Goal: Task Accomplishment & Management: Complete application form

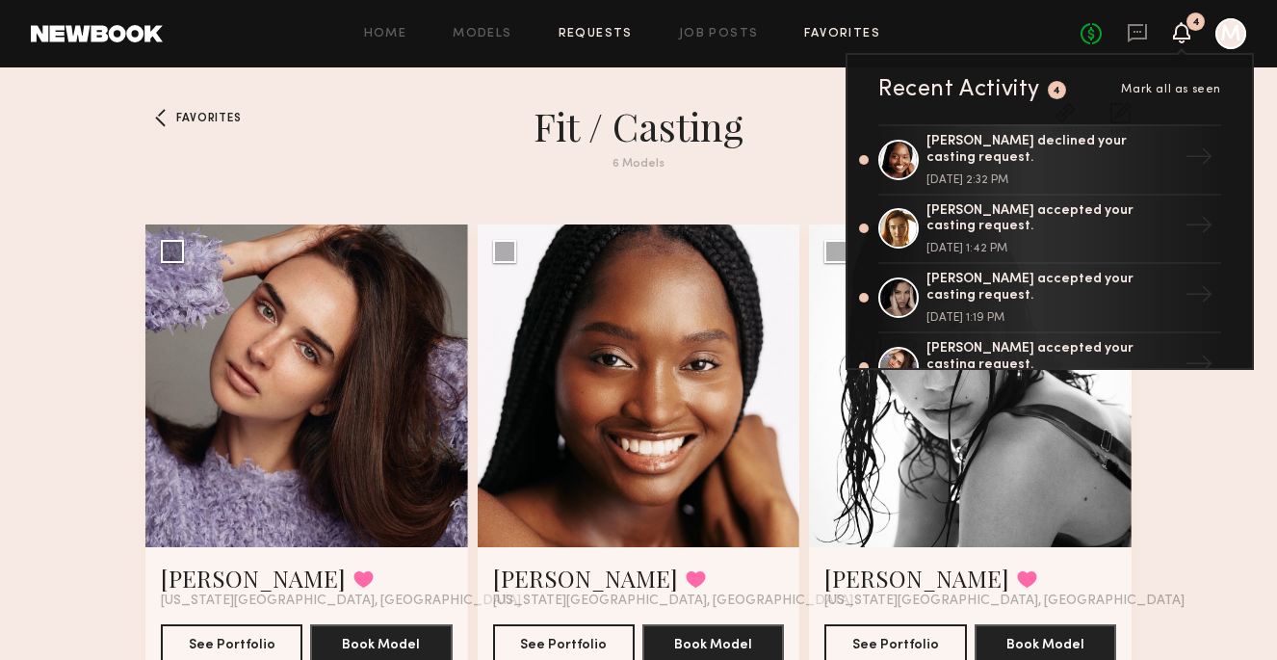
click at [598, 28] on link "Requests" at bounding box center [596, 34] width 74 height 13
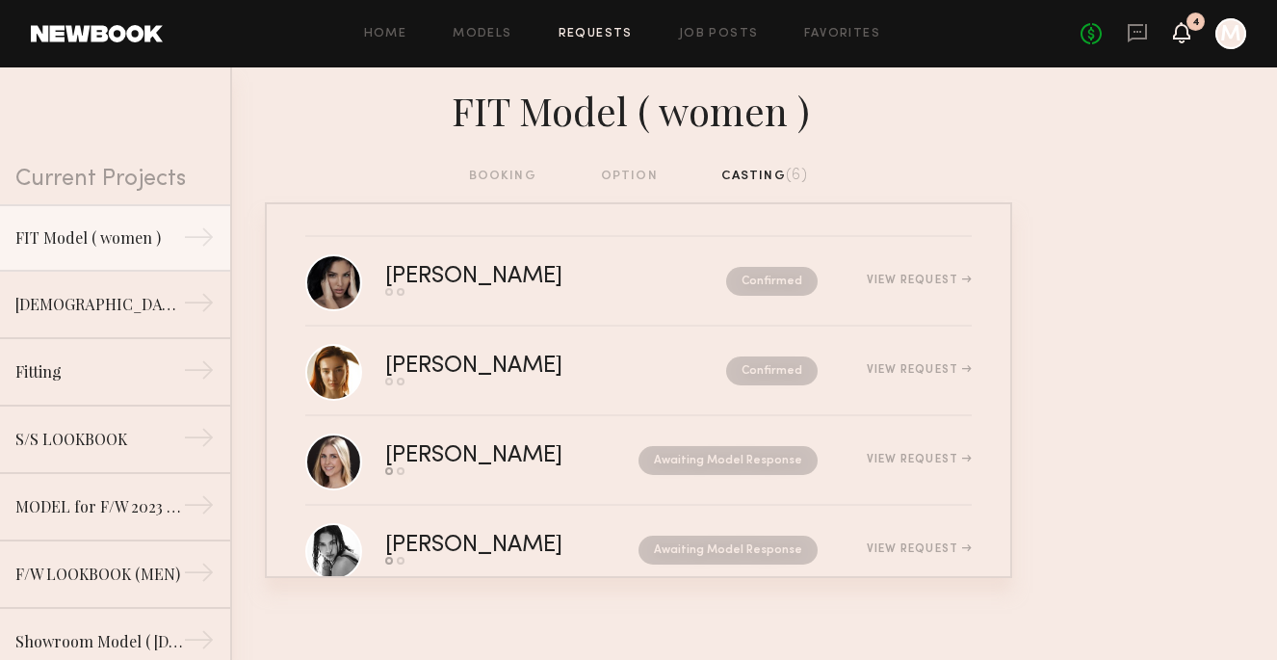
click at [1185, 34] on icon at bounding box center [1181, 31] width 15 height 13
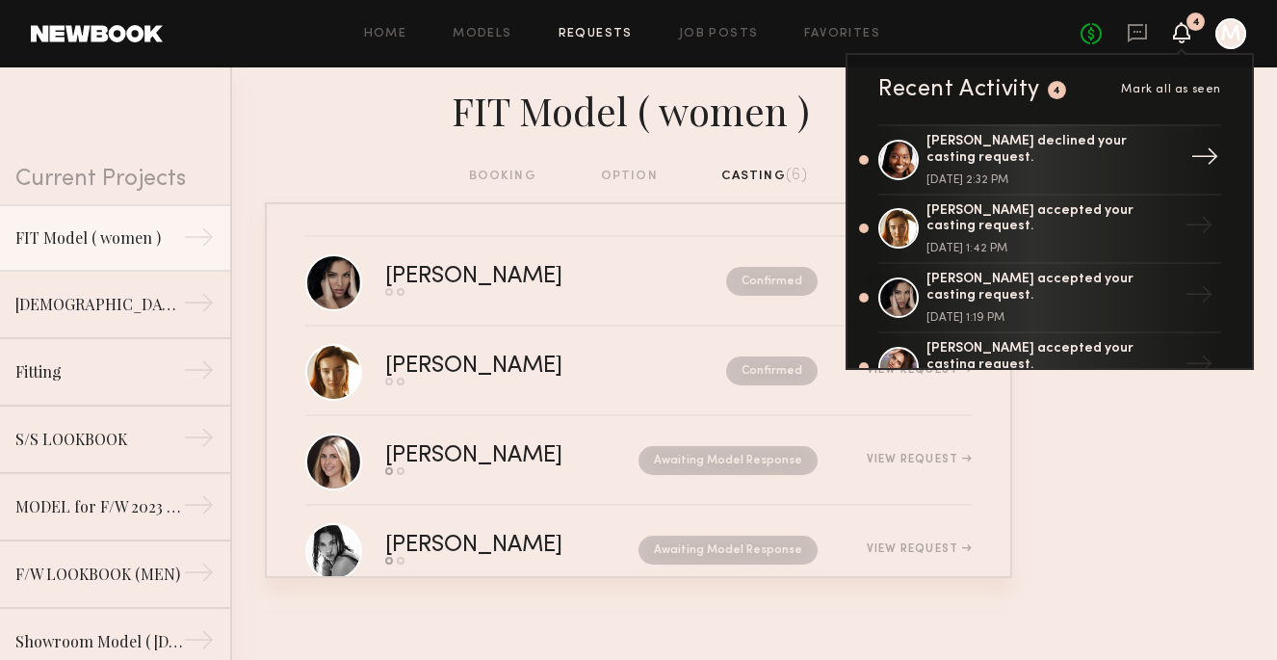
click at [1076, 162] on div "Bianca S. declined your casting request. September 18, 2025 @ 2:32 PM" at bounding box center [1052, 160] width 250 height 52
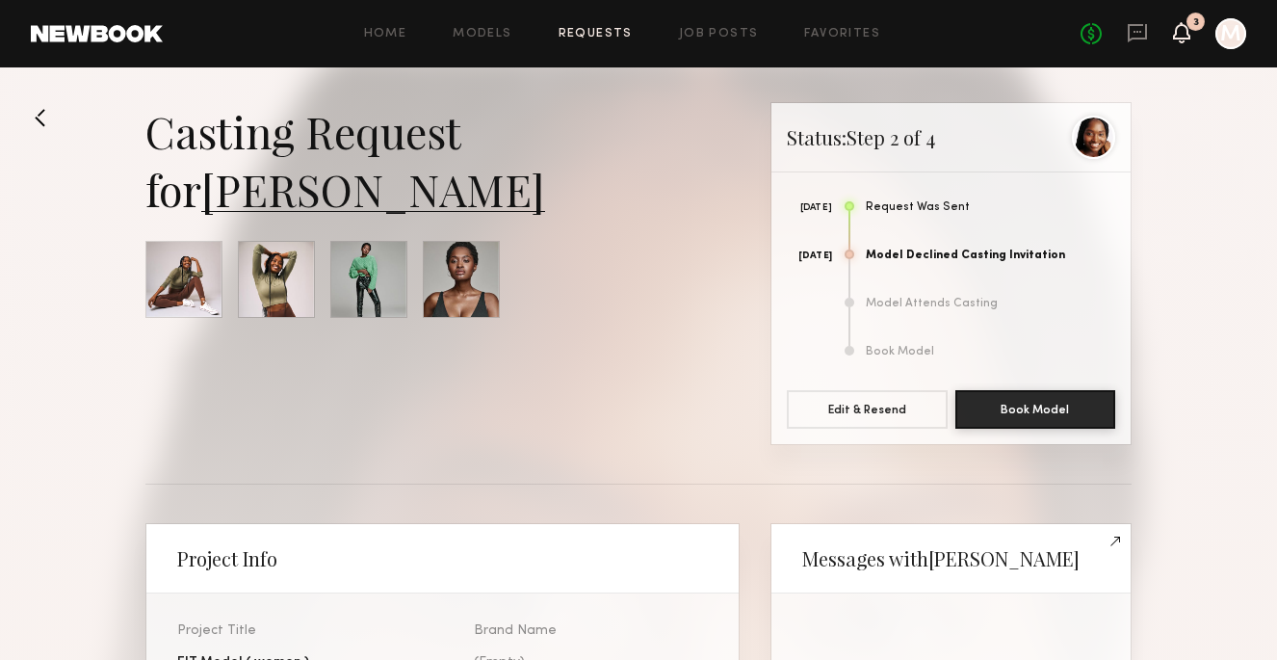
click at [1179, 35] on icon at bounding box center [1181, 31] width 15 height 13
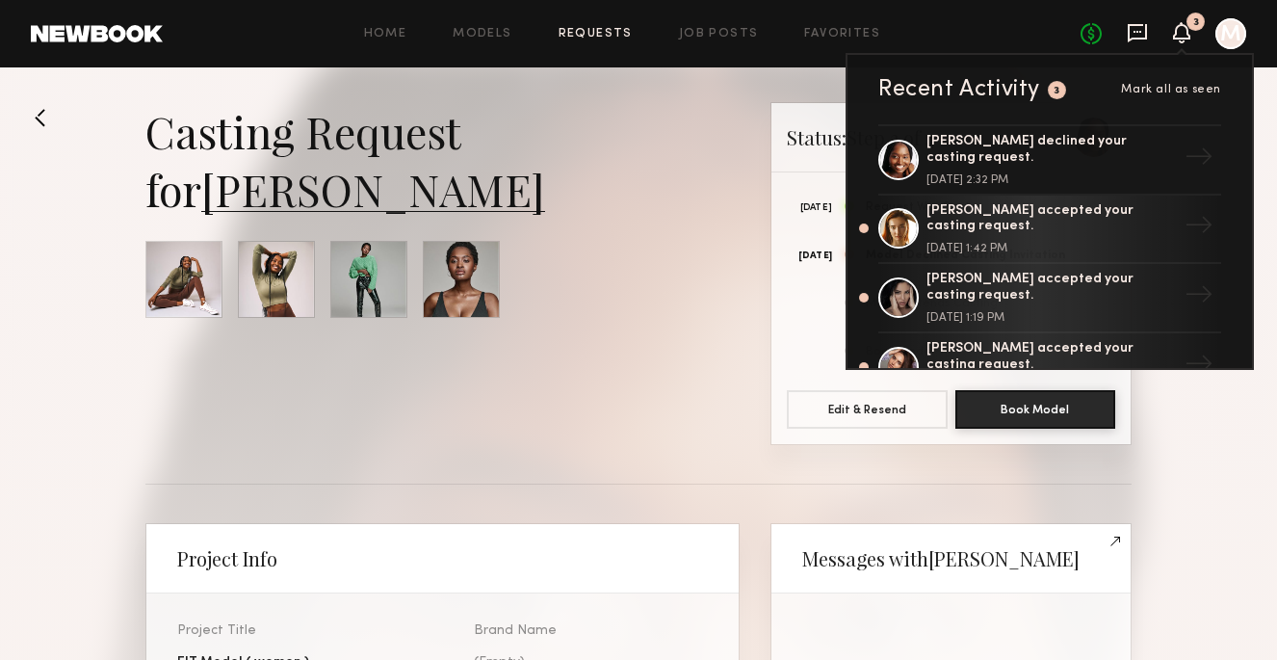
click at [1143, 34] on icon at bounding box center [1137, 32] width 21 height 21
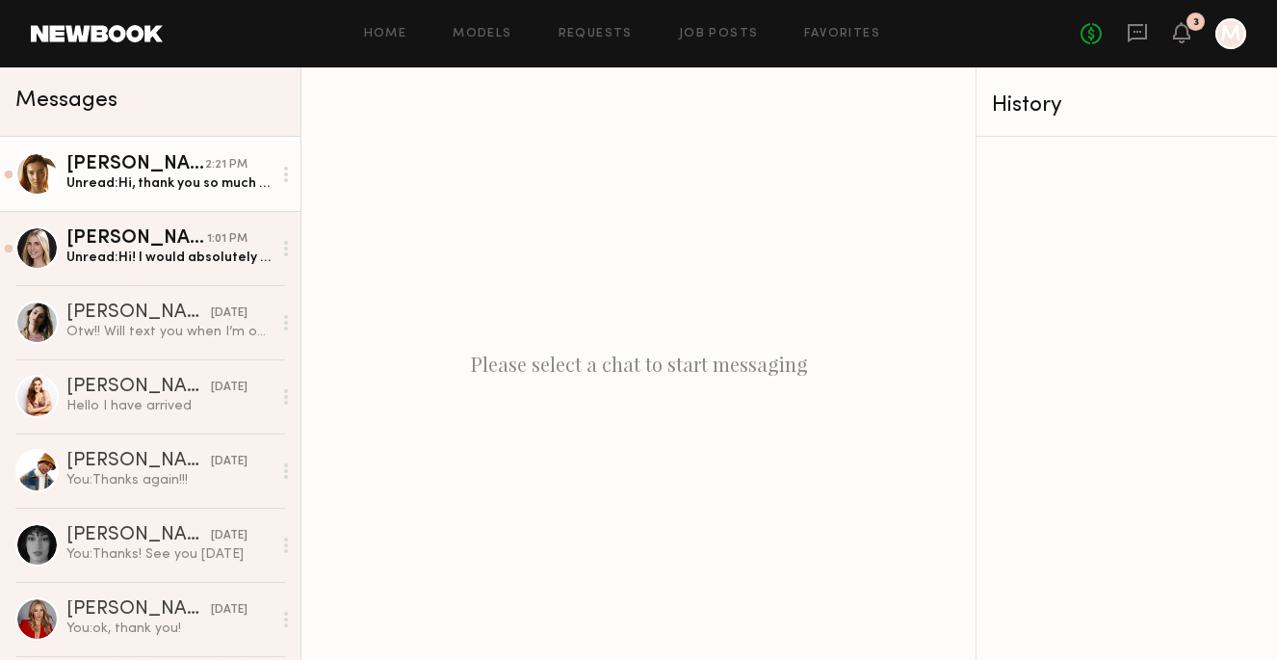
click at [221, 187] on div "Unread: Hi, thank you so much for the invitation for a casting tomorrow! I woul…" at bounding box center [168, 183] width 205 height 18
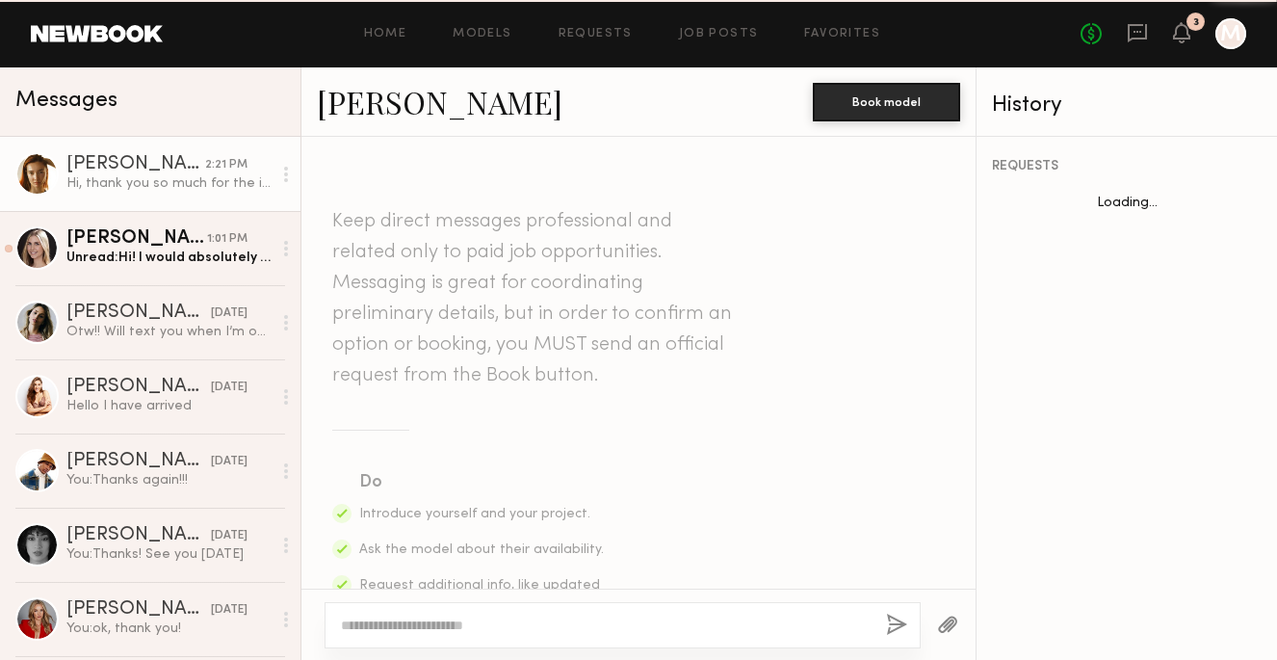
scroll to position [658, 0]
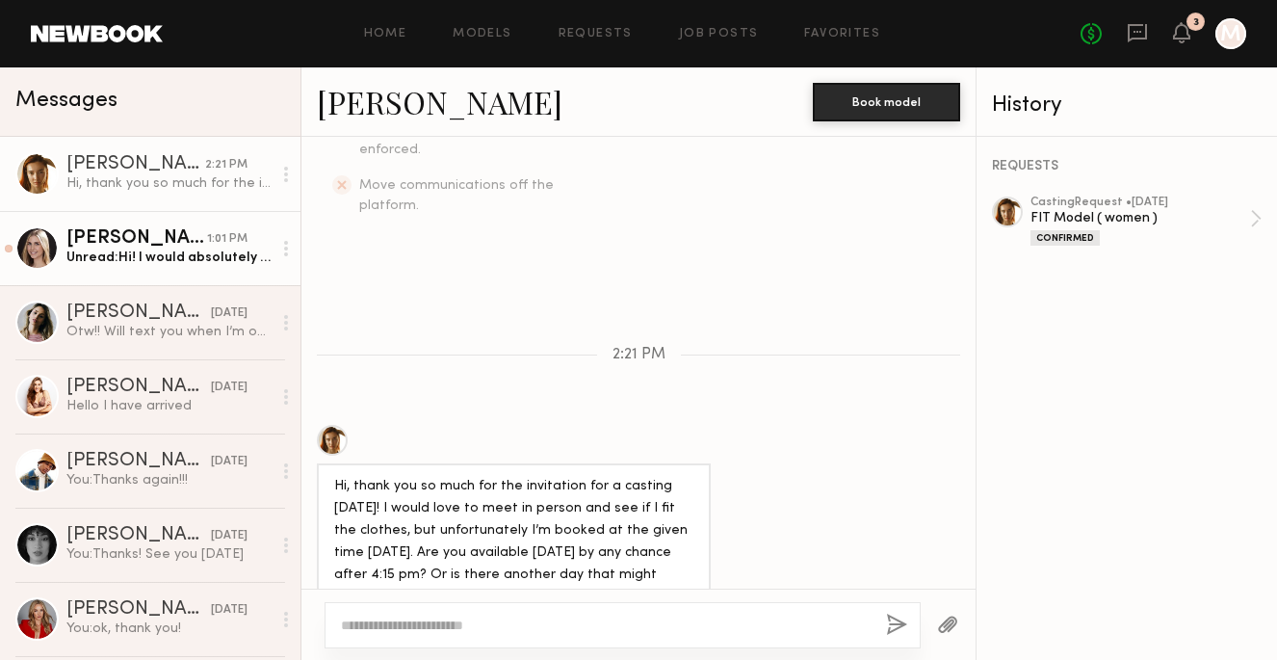
click at [239, 263] on div "Unread: Hi! I would absolutely love to come in to cast, but I am heading back h…" at bounding box center [168, 258] width 205 height 18
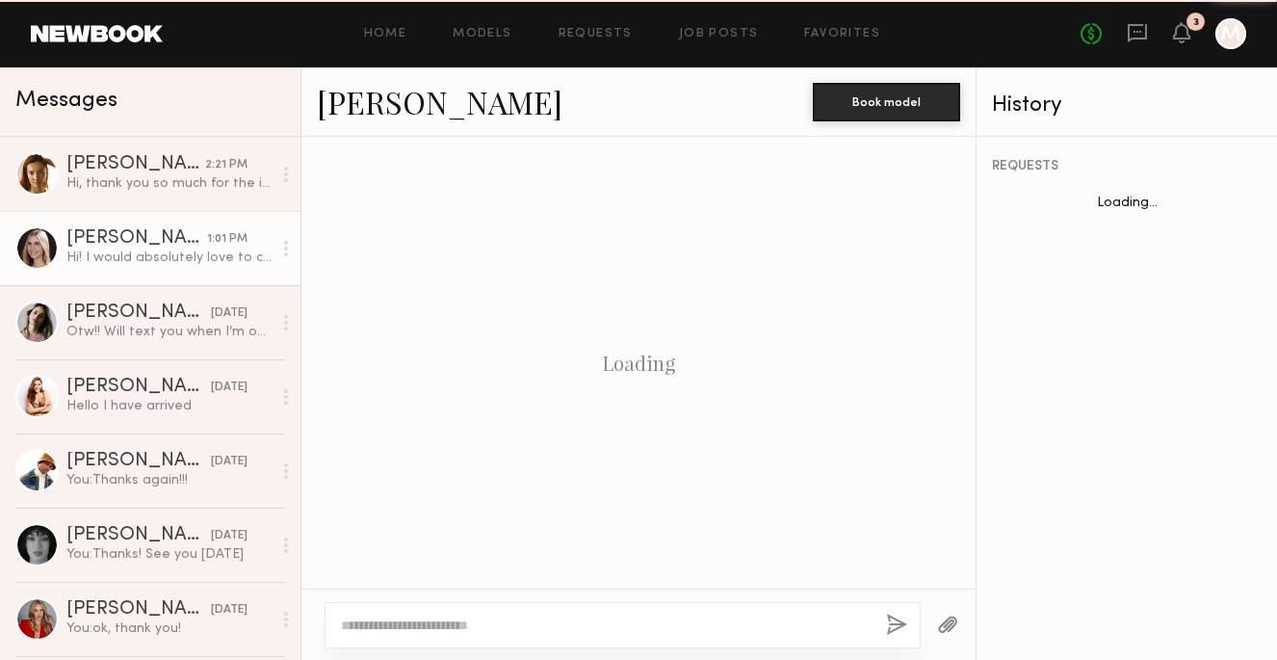
scroll to position [594, 0]
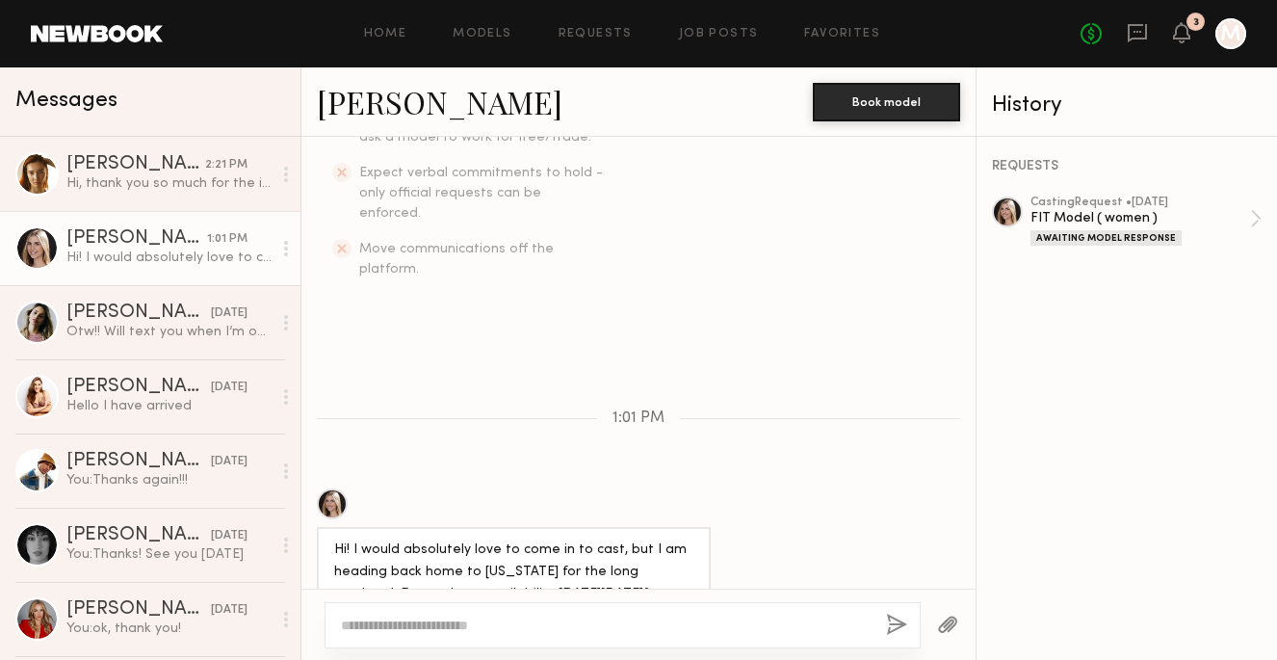
click at [223, 252] on div "Hi! I would absolutely love to come in to cast, but I am heading back home to O…" at bounding box center [168, 258] width 205 height 18
click at [99, 233] on div "Amanda B." at bounding box center [136, 238] width 141 height 19
click at [827, 31] on link "Favorites" at bounding box center [842, 34] width 76 height 13
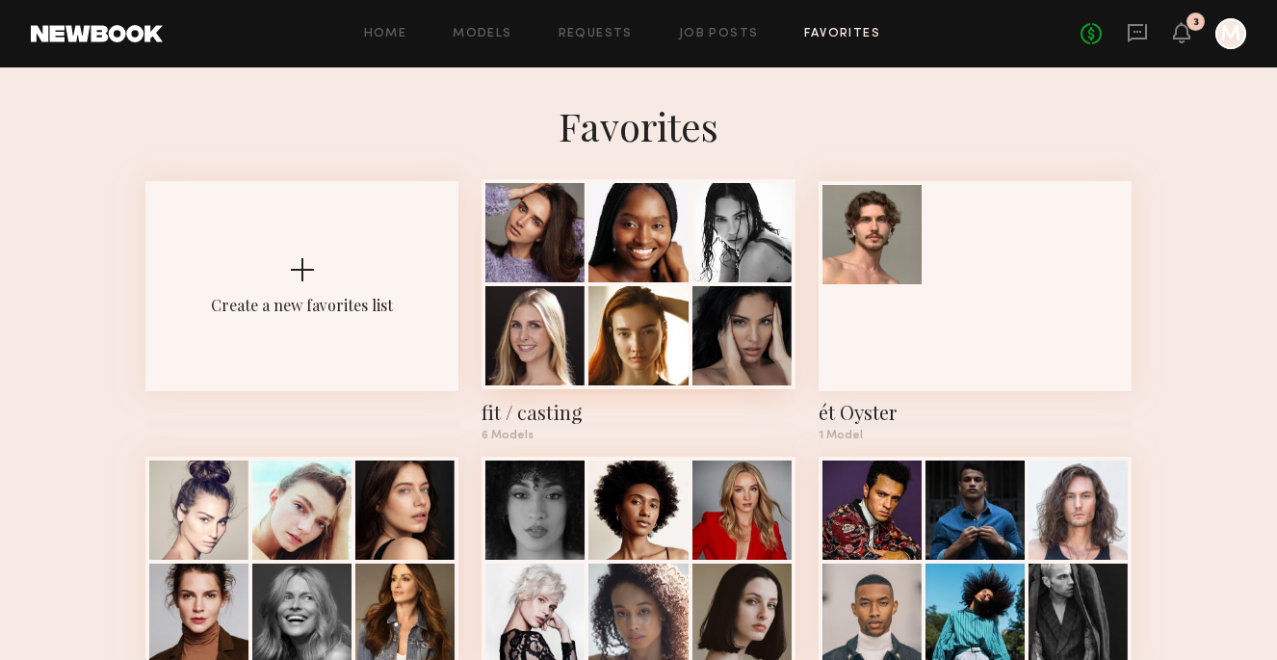
click at [669, 225] on div at bounding box center [638, 232] width 99 height 99
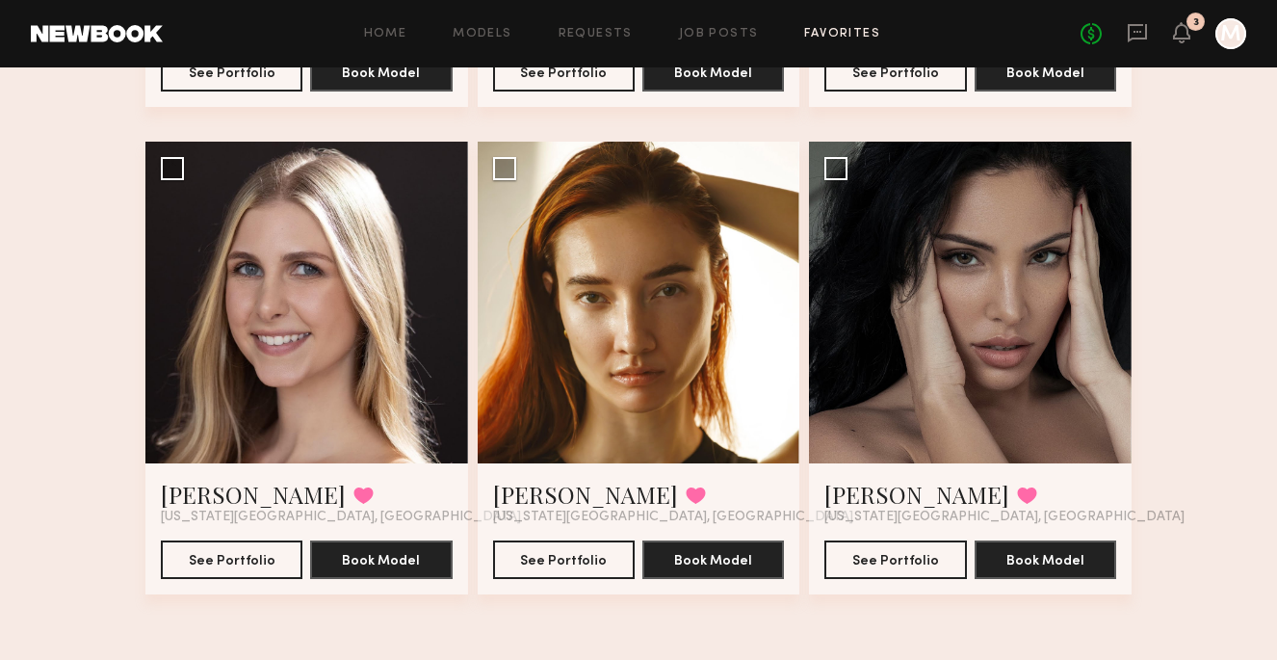
scroll to position [571, 0]
click at [251, 557] on button "See Portfolio" at bounding box center [232, 558] width 142 height 39
click at [567, 558] on button "See Portfolio" at bounding box center [564, 558] width 142 height 39
click at [1179, 38] on icon at bounding box center [1181, 31] width 15 height 13
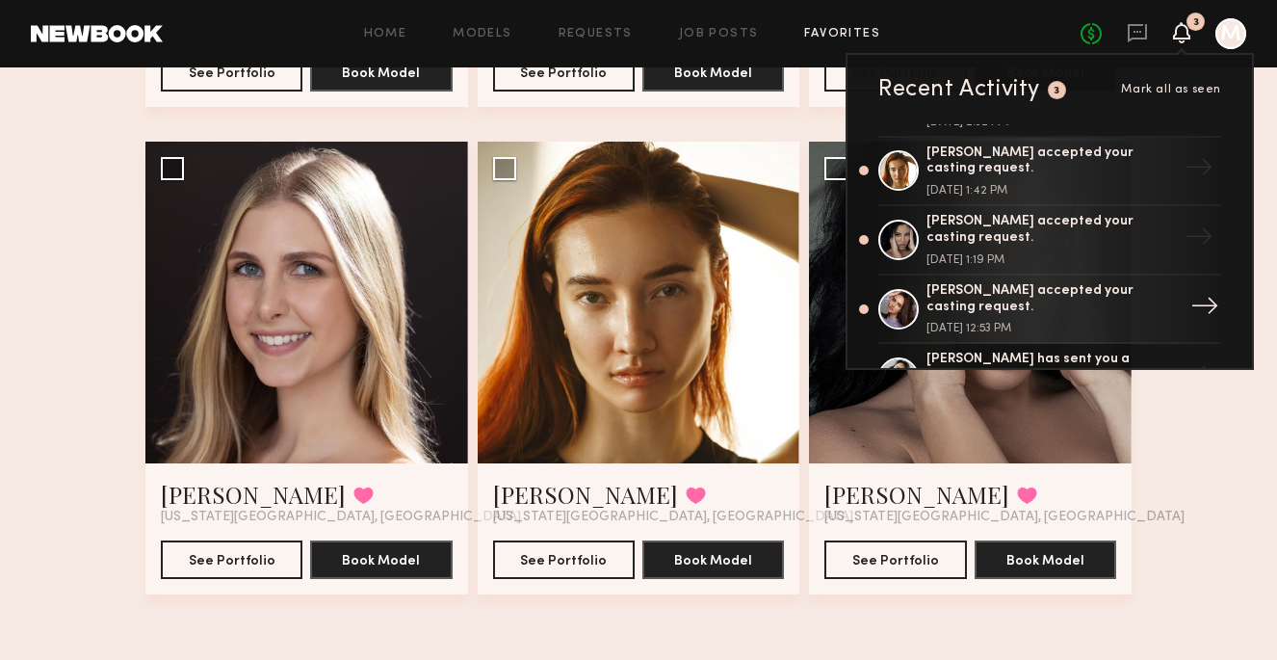
scroll to position [52, 0]
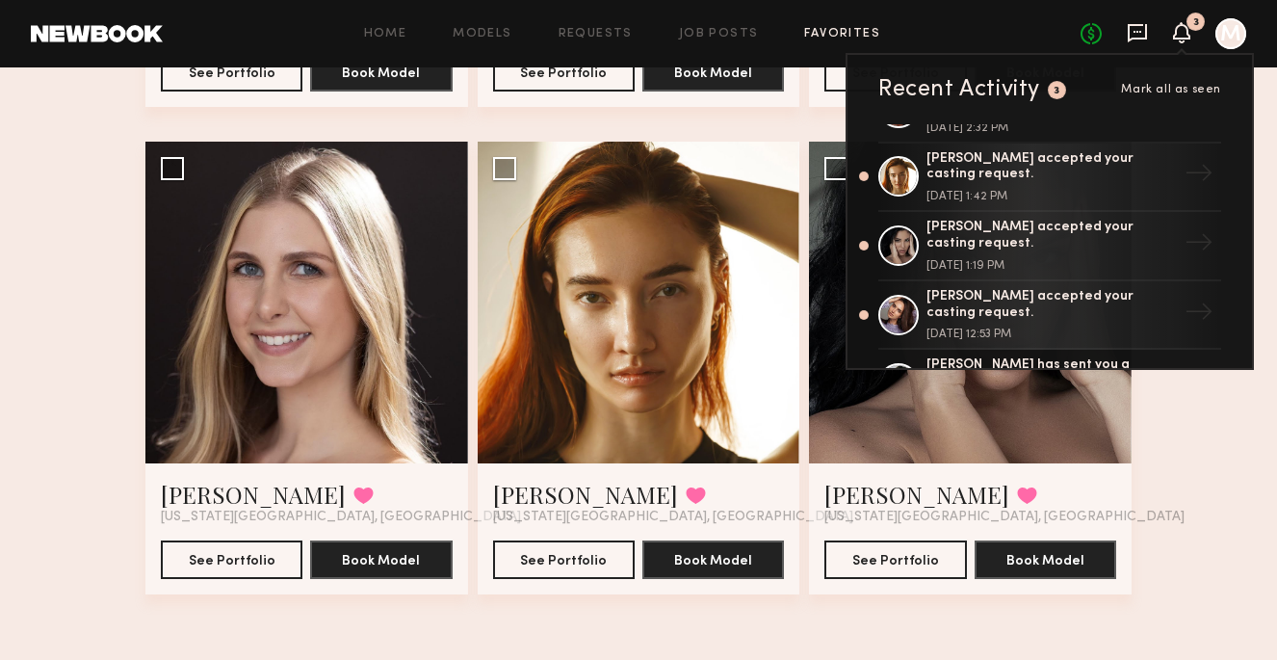
click at [1135, 35] on icon at bounding box center [1137, 32] width 21 height 21
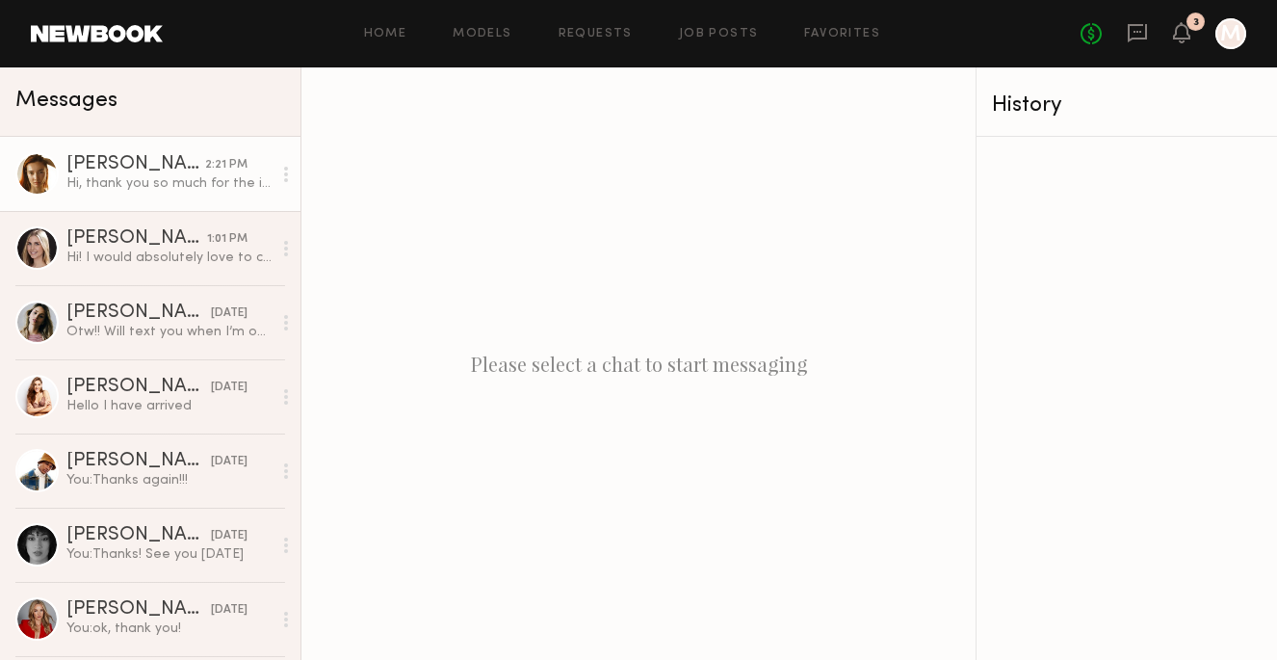
click at [213, 187] on div "Hi, thank you so much for the invitation for a casting tomorrow! I would love t…" at bounding box center [168, 183] width 205 height 18
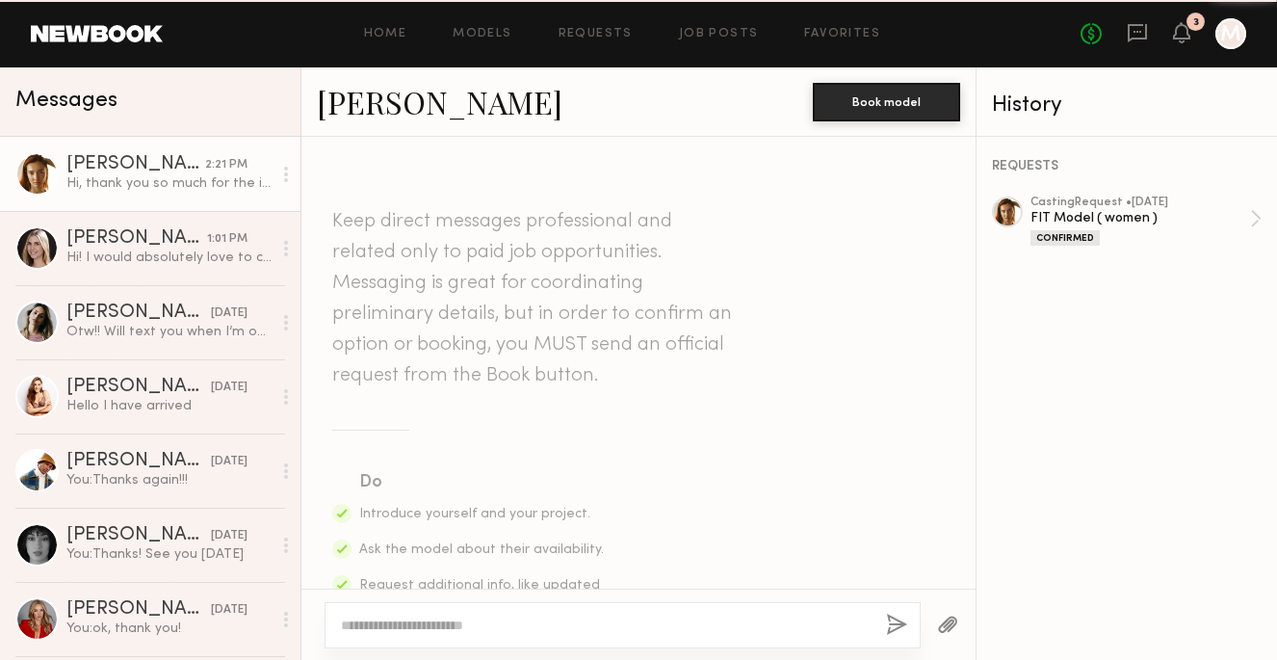
scroll to position [658, 0]
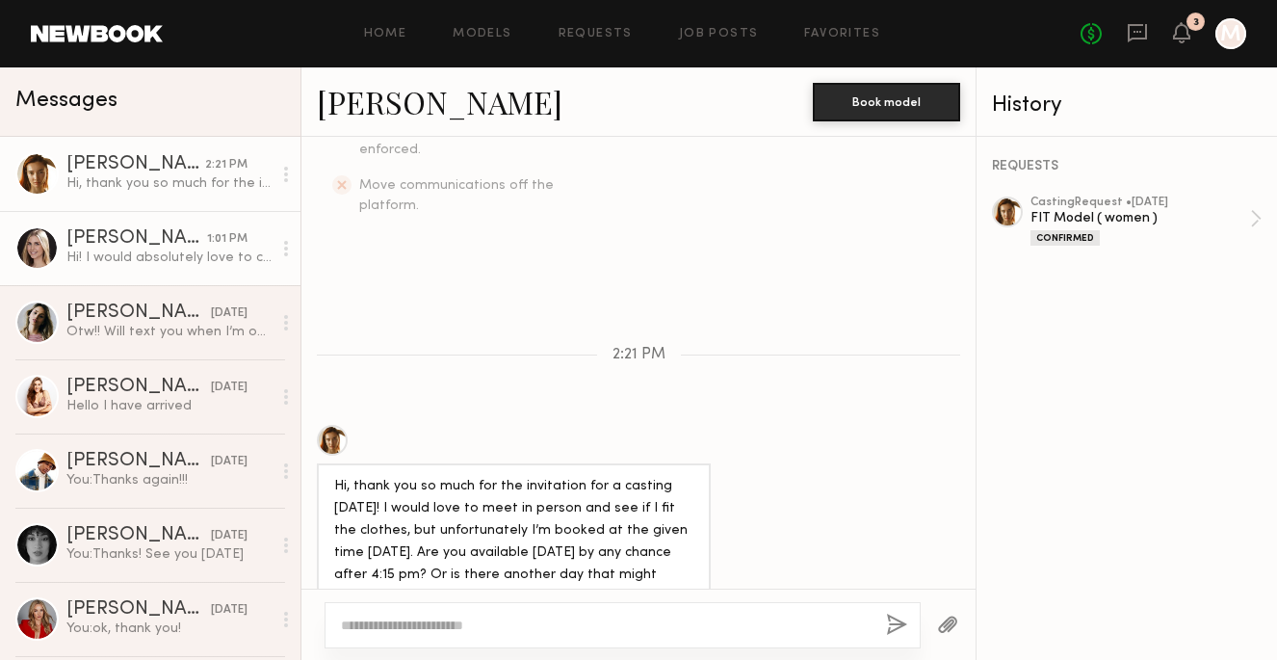
click at [217, 248] on div "1:01 PM" at bounding box center [227, 239] width 40 height 18
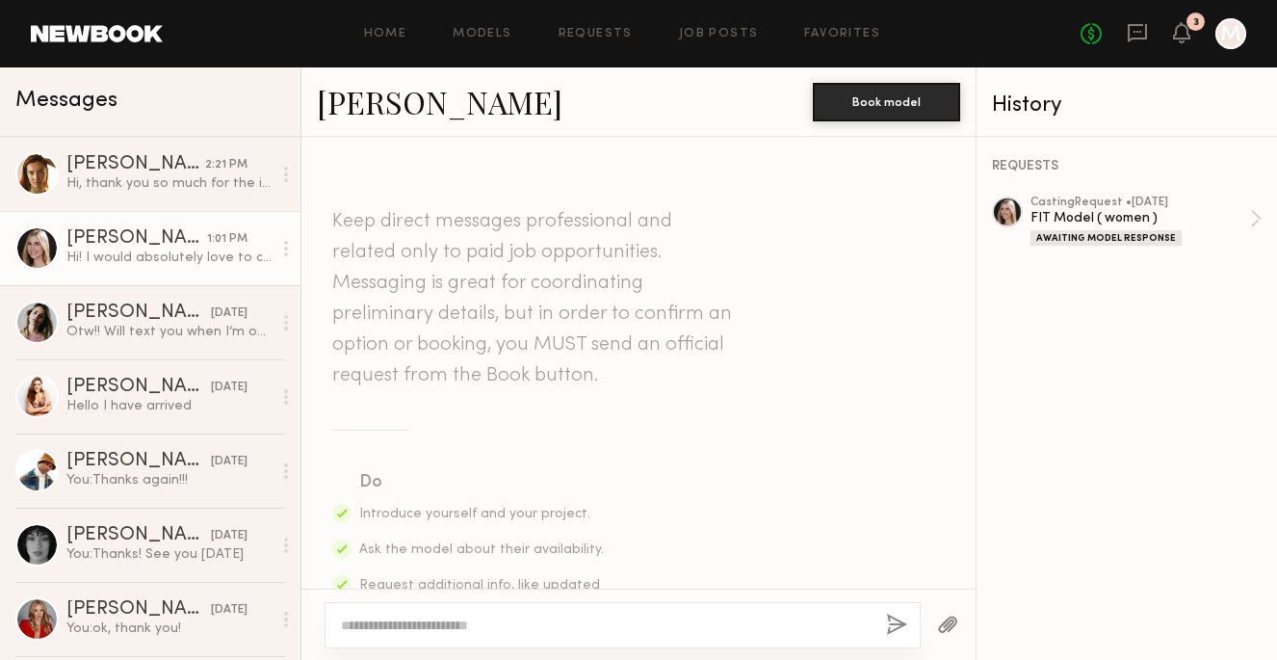
scroll to position [594, 0]
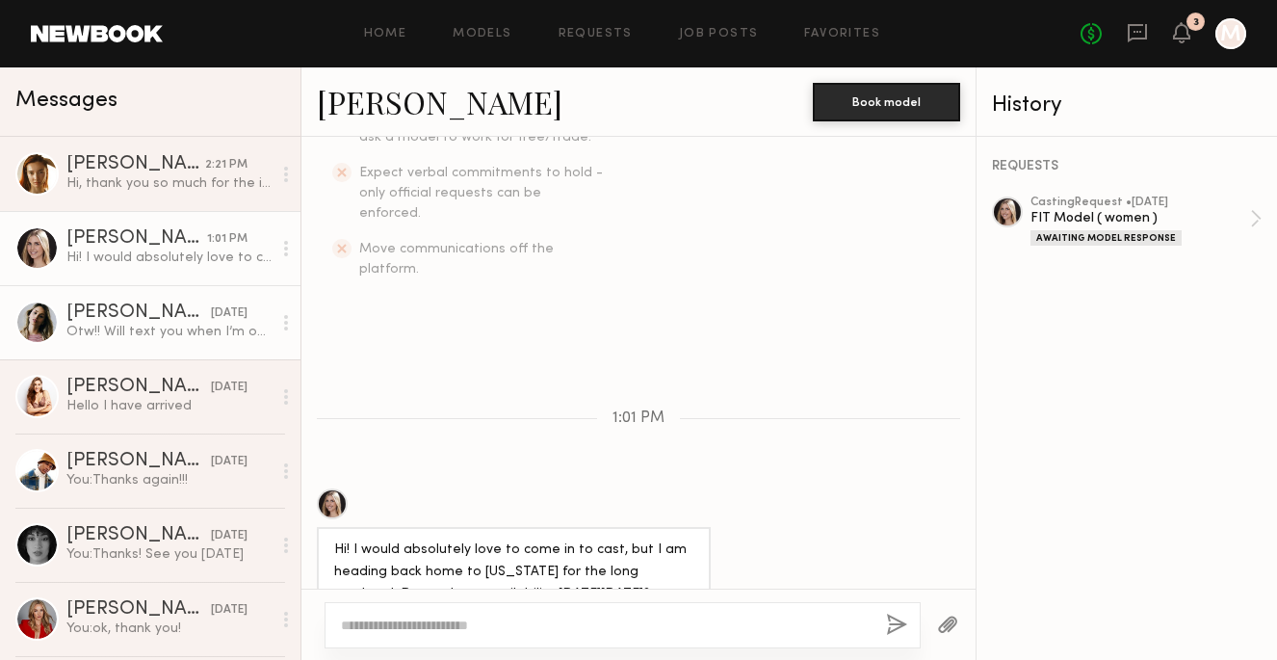
click at [214, 327] on div "Otw!! Will text you when I’m outside" at bounding box center [168, 332] width 205 height 18
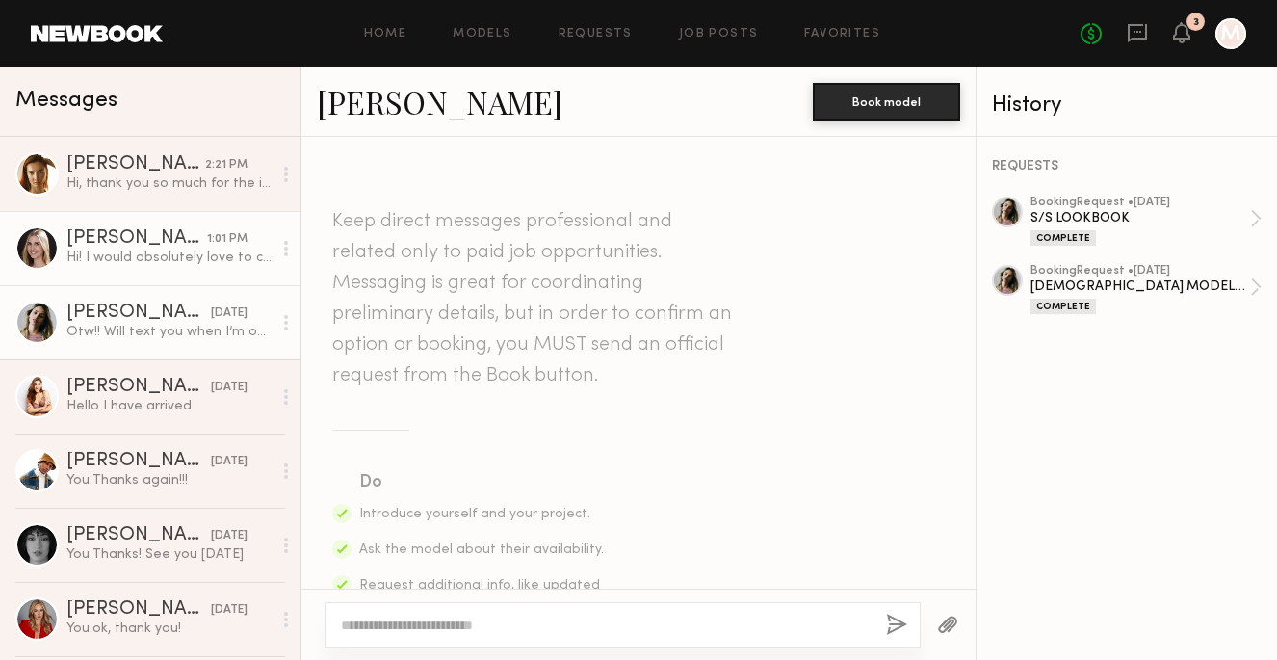
click at [223, 247] on div "1:01 PM" at bounding box center [227, 239] width 40 height 18
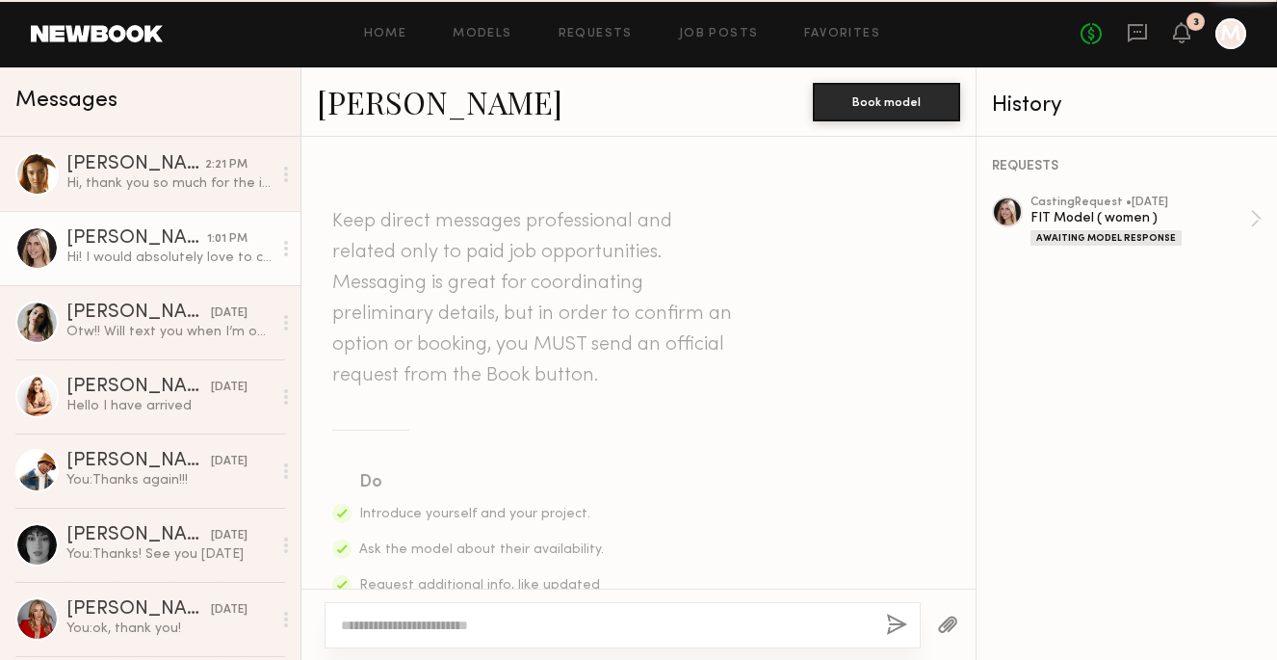
scroll to position [594, 0]
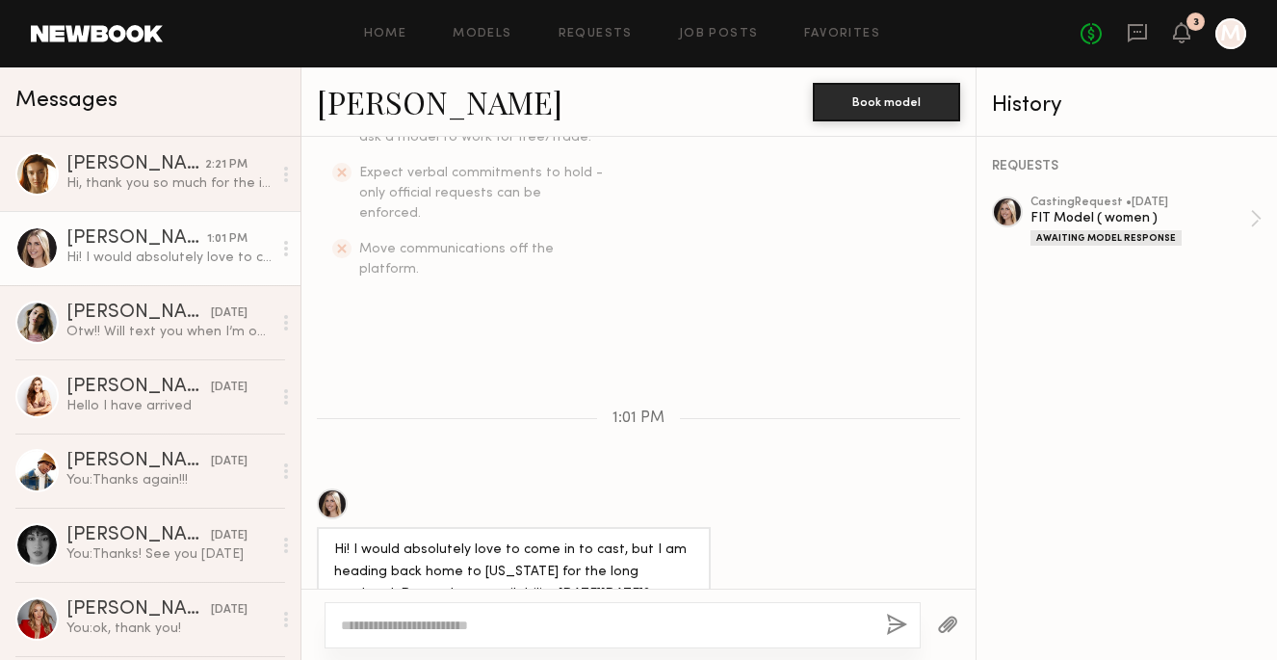
click at [223, 245] on div "1:01 PM" at bounding box center [227, 239] width 40 height 18
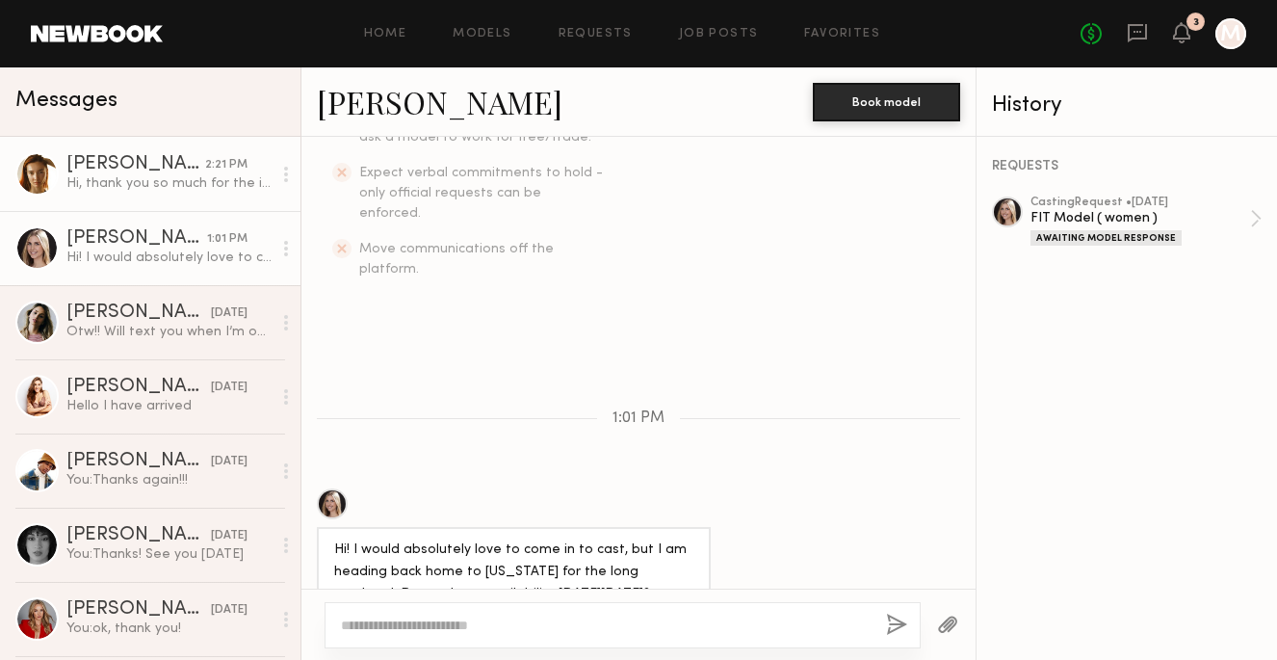
click at [201, 176] on div "Hi, thank you so much for the invitation for a casting tomorrow! I would love t…" at bounding box center [168, 183] width 205 height 18
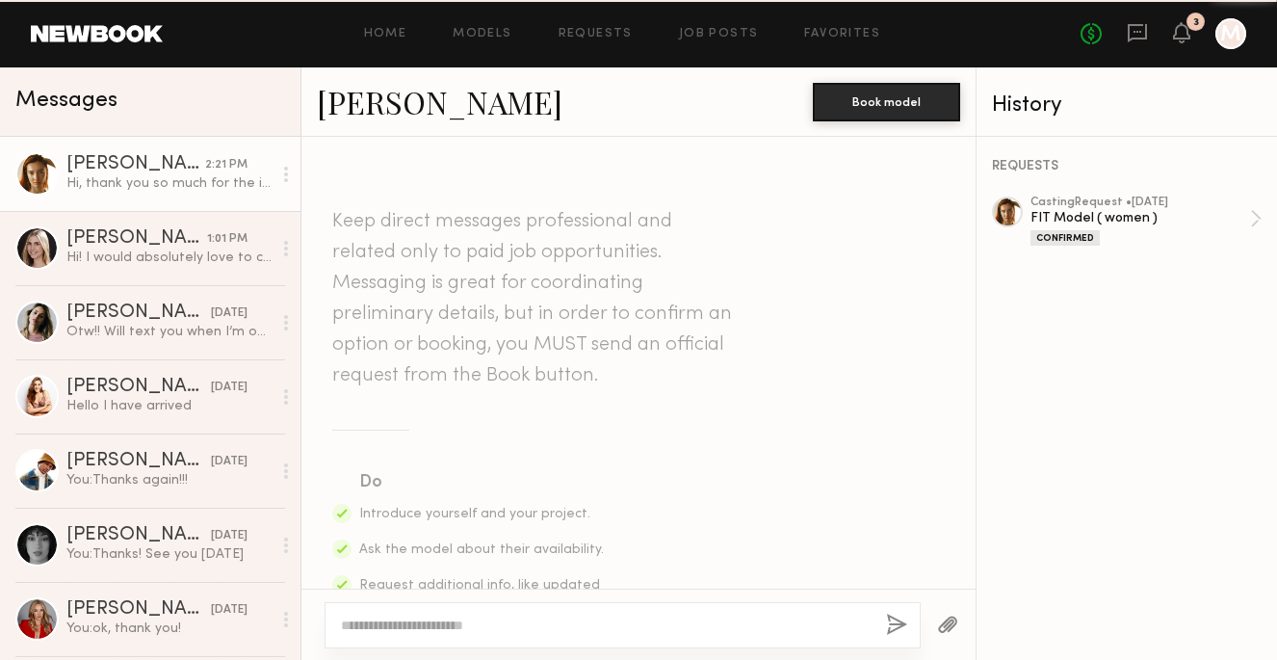
scroll to position [658, 0]
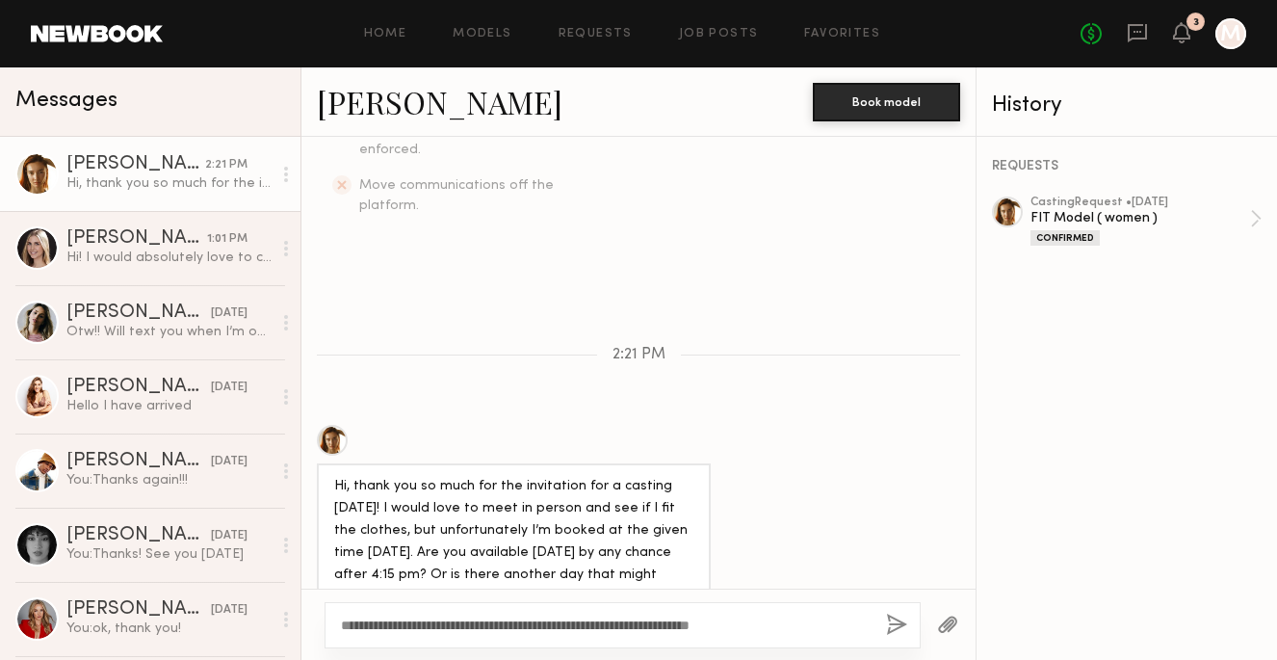
drag, startPoint x: 806, startPoint y: 629, endPoint x: 401, endPoint y: 622, distance: 405.6
click at [401, 622] on textarea "**********" at bounding box center [606, 625] width 530 height 19
type textarea "**********"
click at [898, 624] on button "button" at bounding box center [896, 626] width 21 height 24
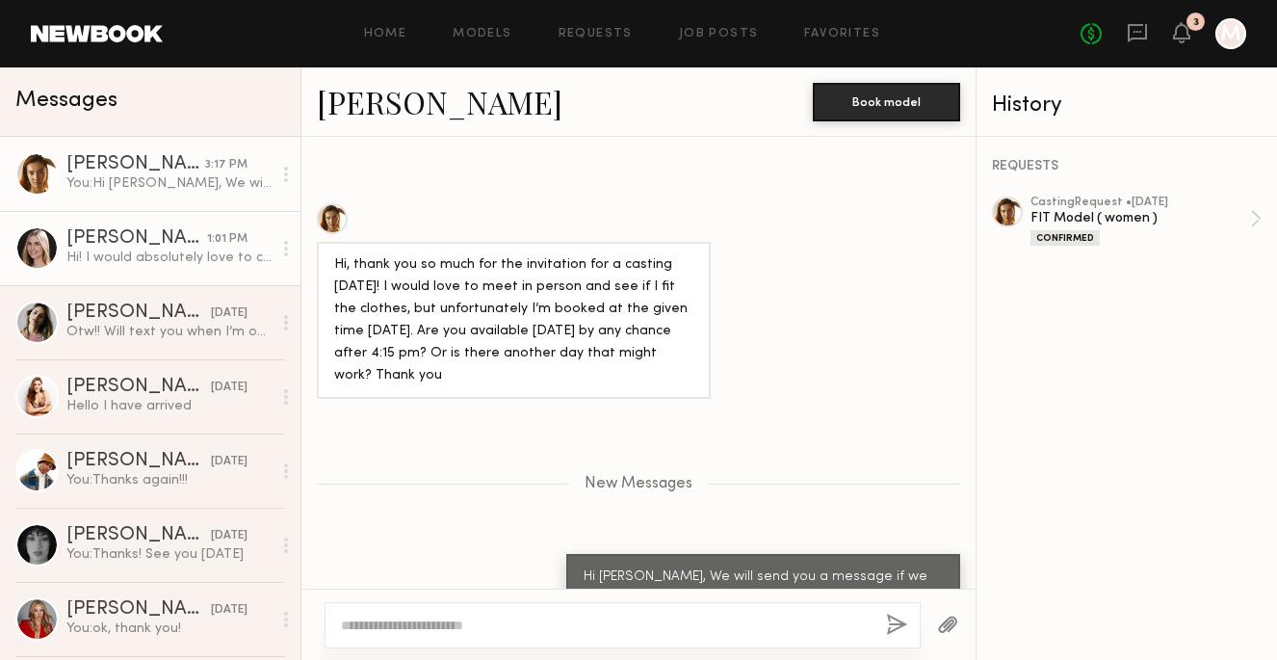
click at [247, 257] on div "Hi! I would absolutely love to come in to cast, but I am heading back home to O…" at bounding box center [168, 258] width 205 height 18
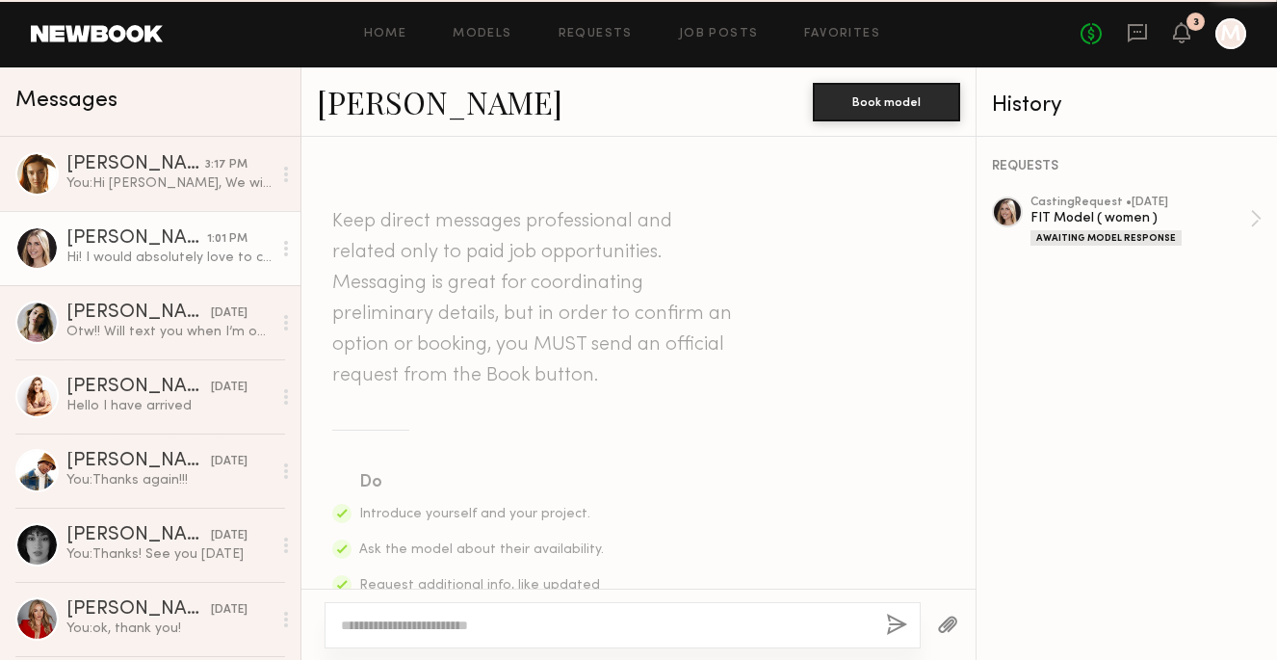
scroll to position [594, 0]
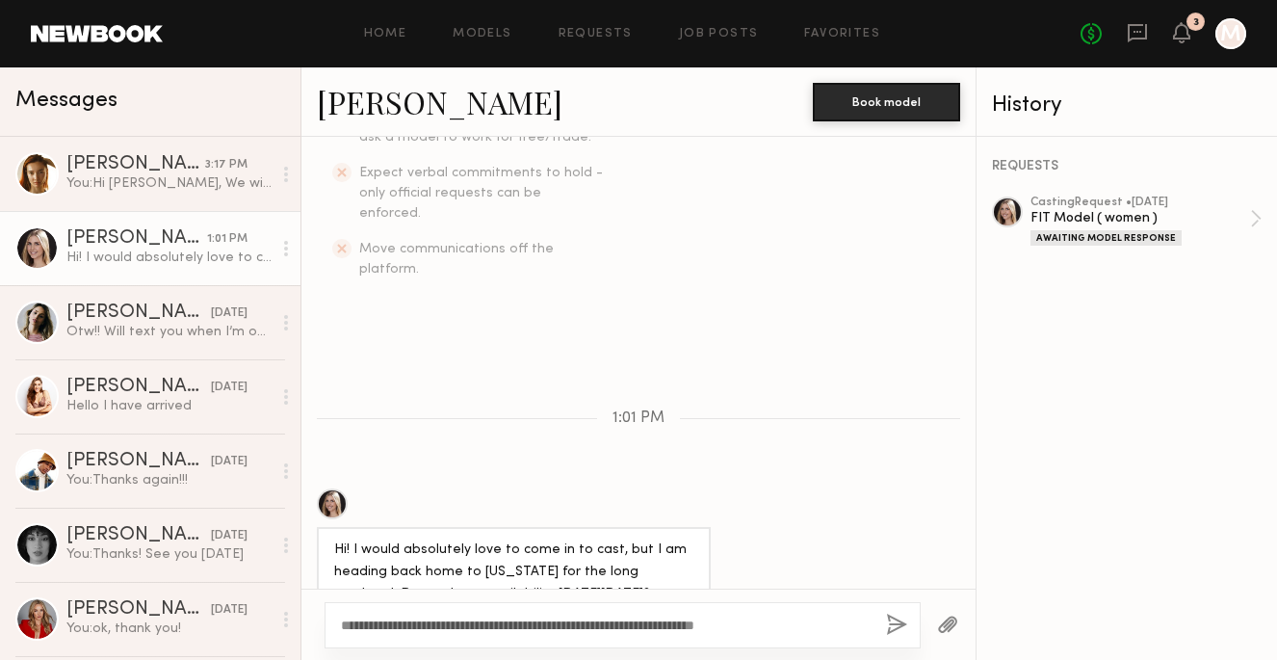
type textarea "**********"
click at [896, 622] on button "button" at bounding box center [896, 626] width 21 height 24
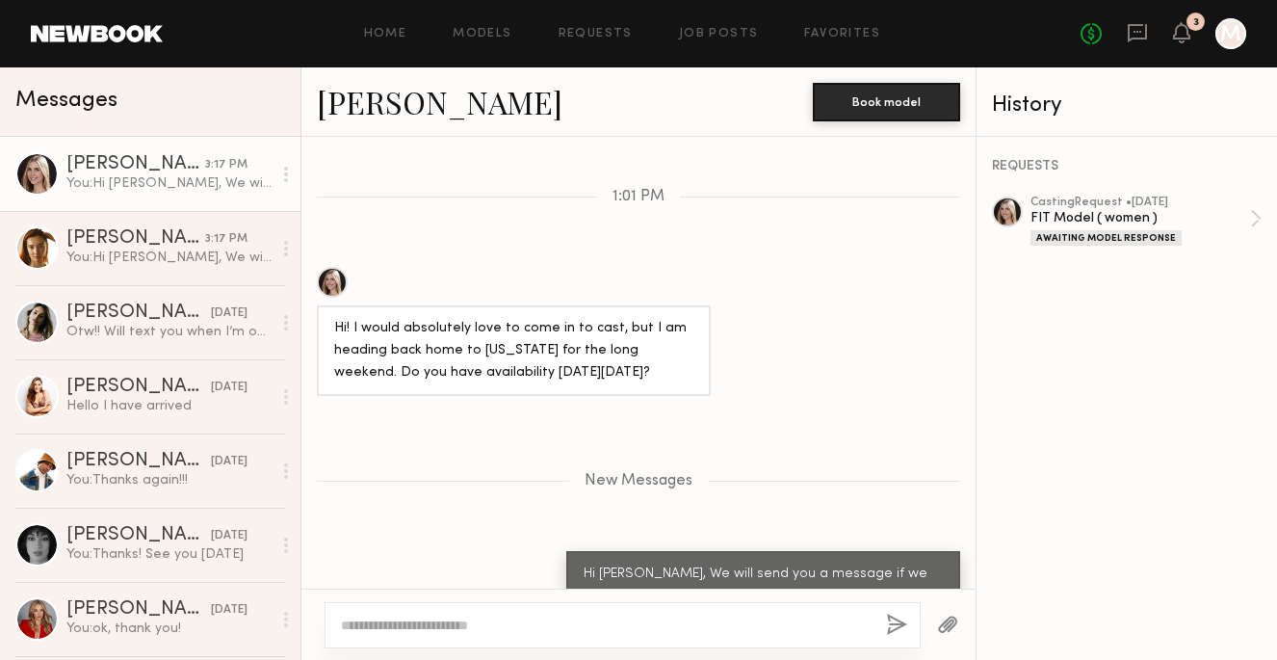
scroll to position [0, 0]
click at [603, 32] on link "Requests" at bounding box center [596, 34] width 74 height 13
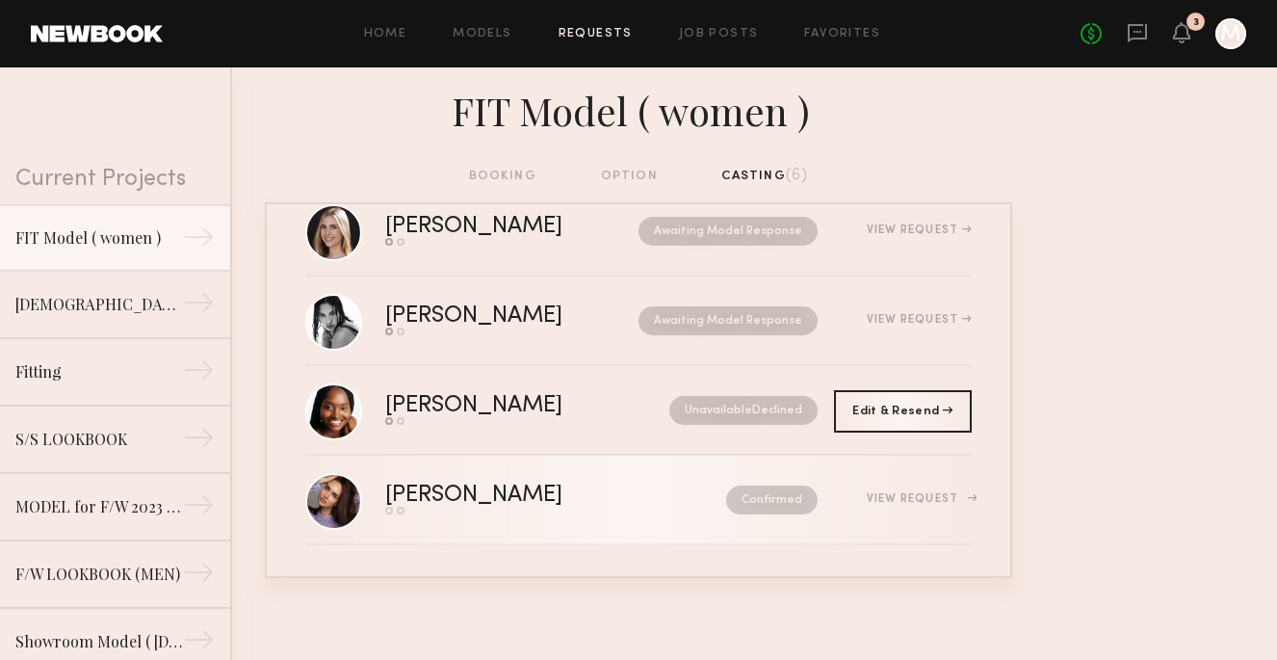
scroll to position [229, 0]
click at [958, 494] on div "View Request" at bounding box center [919, 499] width 105 height 12
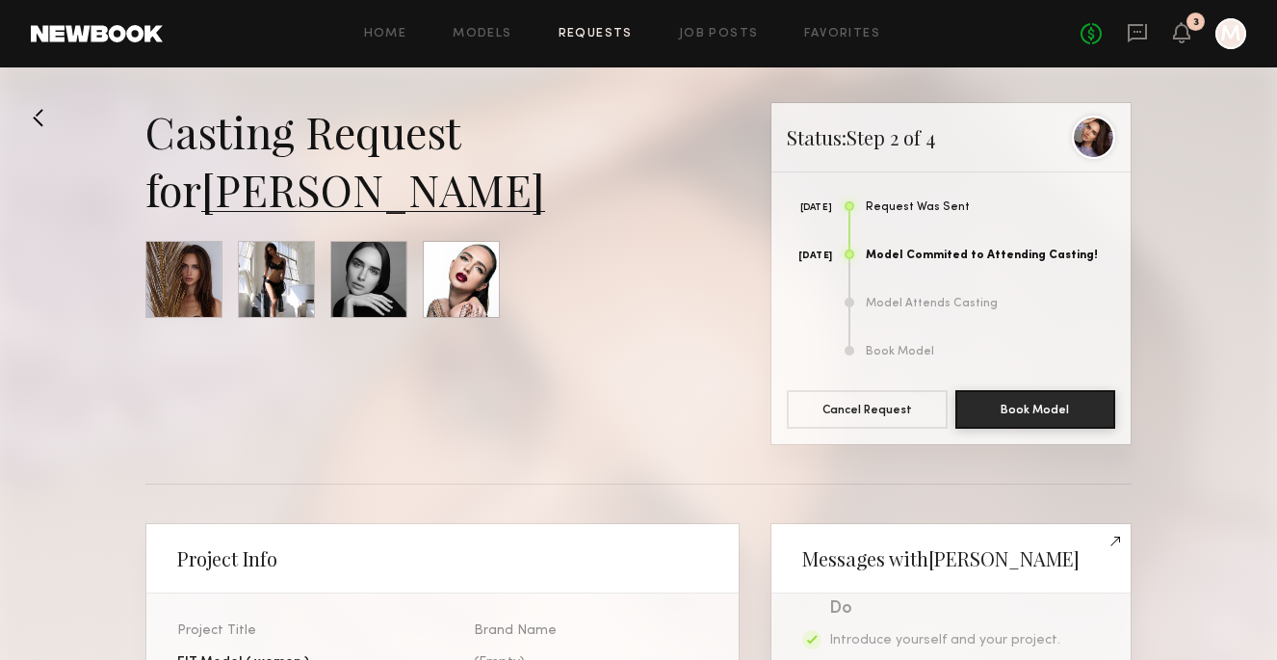
click at [35, 115] on button at bounding box center [46, 117] width 31 height 31
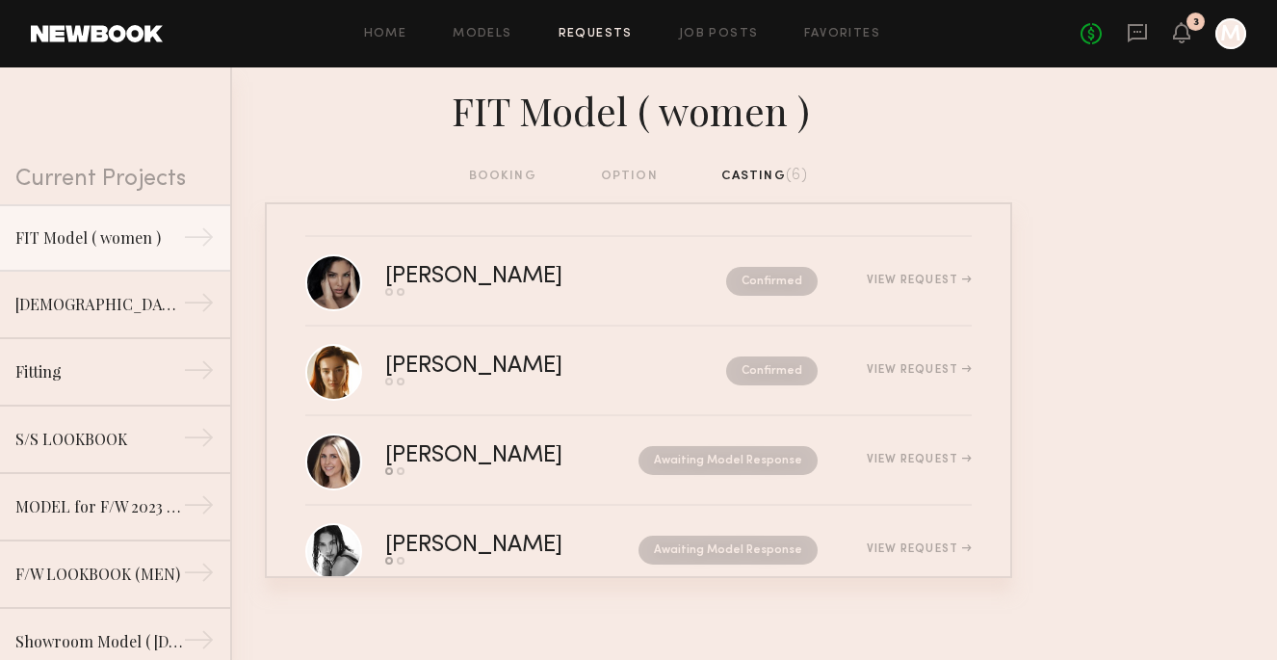
click at [1180, 35] on icon at bounding box center [1181, 31] width 15 height 13
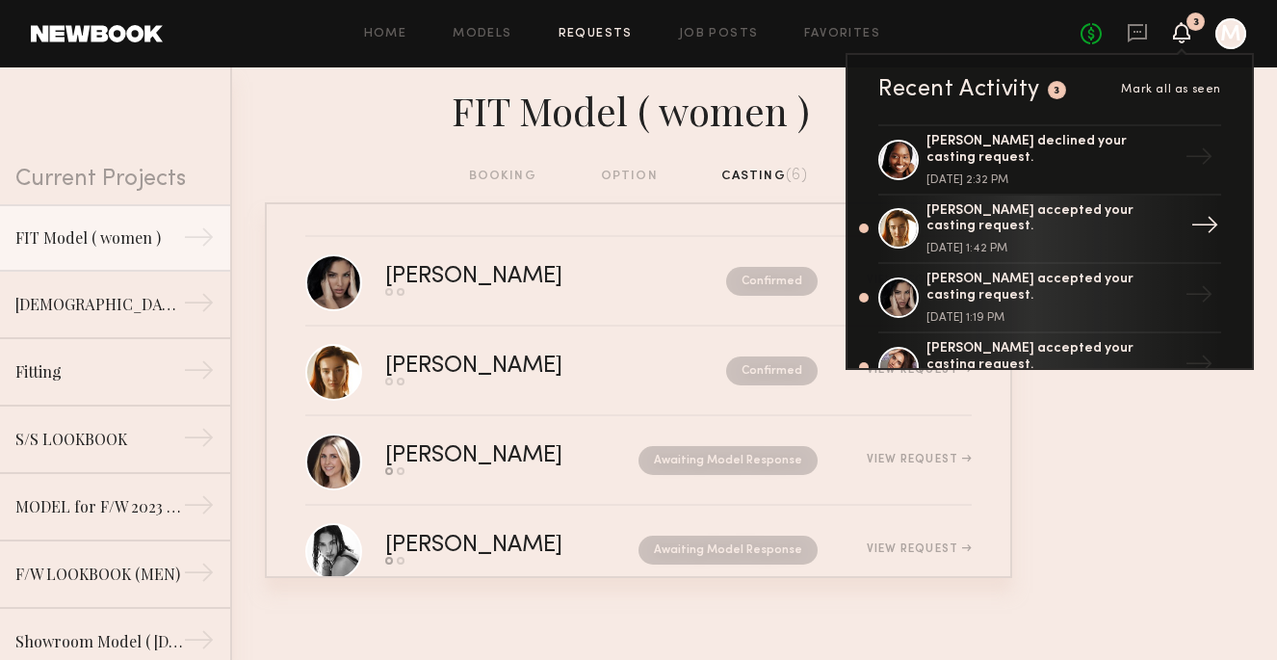
click at [1199, 217] on div "→" at bounding box center [1205, 228] width 44 height 50
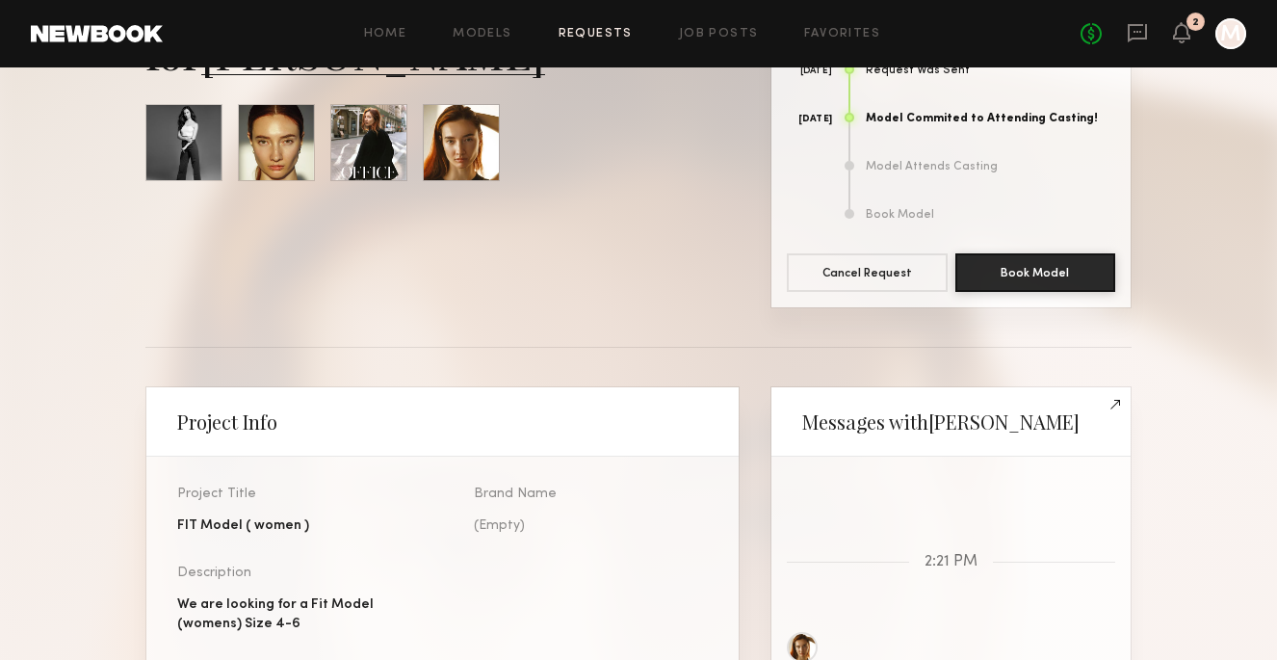
scroll to position [102, 0]
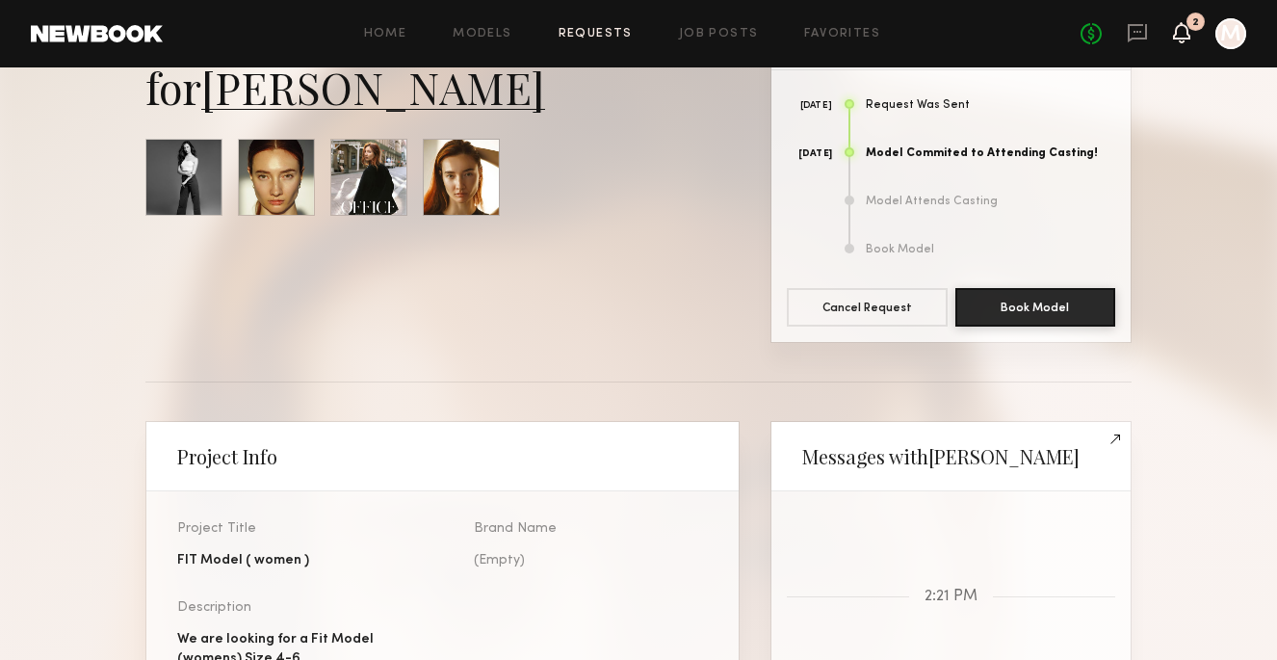
click at [1186, 29] on icon at bounding box center [1181, 31] width 15 height 13
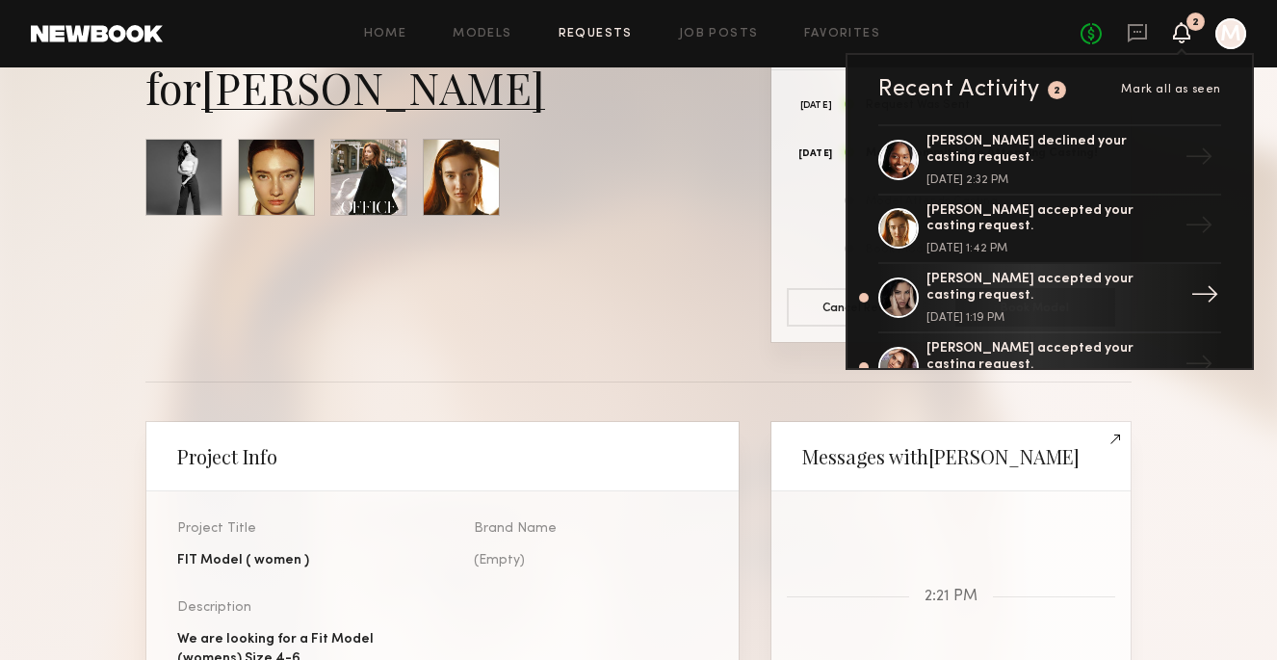
click at [1180, 277] on link "Ramona E. accepted your casting request. September 18, 2025 @ 1:19 PM →" at bounding box center [1050, 298] width 343 height 69
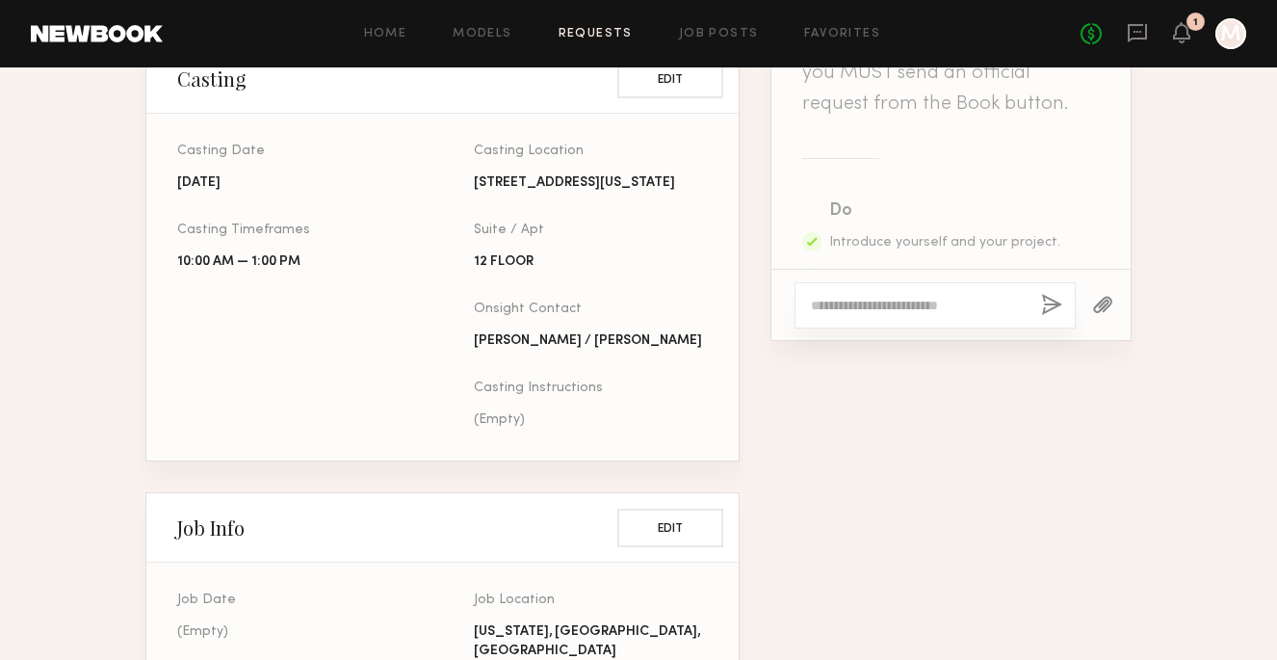
scroll to position [779, 0]
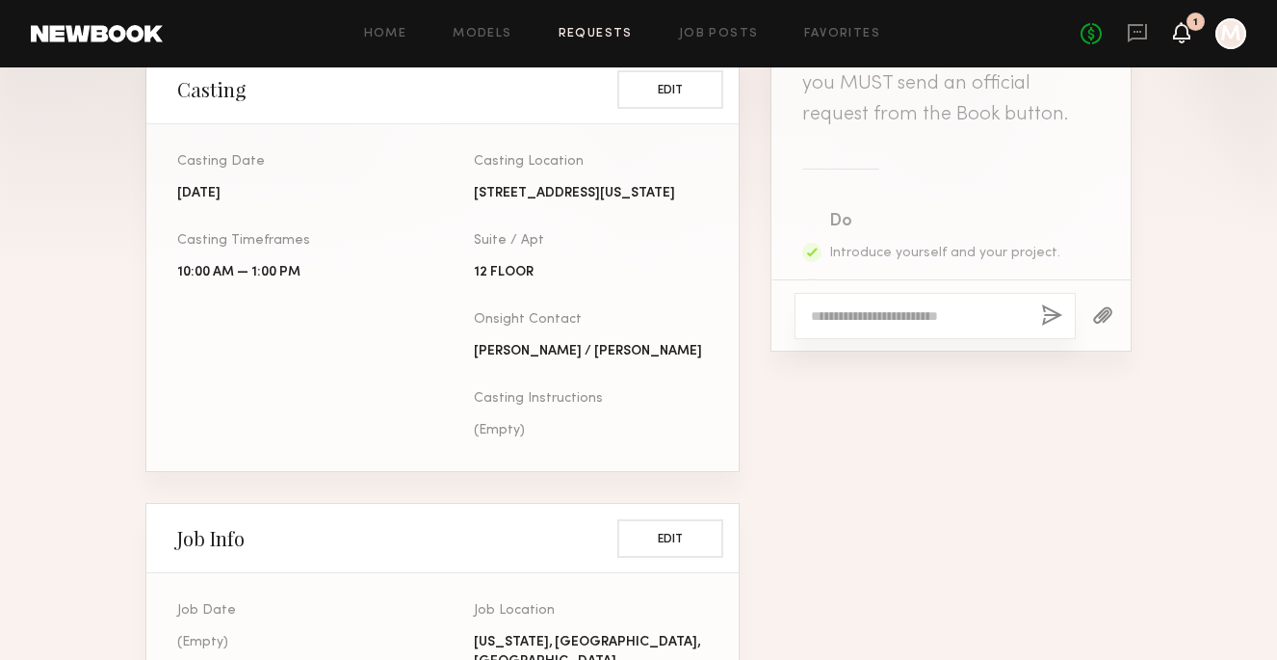
click at [1185, 32] on icon at bounding box center [1181, 31] width 15 height 13
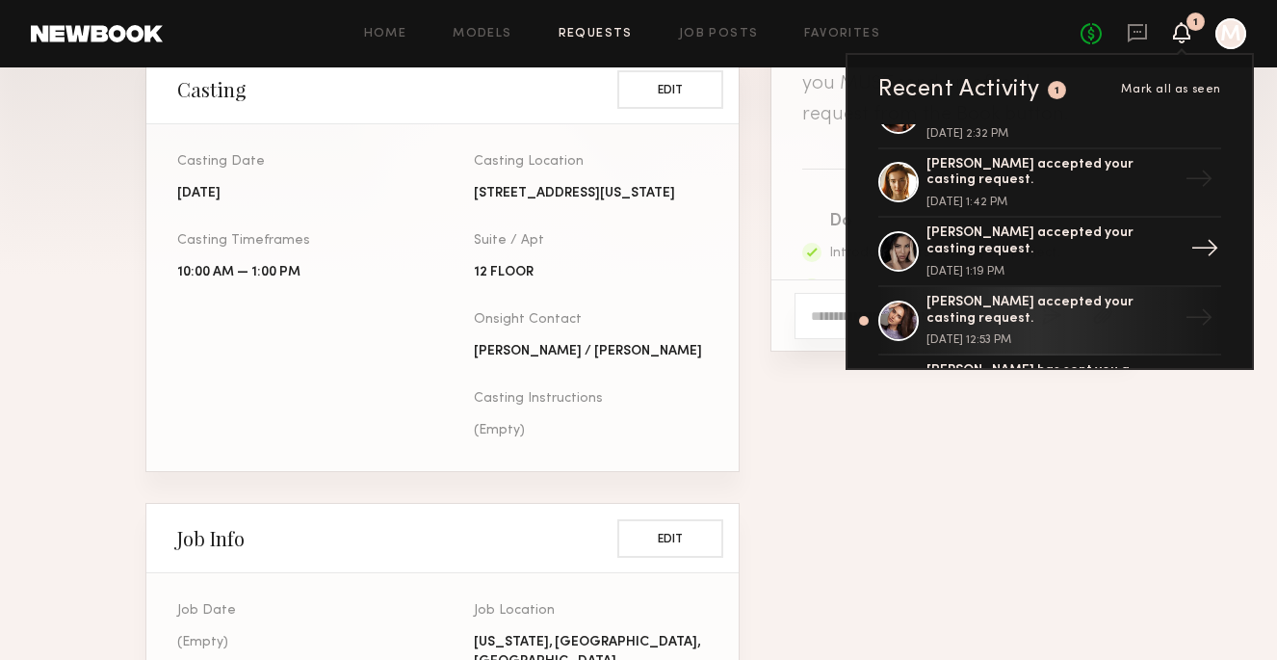
scroll to position [50, 0]
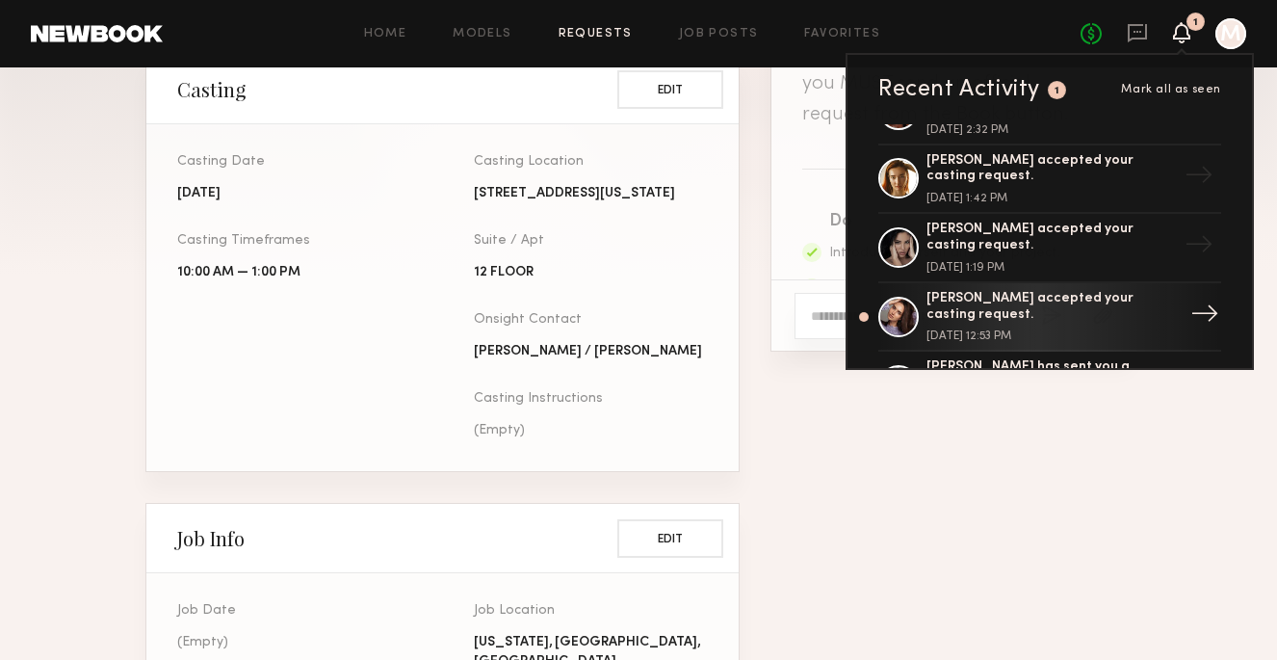
click at [1193, 304] on div "→" at bounding box center [1205, 317] width 44 height 50
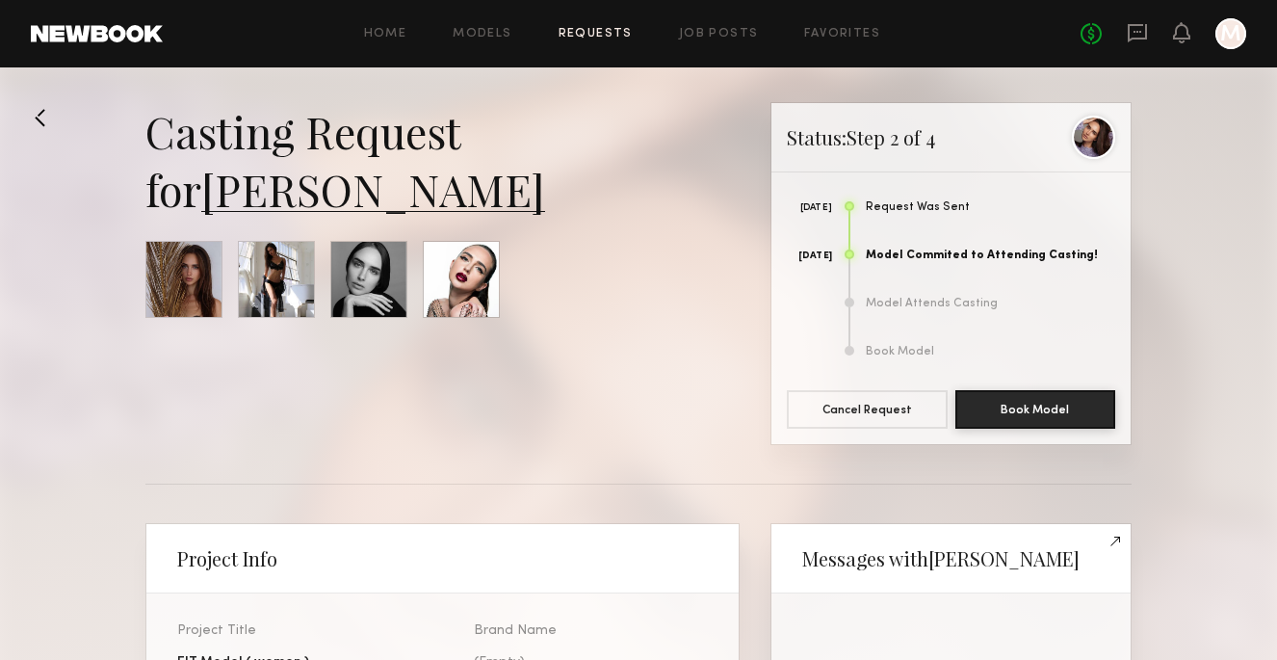
click at [591, 32] on link "Requests" at bounding box center [596, 34] width 74 height 13
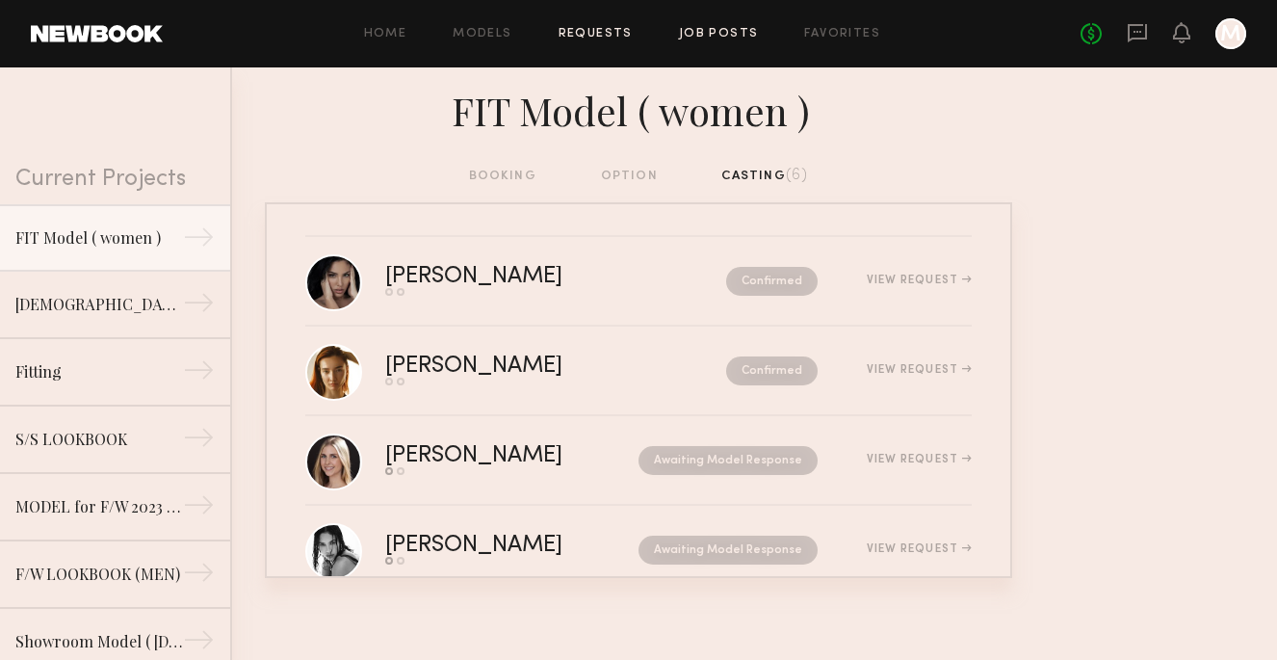
click at [725, 30] on link "Job Posts" at bounding box center [719, 34] width 80 height 13
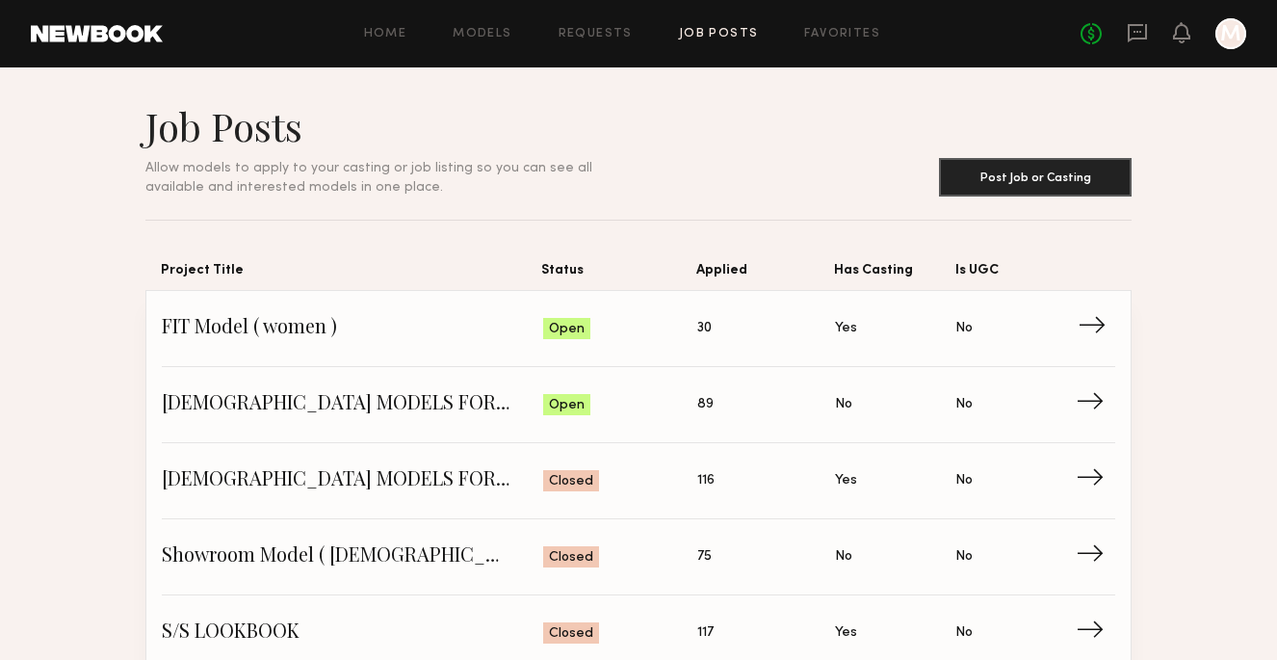
click at [709, 323] on span "30" at bounding box center [704, 328] width 14 height 21
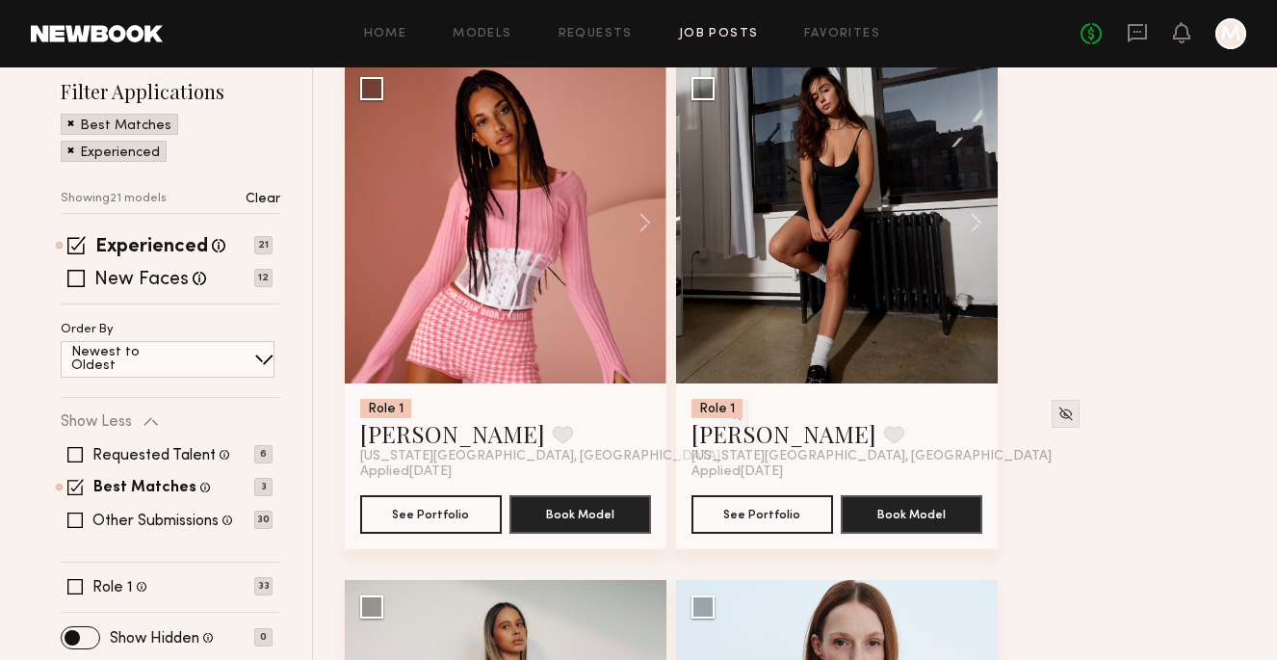
scroll to position [277, 0]
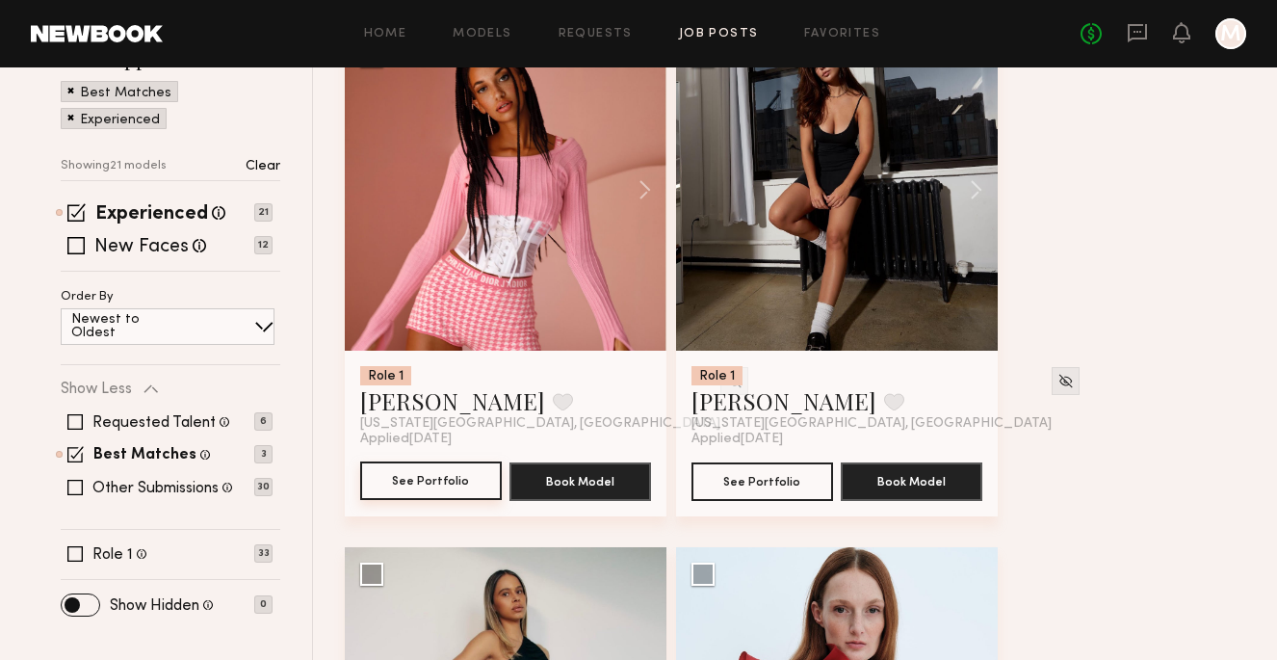
click at [452, 479] on button "See Portfolio" at bounding box center [431, 480] width 142 height 39
click at [776, 482] on button "See Portfolio" at bounding box center [763, 480] width 142 height 39
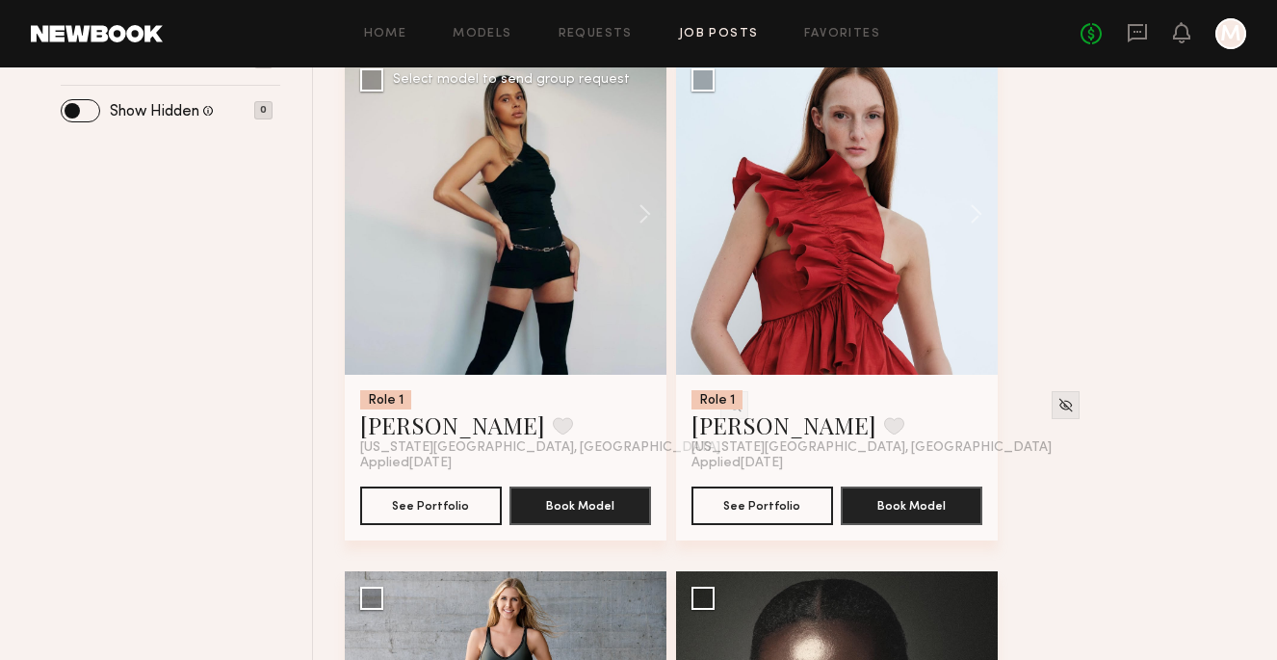
scroll to position [781, 0]
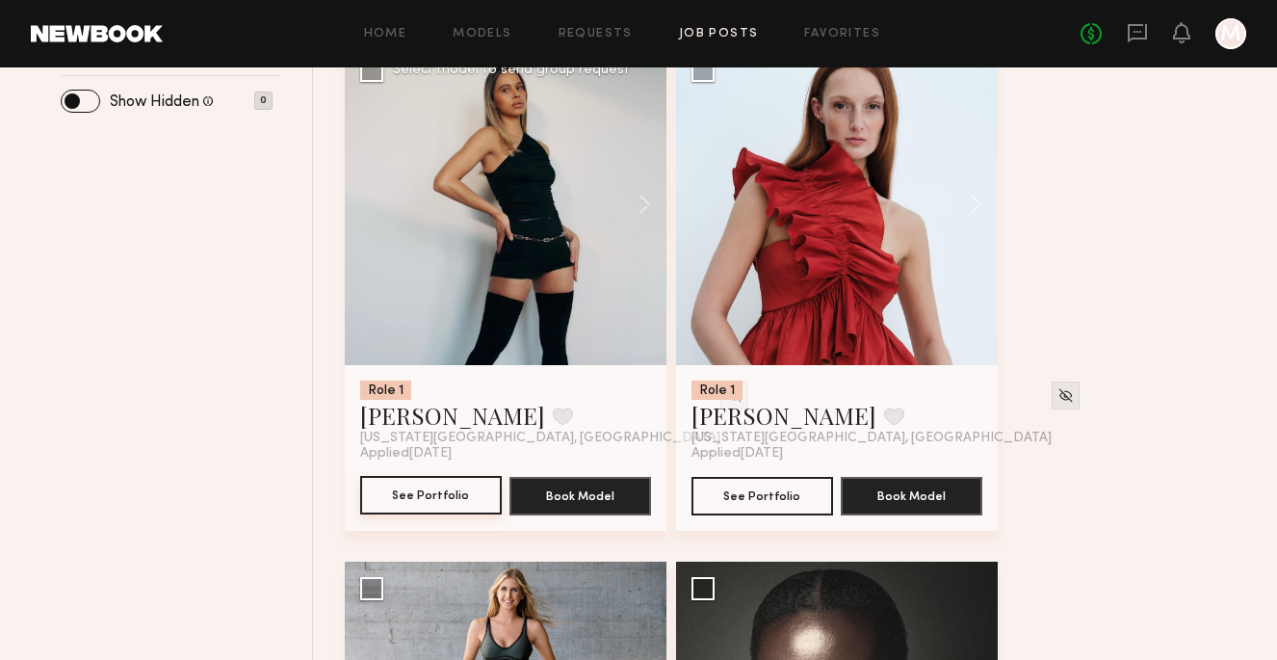
click at [462, 493] on button "See Portfolio" at bounding box center [431, 495] width 142 height 39
click at [777, 499] on button "See Portfolio" at bounding box center [763, 495] width 142 height 39
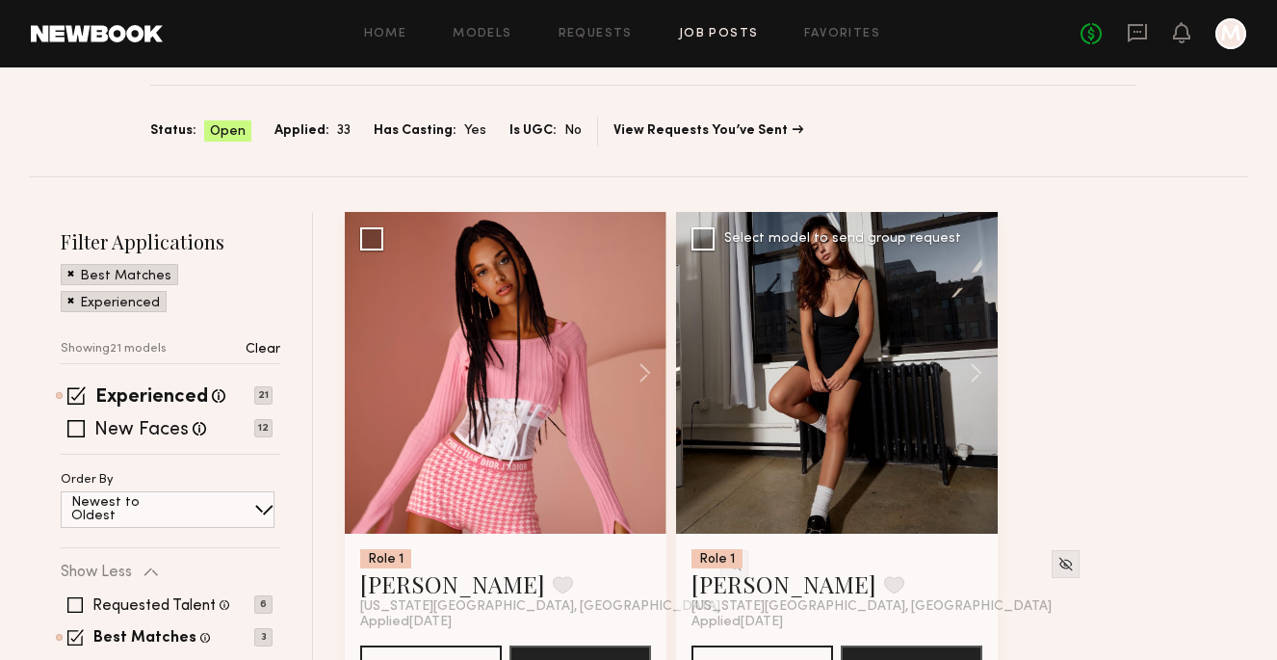
scroll to position [148, 0]
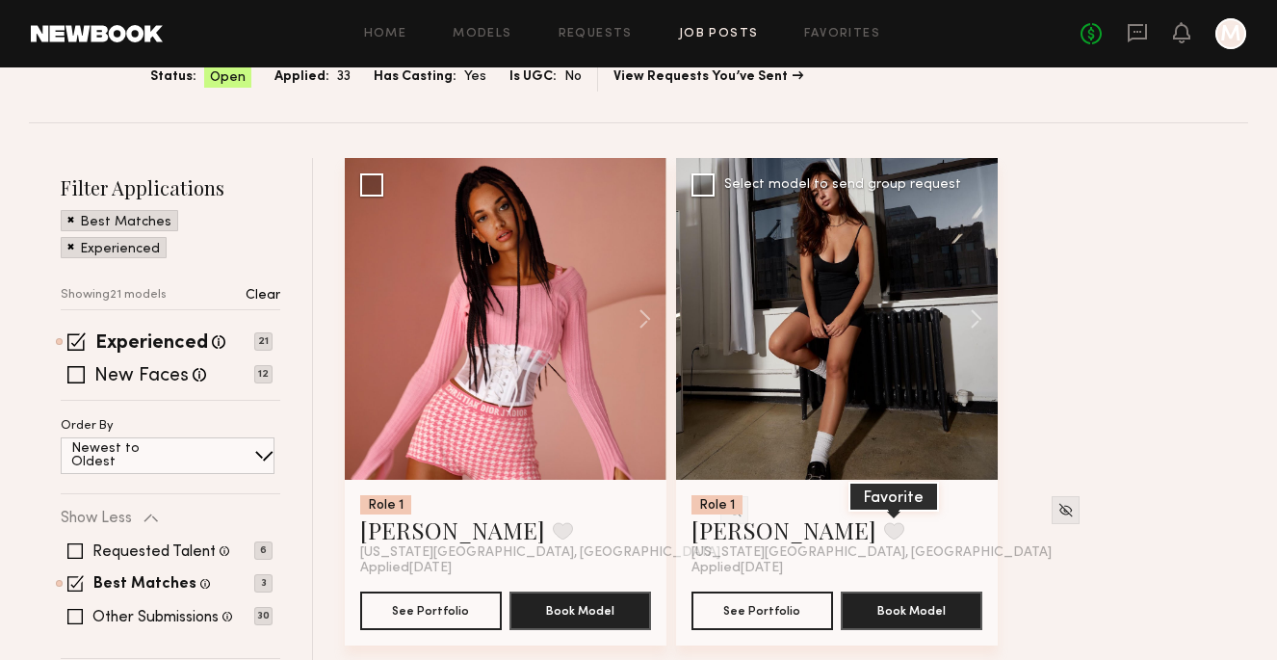
click at [884, 524] on button at bounding box center [894, 530] width 20 height 17
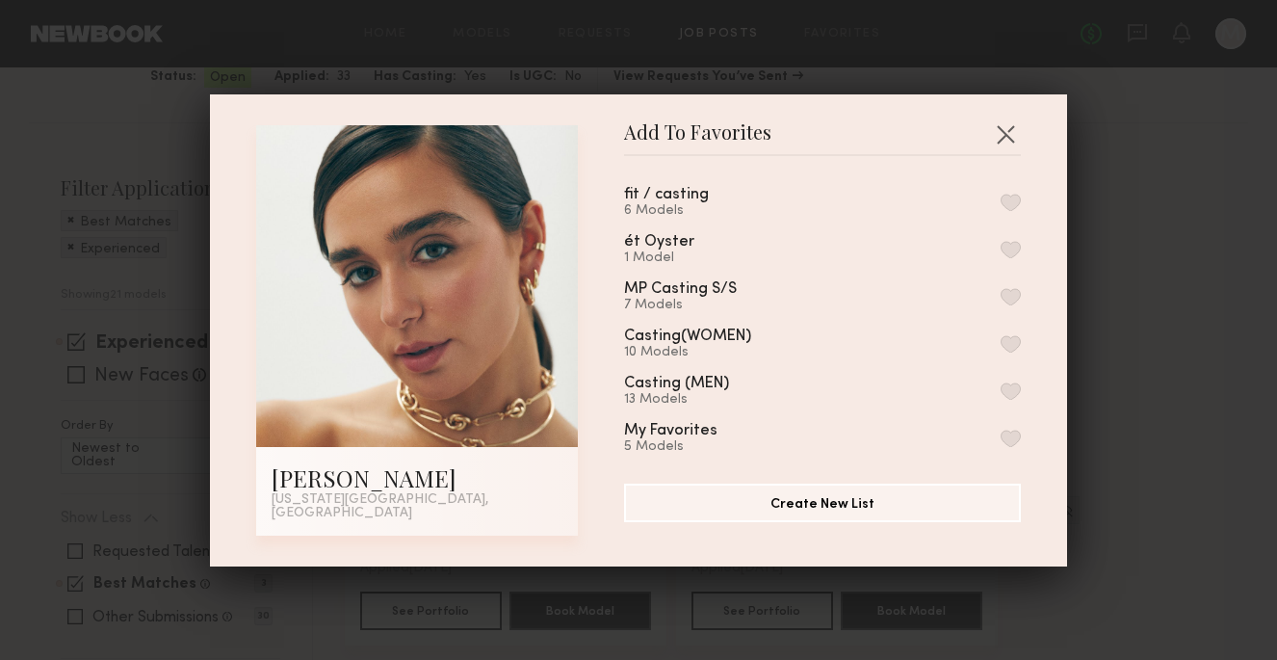
click at [1011, 207] on button "button" at bounding box center [1011, 202] width 20 height 17
click at [1005, 136] on button "button" at bounding box center [1005, 133] width 31 height 31
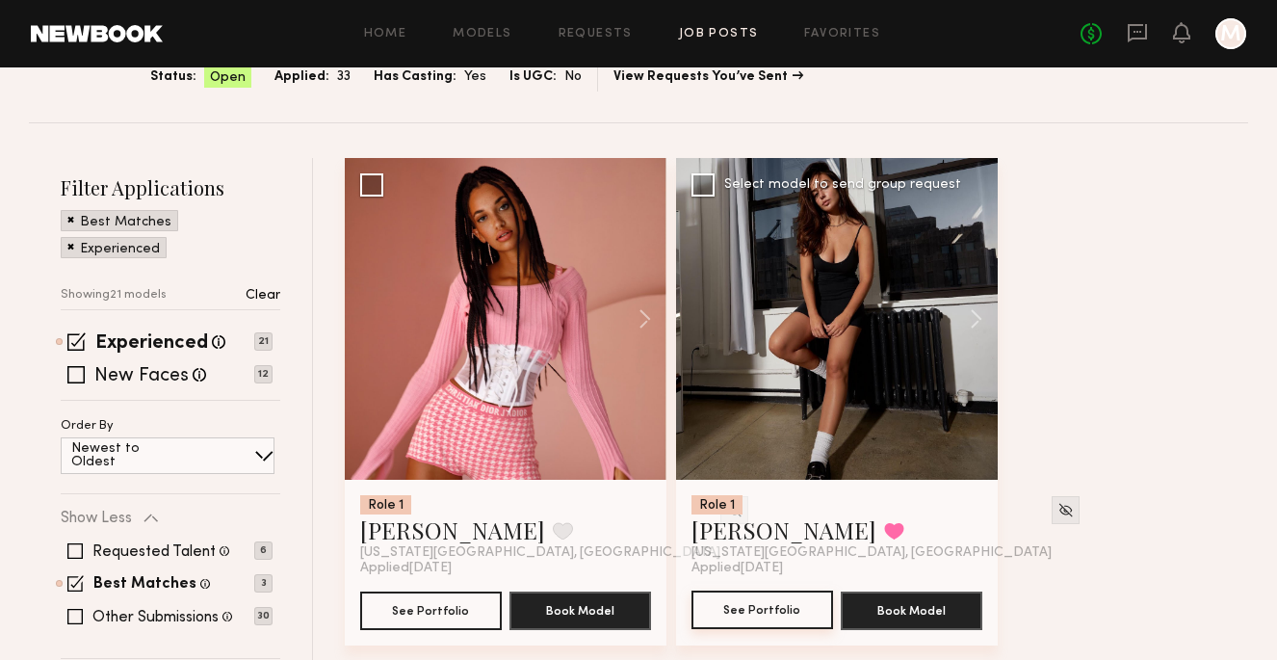
click at [771, 607] on button "See Portfolio" at bounding box center [763, 609] width 142 height 39
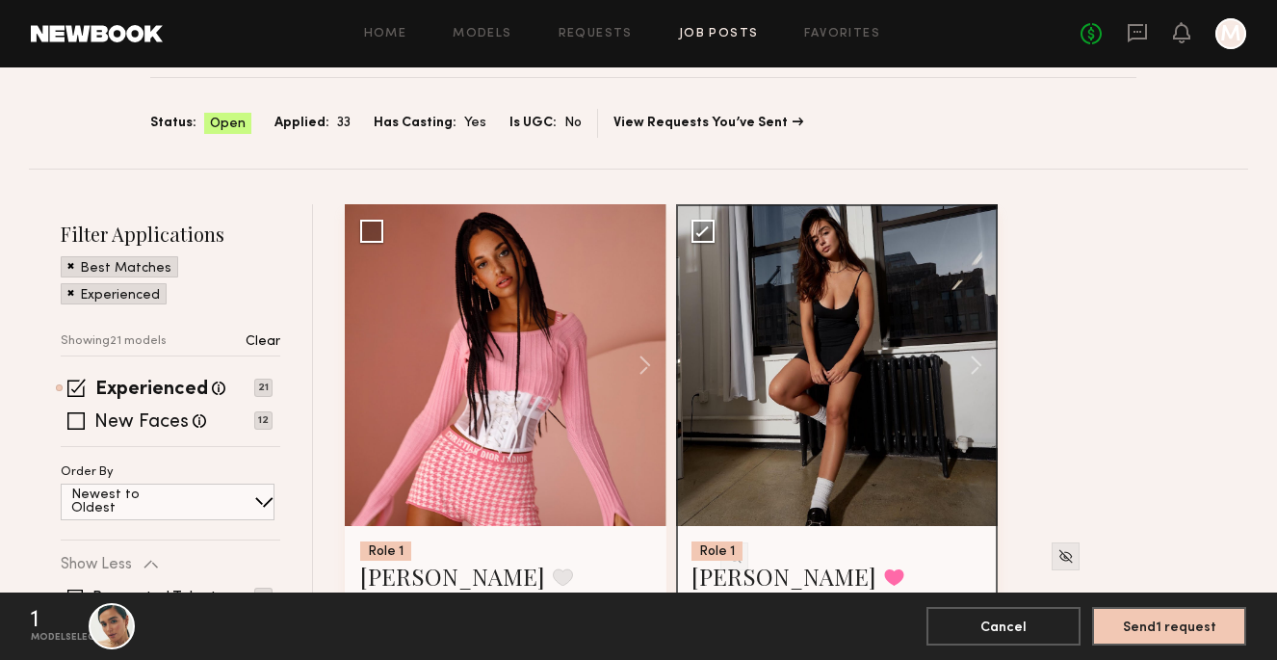
scroll to position [104, 0]
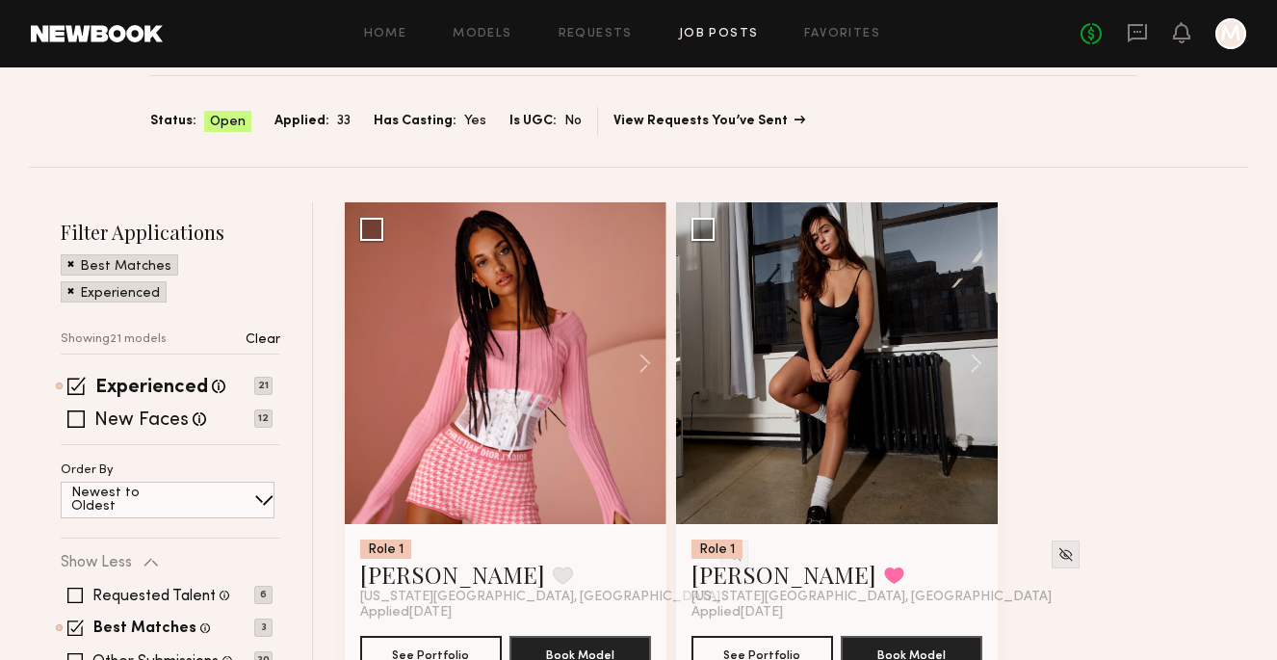
click at [700, 122] on link "View Requests You’ve Sent" at bounding box center [709, 121] width 190 height 13
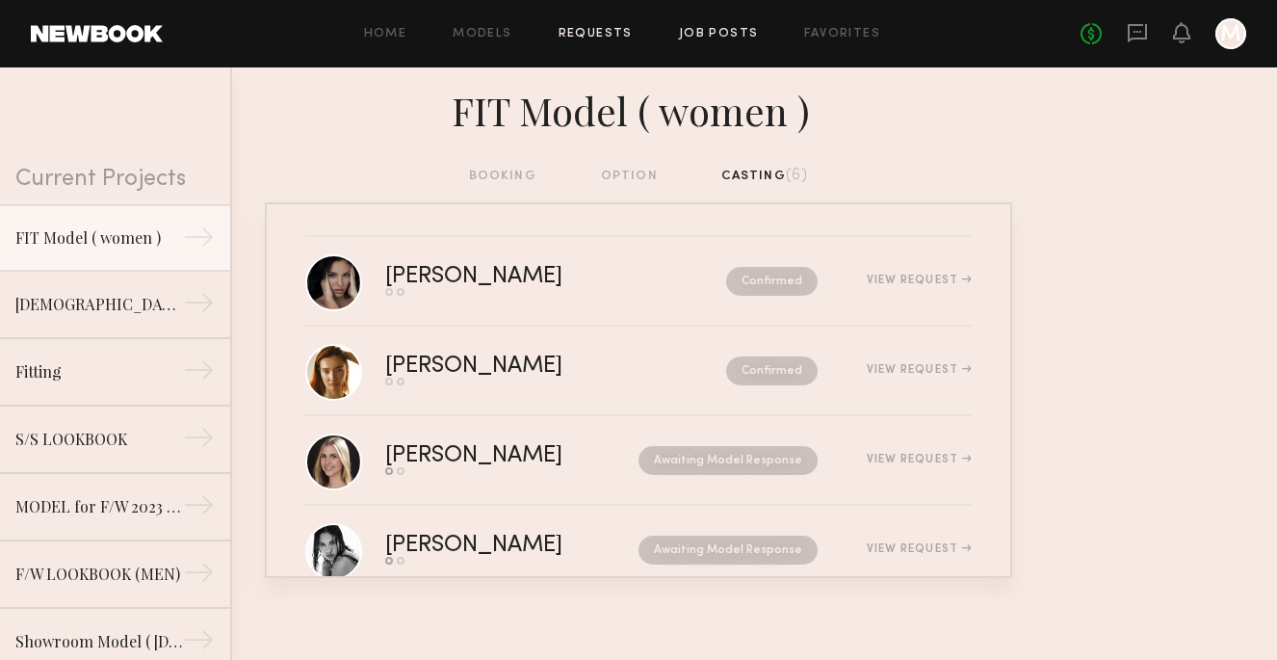
click at [728, 28] on link "Job Posts" at bounding box center [719, 34] width 80 height 13
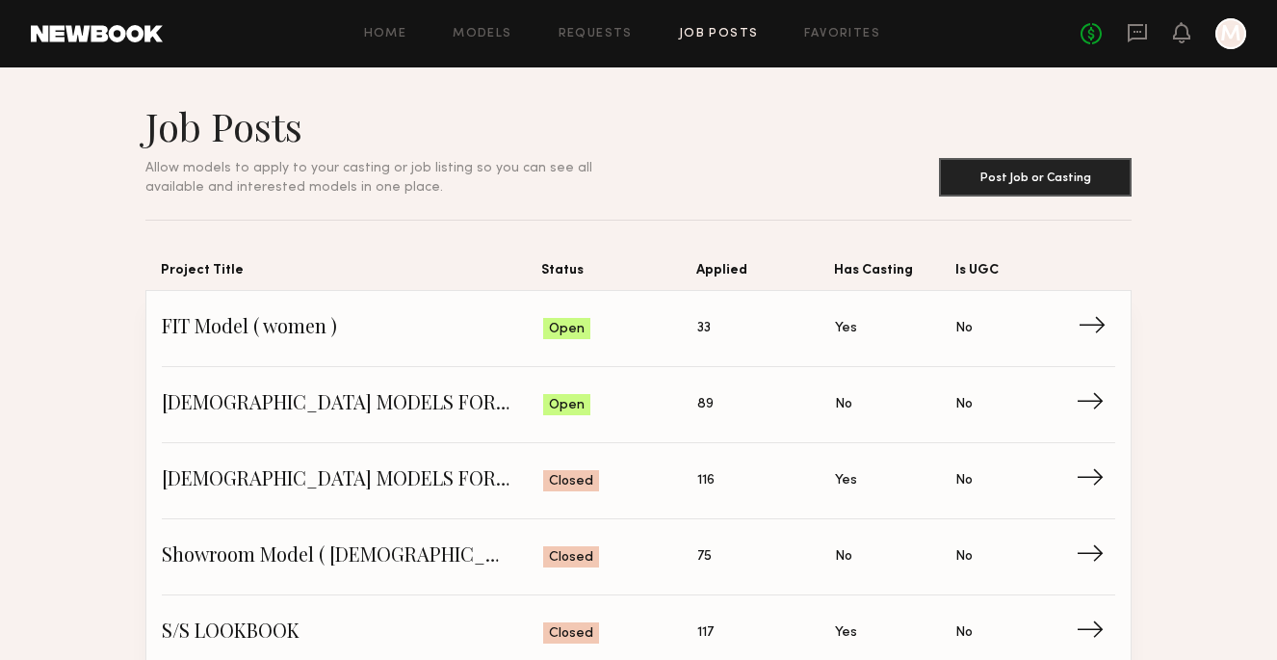
click at [324, 330] on span "FIT Model ( women )" at bounding box center [352, 328] width 381 height 29
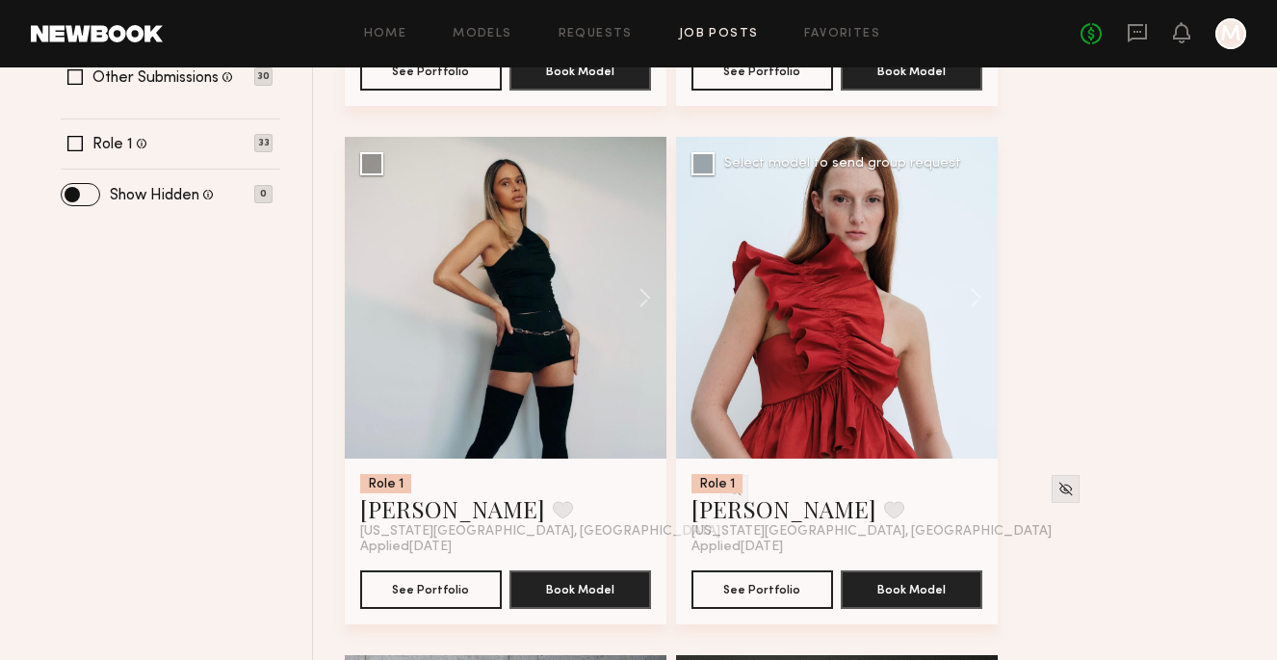
scroll to position [709, 0]
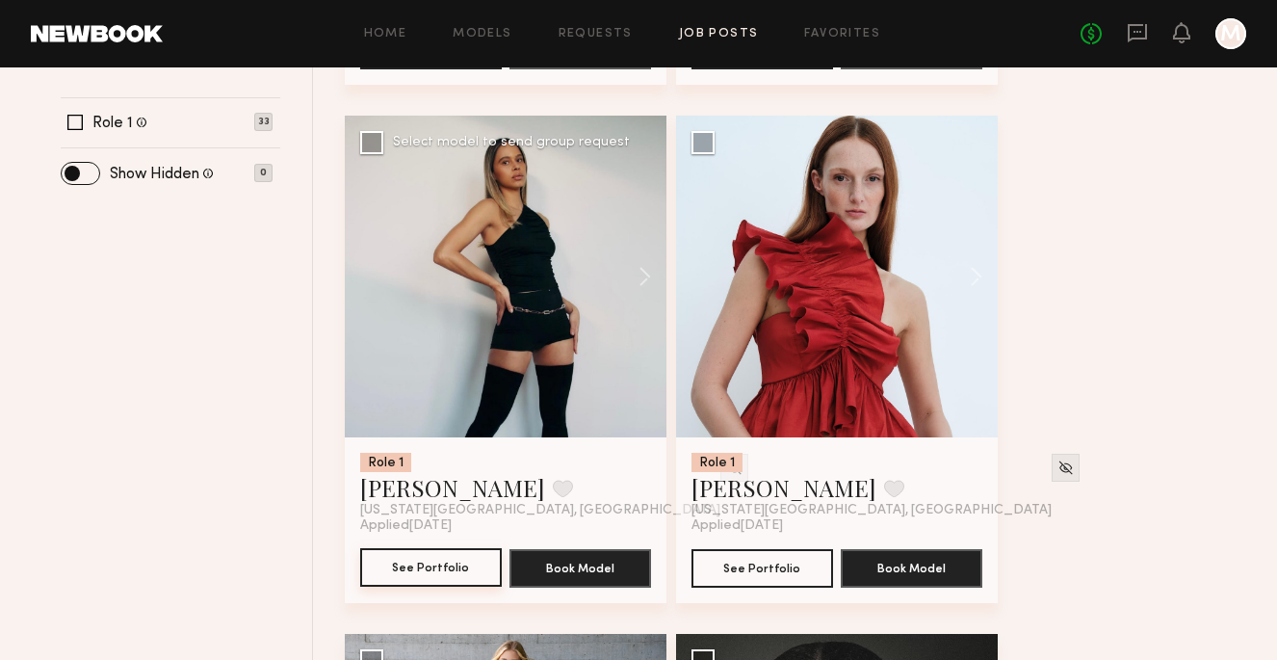
click at [462, 570] on button "See Portfolio" at bounding box center [431, 567] width 142 height 39
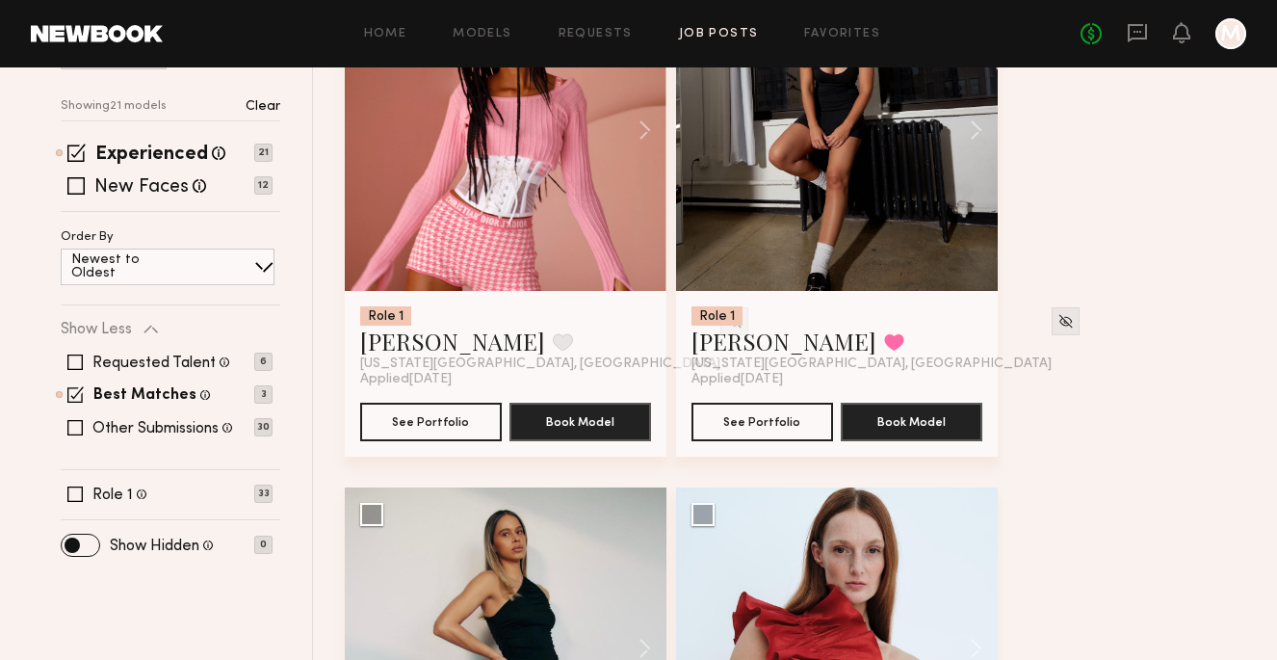
scroll to position [343, 0]
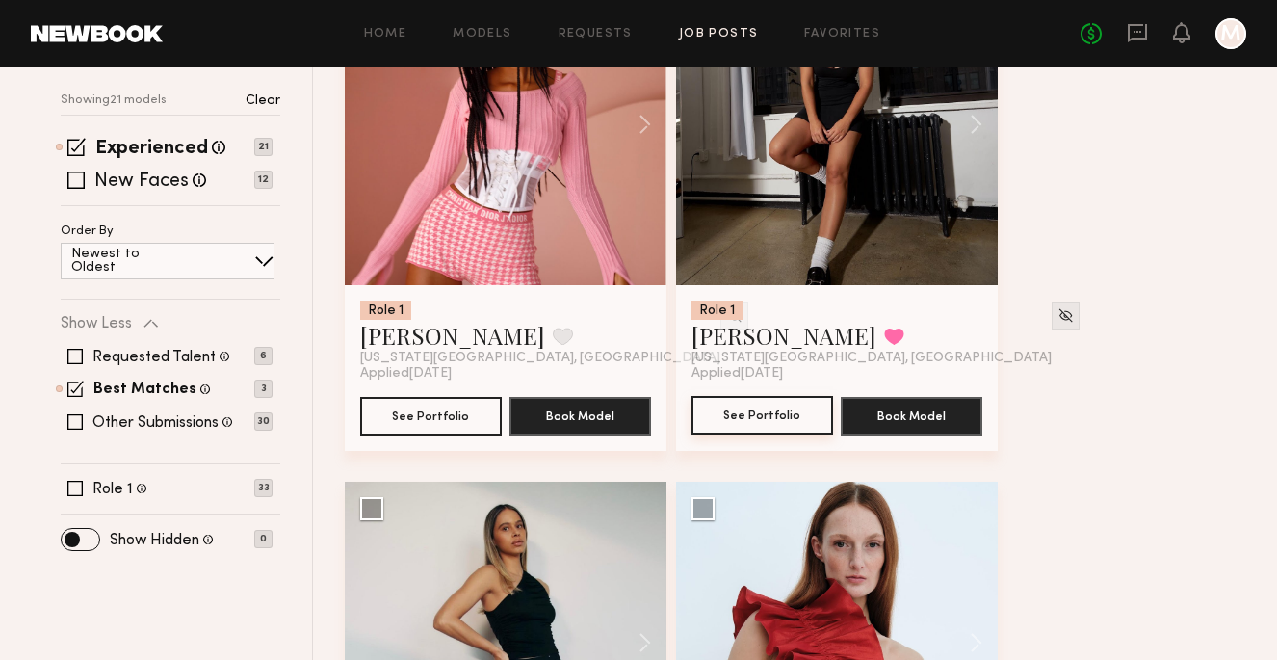
click at [774, 419] on button "See Portfolio" at bounding box center [763, 415] width 142 height 39
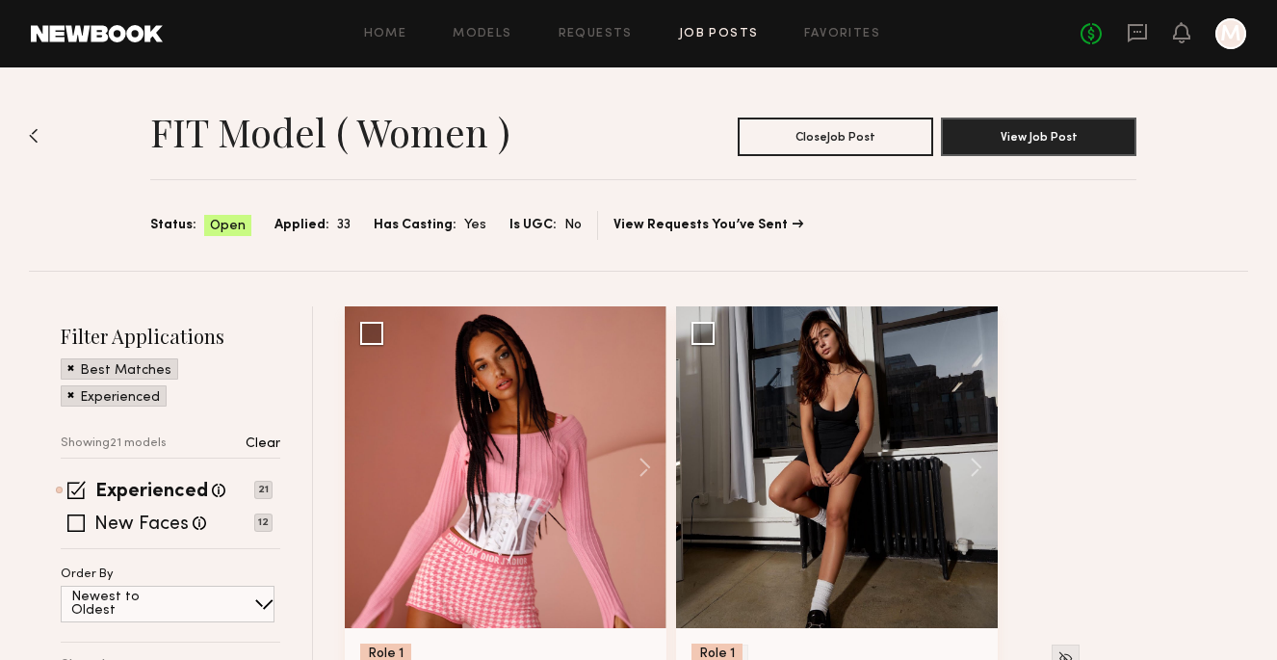
scroll to position [0, 0]
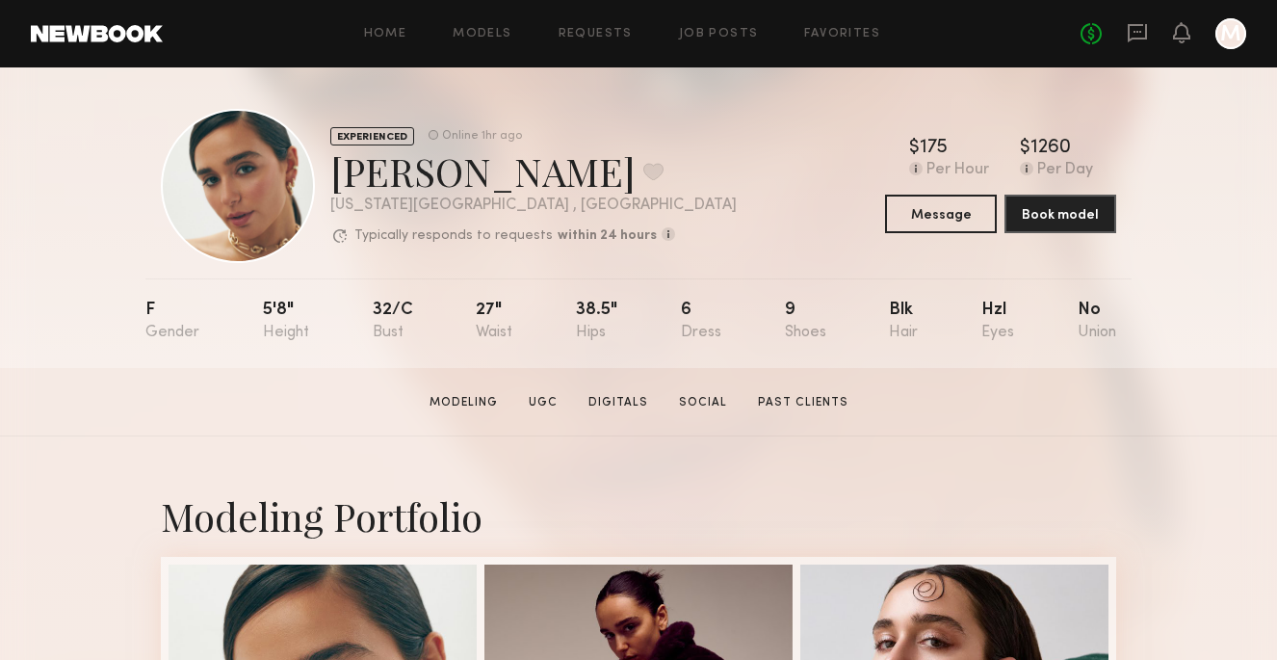
scroll to position [7, 0]
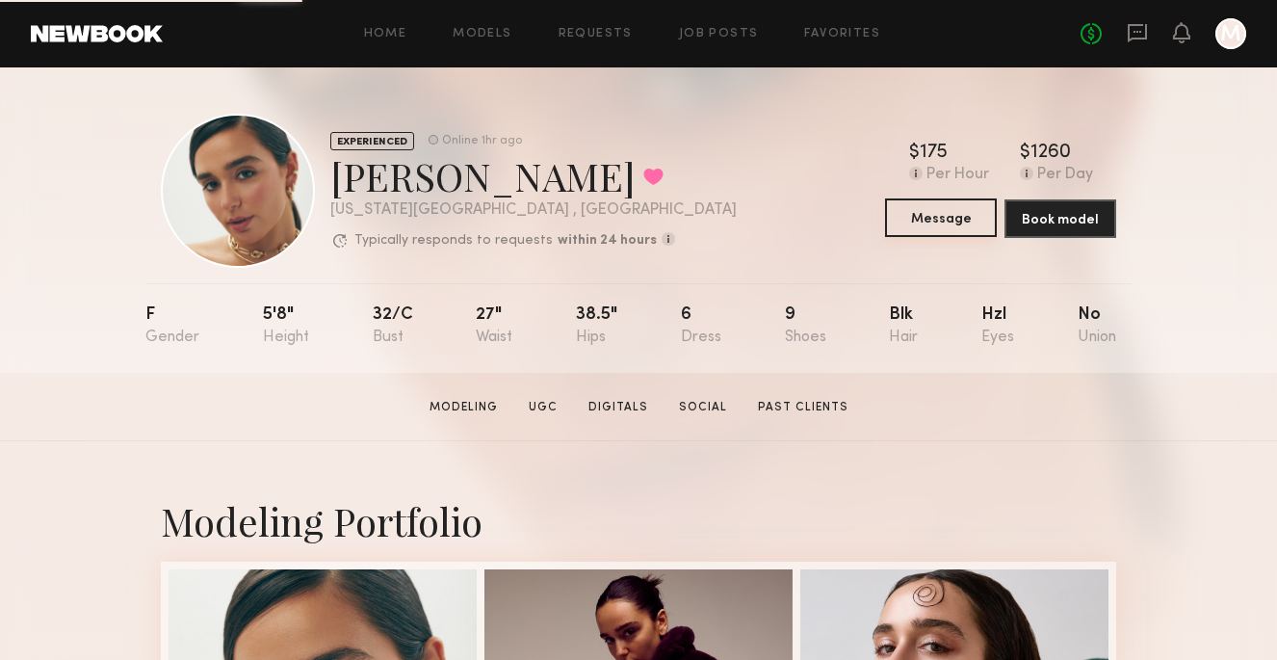
click at [934, 208] on button "Message" at bounding box center [941, 217] width 112 height 39
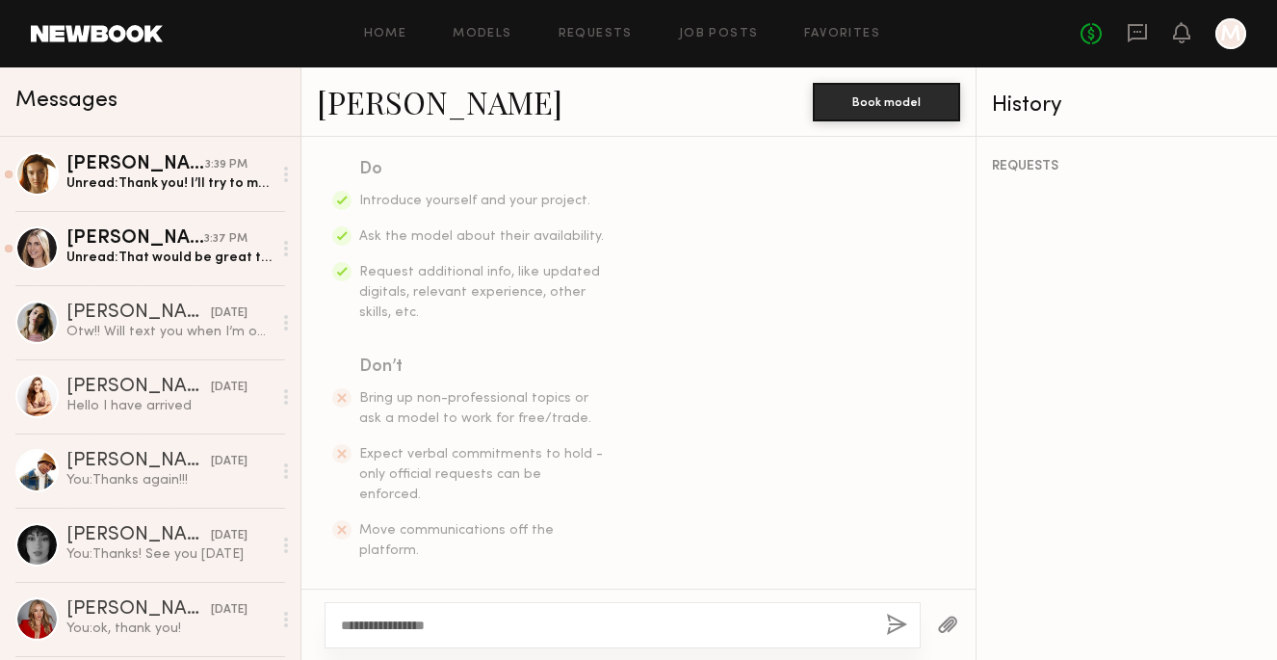
type textarea "**********"
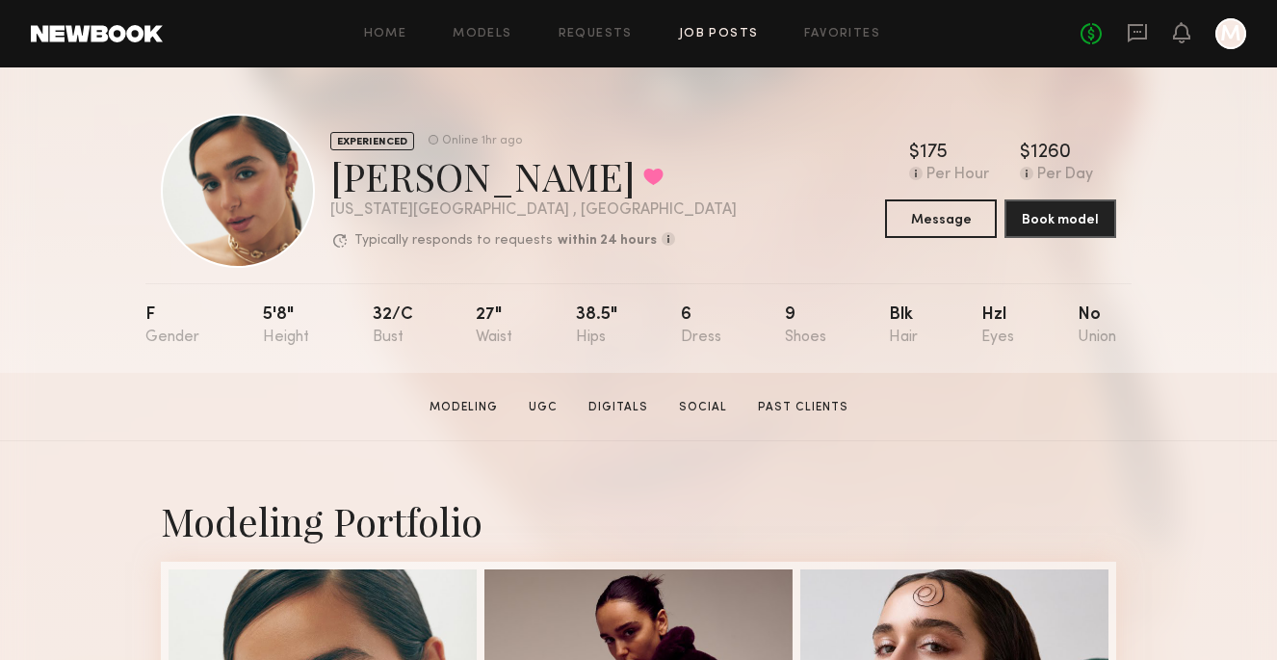
click at [705, 29] on link "Job Posts" at bounding box center [719, 34] width 80 height 13
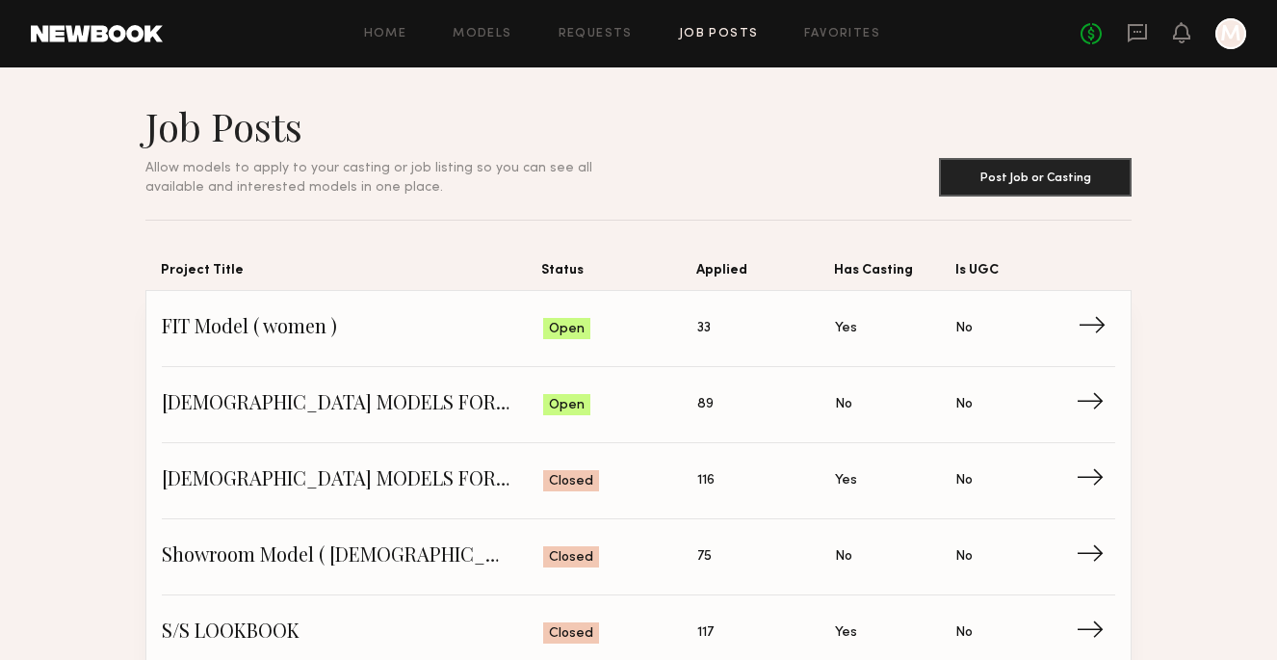
click at [327, 326] on span "FIT Model ( women )" at bounding box center [352, 328] width 381 height 29
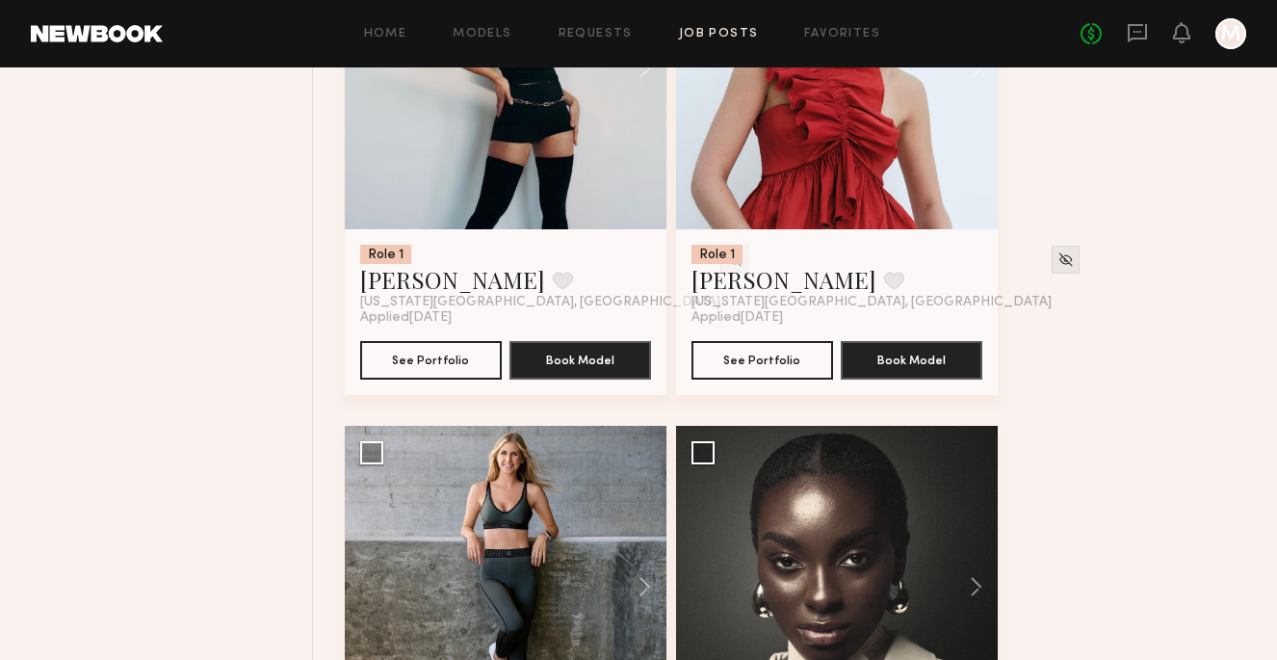
scroll to position [869, 0]
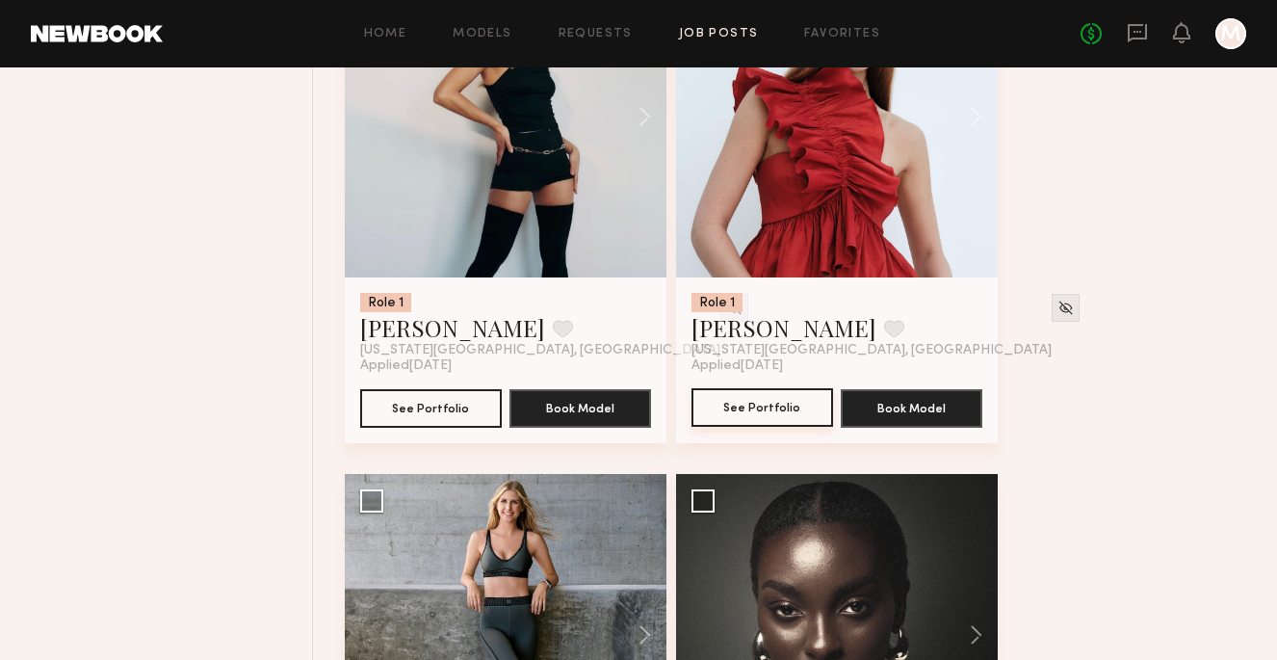
click at [777, 407] on button "See Portfolio" at bounding box center [763, 407] width 142 height 39
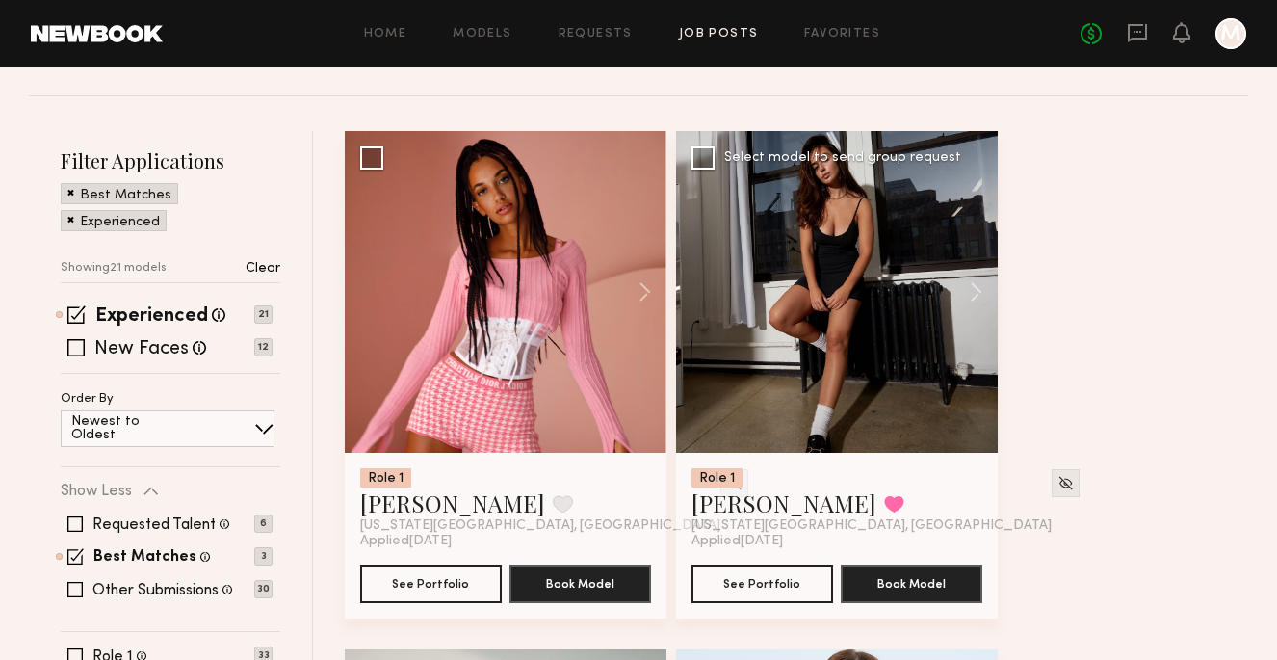
scroll to position [171, 0]
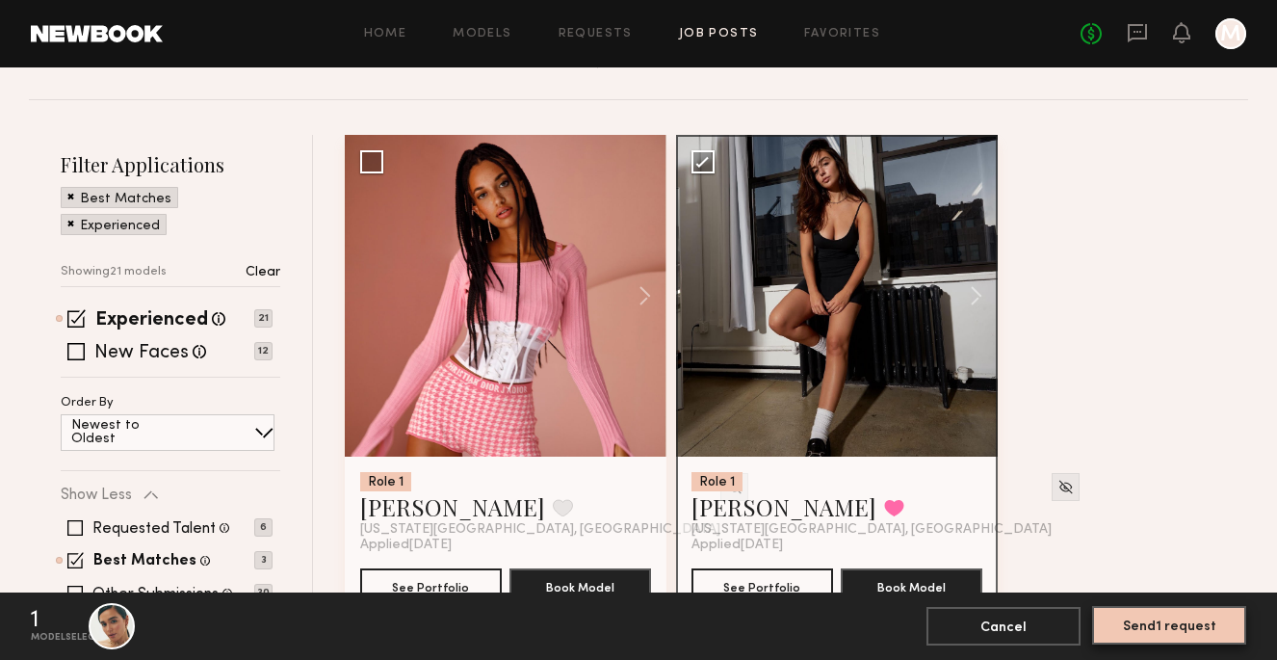
click at [1167, 625] on button "Send 1 request" at bounding box center [1169, 625] width 154 height 39
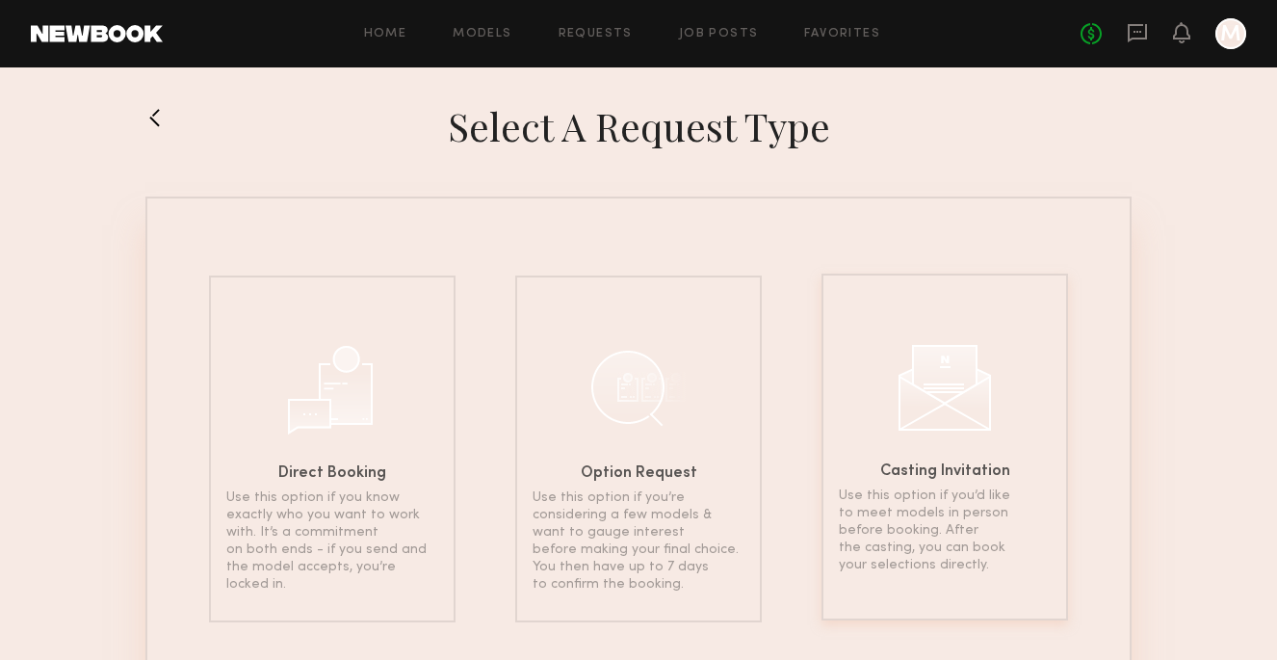
click at [954, 468] on h6 "Casting Invitation" at bounding box center [945, 471] width 130 height 15
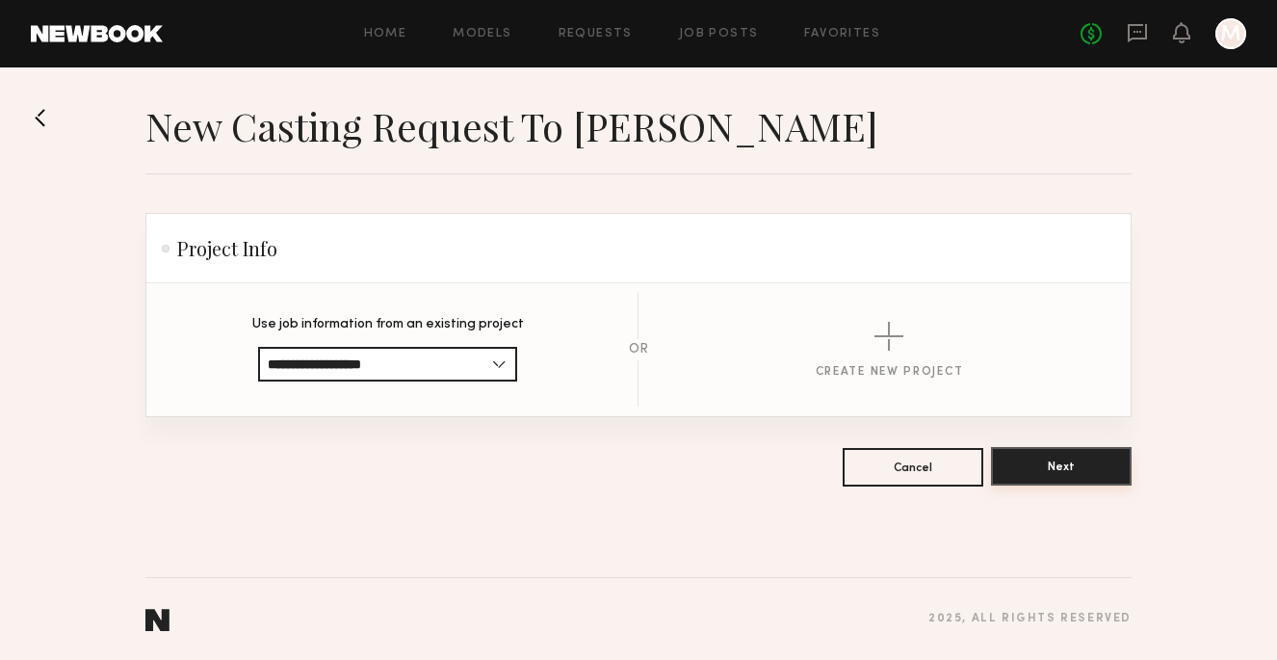
click at [1059, 468] on button "Next" at bounding box center [1061, 466] width 141 height 39
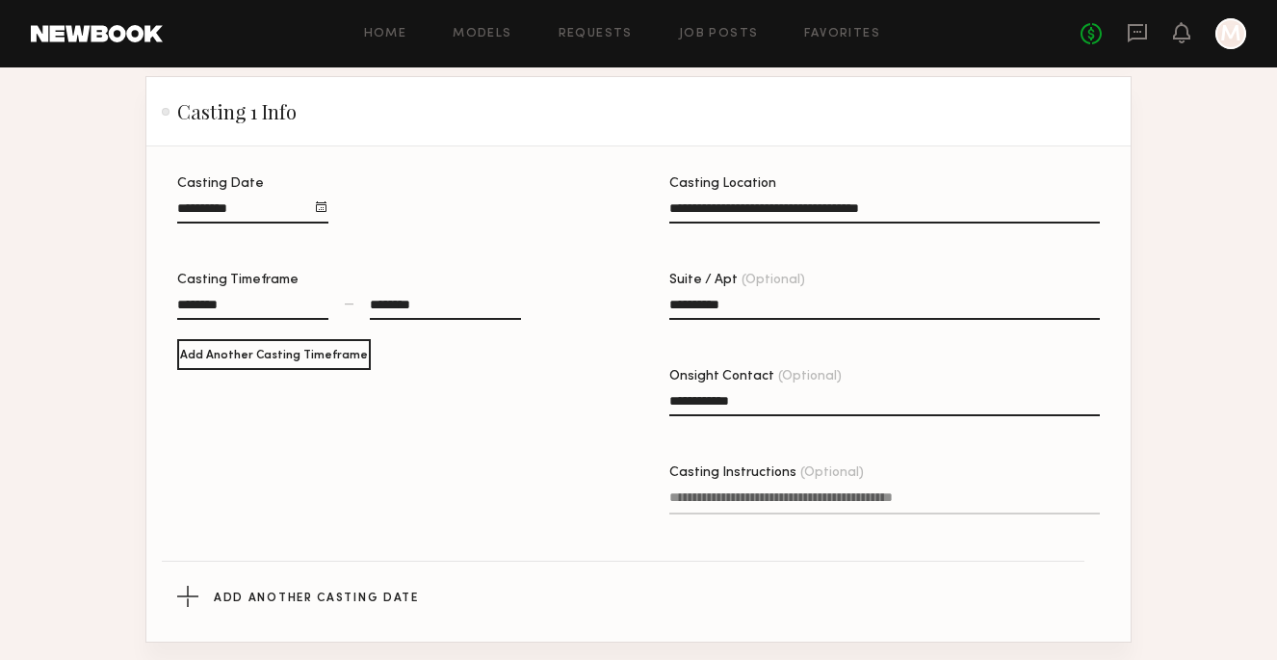
scroll to position [426, 0]
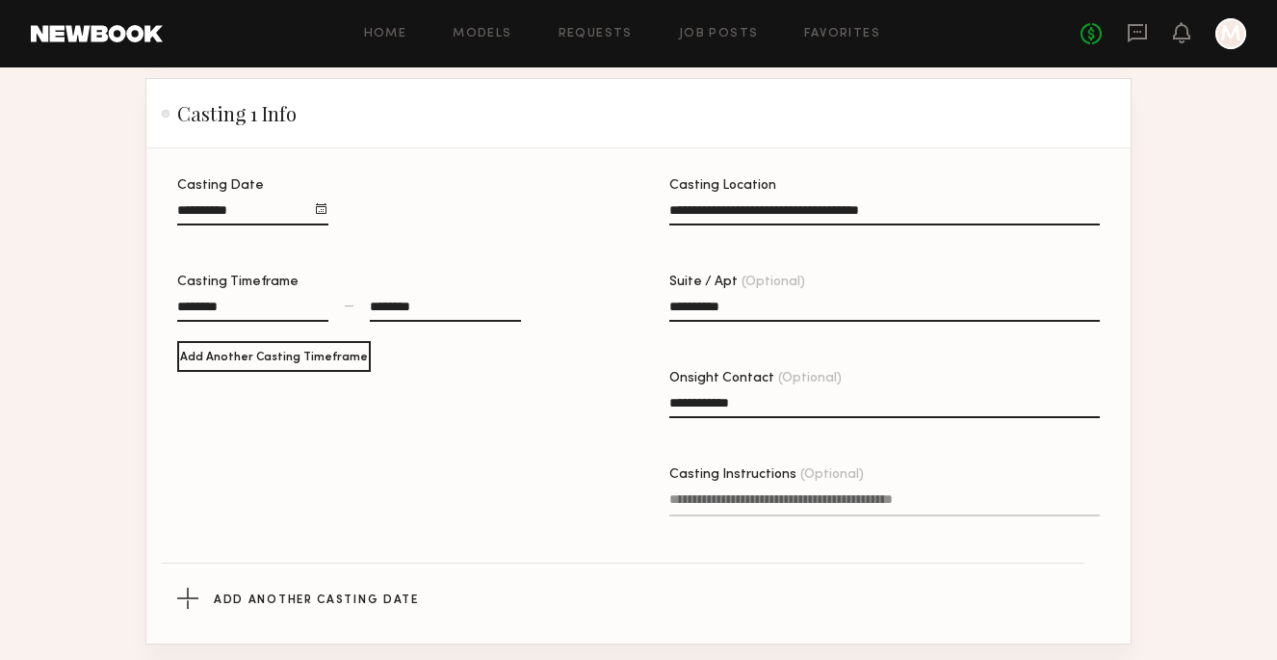
click at [238, 304] on div "********" at bounding box center [252, 309] width 151 height 25
click at [398, 306] on div "********" at bounding box center [445, 309] width 151 height 25
click at [383, 394] on button "button" at bounding box center [384, 394] width 15 height 15
type input "********"
type input "**"
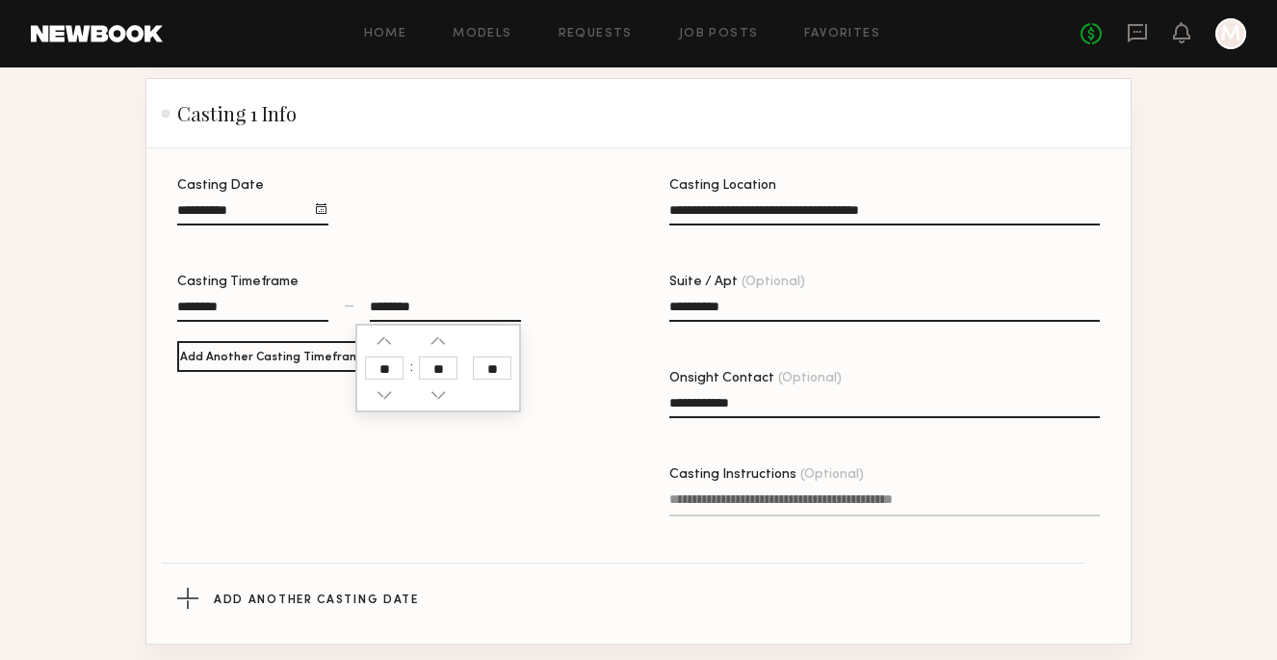
click at [456, 301] on div "********" at bounding box center [445, 309] width 151 height 25
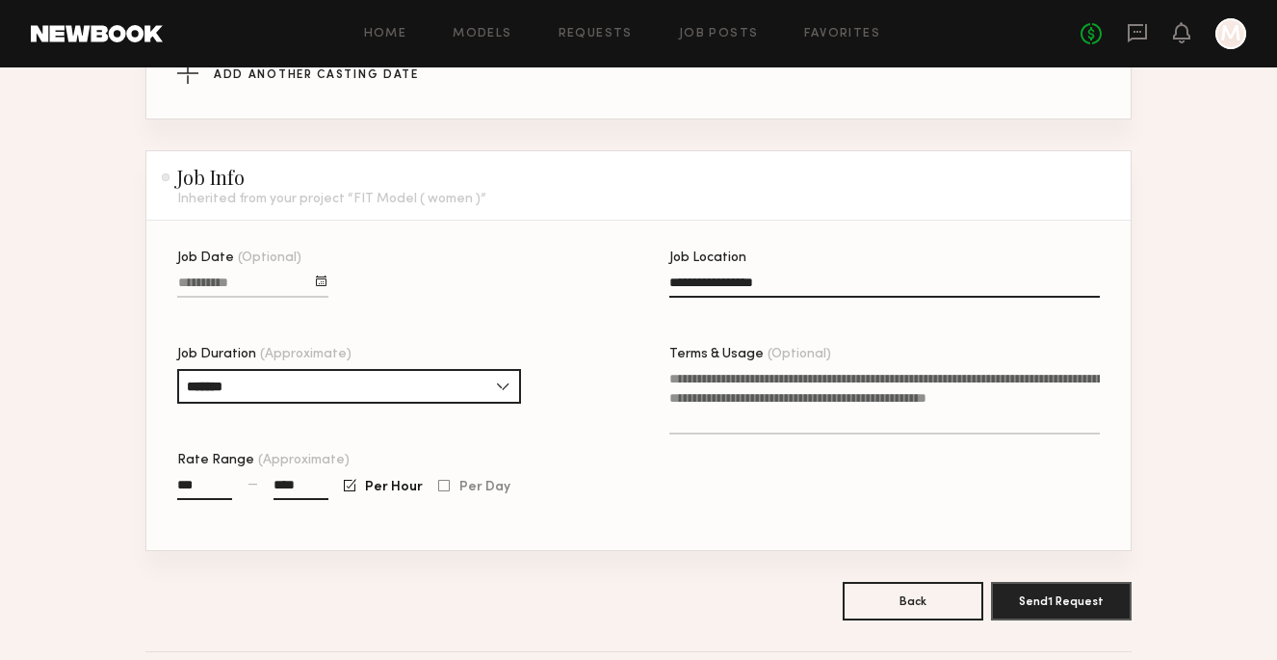
scroll to position [967, 0]
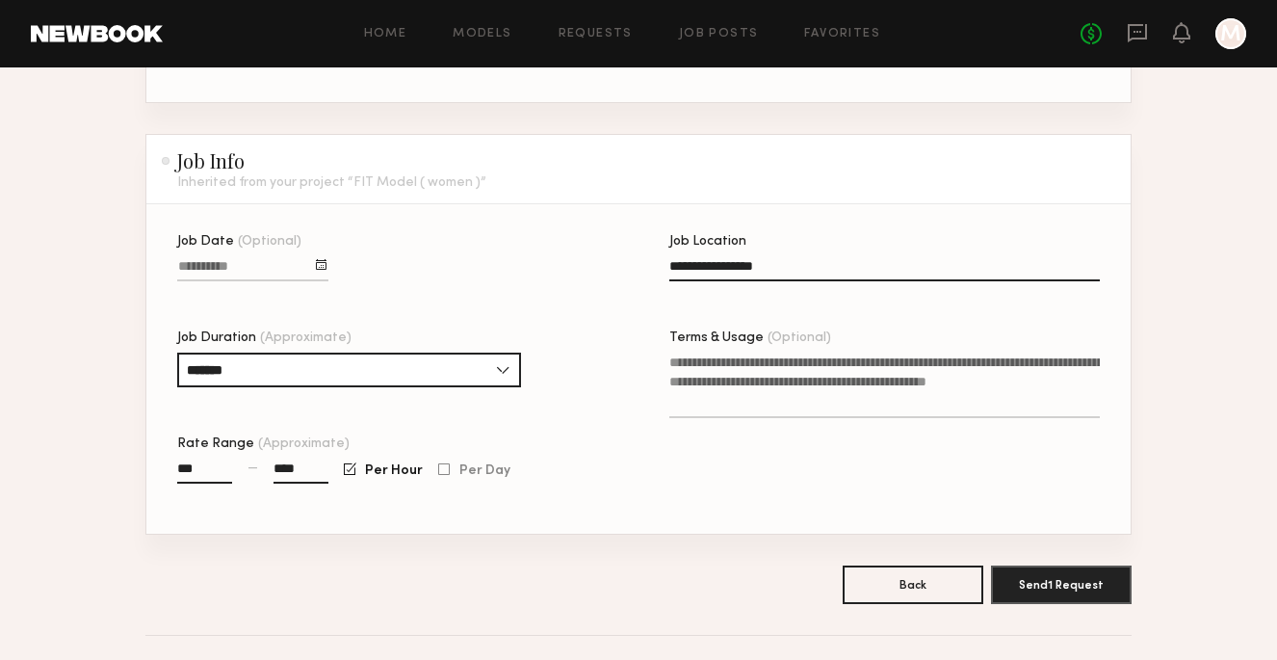
click at [684, 361] on textarea "Terms & Usage (Optional)" at bounding box center [884, 386] width 431 height 66
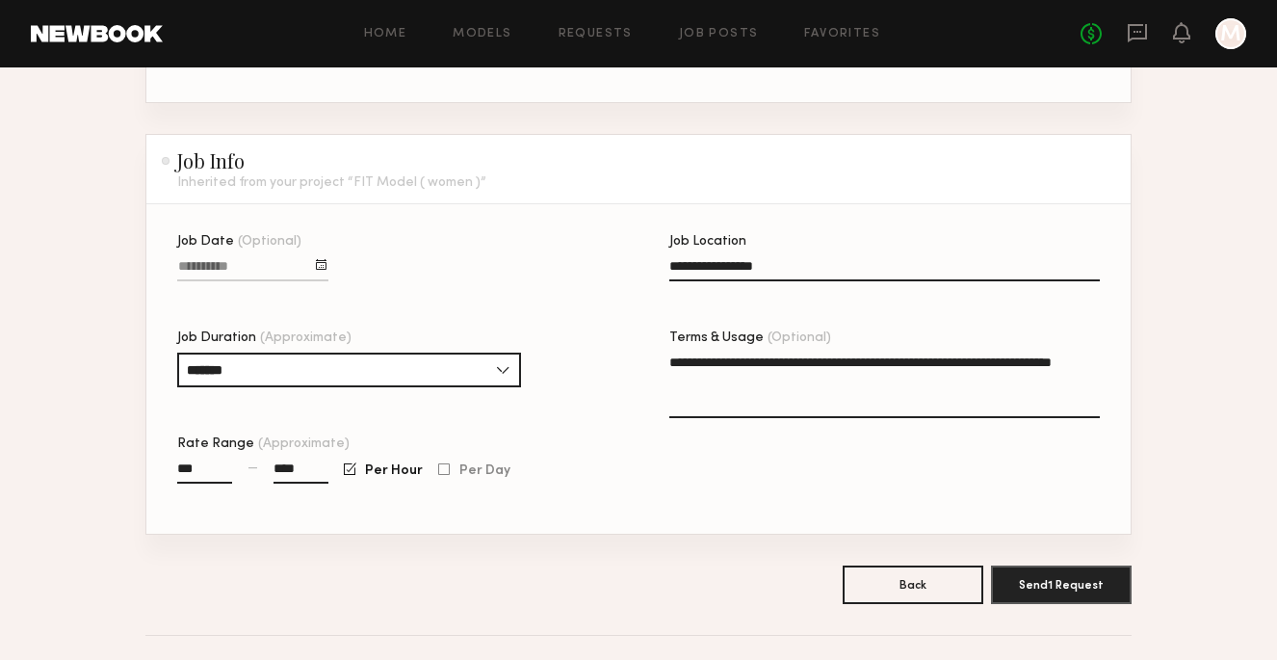
type textarea "**********"
click at [320, 264] on div at bounding box center [321, 264] width 11 height 11
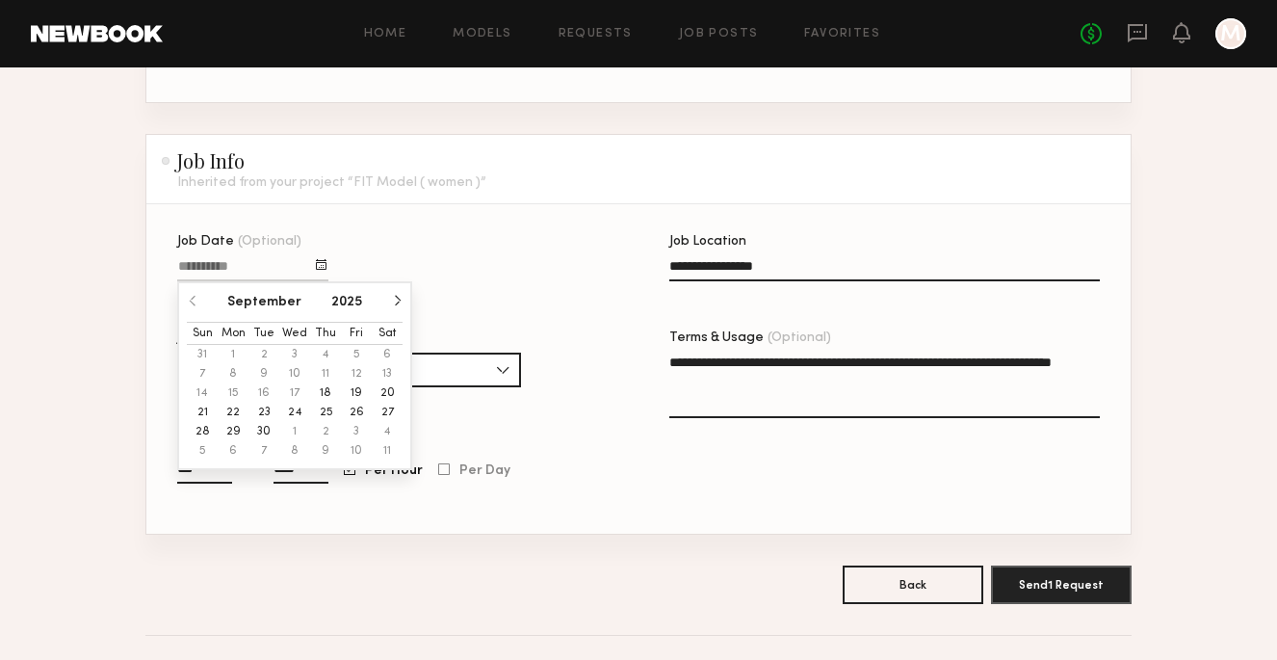
click at [392, 302] on button "button" at bounding box center [397, 301] width 12 height 12
click at [372, 258] on div "Job Date (Optional) October 2025 Sun Mon Tue Wed Thu Fri Sat 28 29 30 1 2 3 4 5…" at bounding box center [392, 384] width 431 height 299
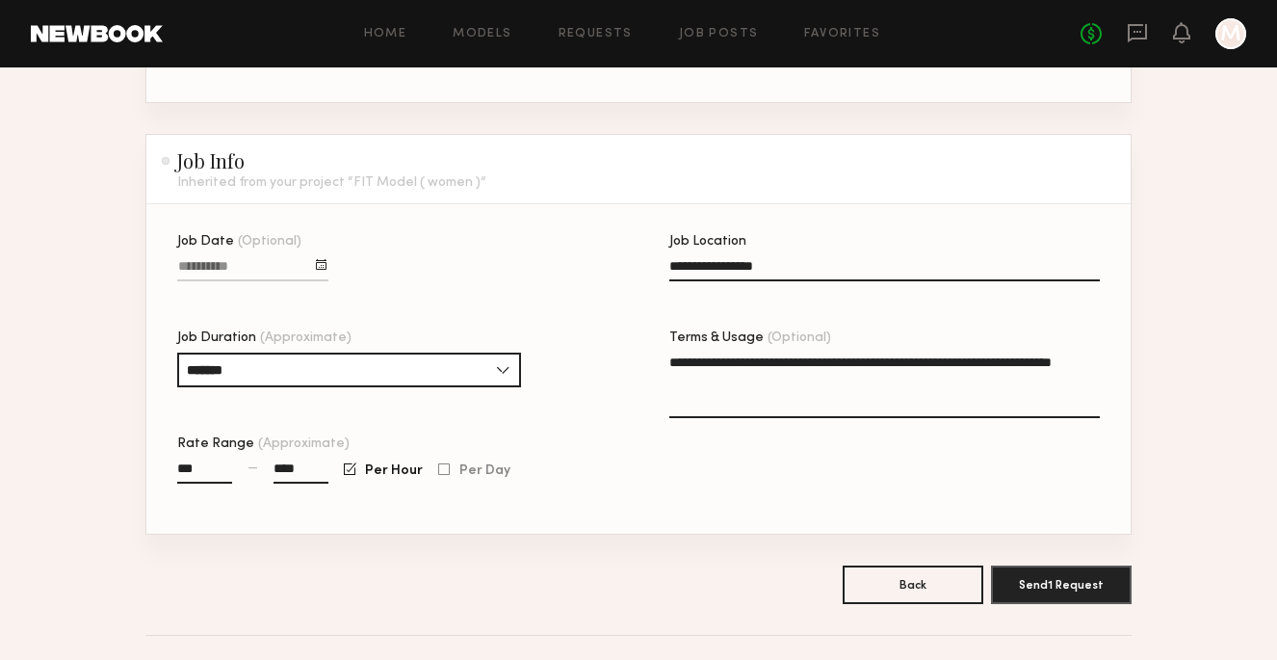
click at [282, 263] on input "Job Date (Optional)" at bounding box center [252, 270] width 151 height 22
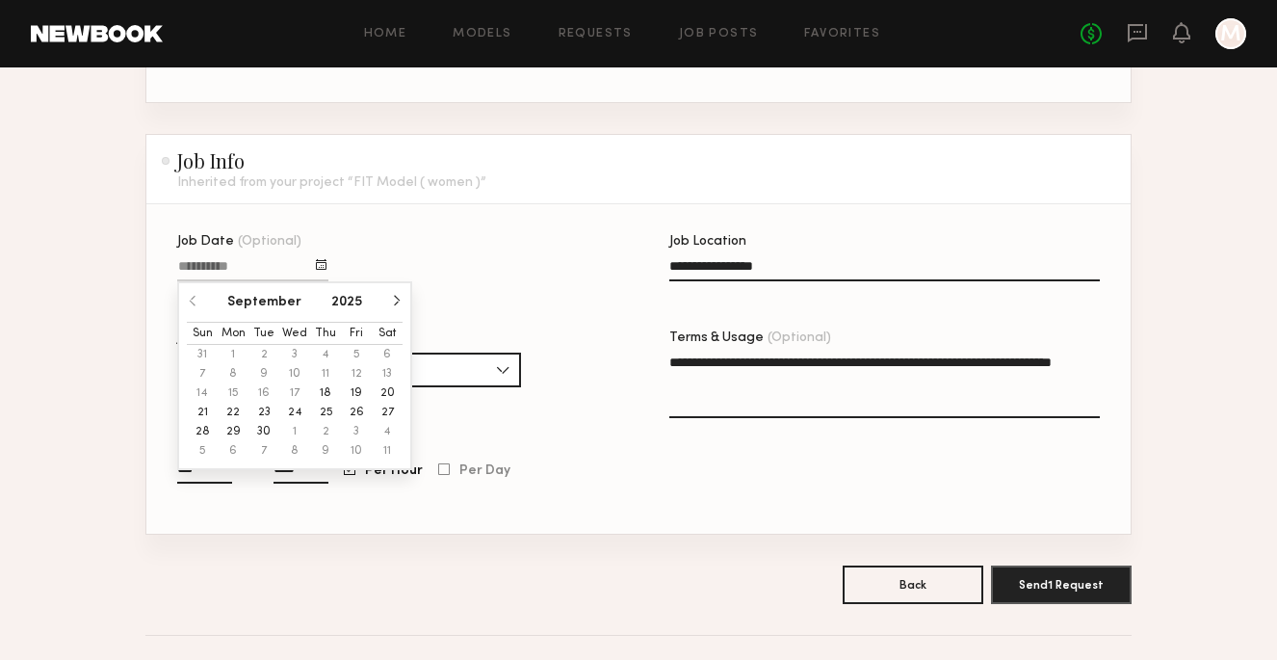
drag, startPoint x: 282, startPoint y: 263, endPoint x: 204, endPoint y: 255, distance: 78.4
click at [204, 255] on div "Job Date (Optional) September 2025 Sun Mon Tue Wed Thu Fri Sat 31 1 2 3 4 5 6 7…" at bounding box center [252, 268] width 151 height 66
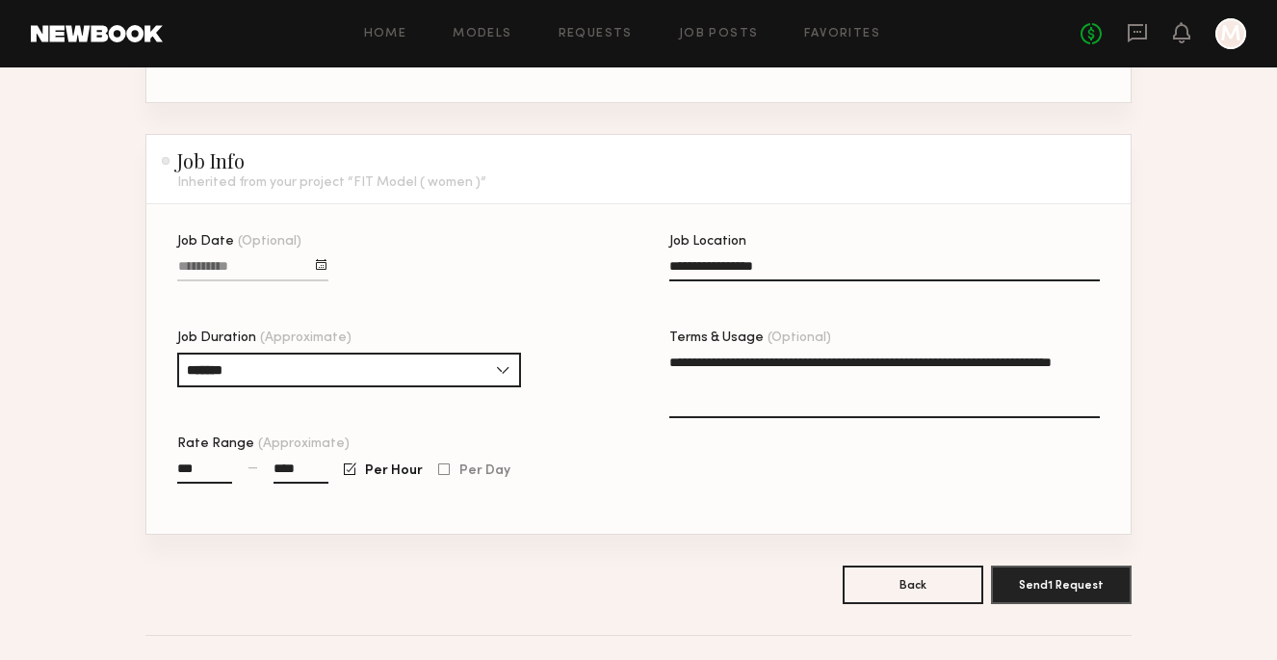
drag, startPoint x: 252, startPoint y: 270, endPoint x: 183, endPoint y: 259, distance: 70.2
click at [183, 259] on div at bounding box center [252, 268] width 151 height 25
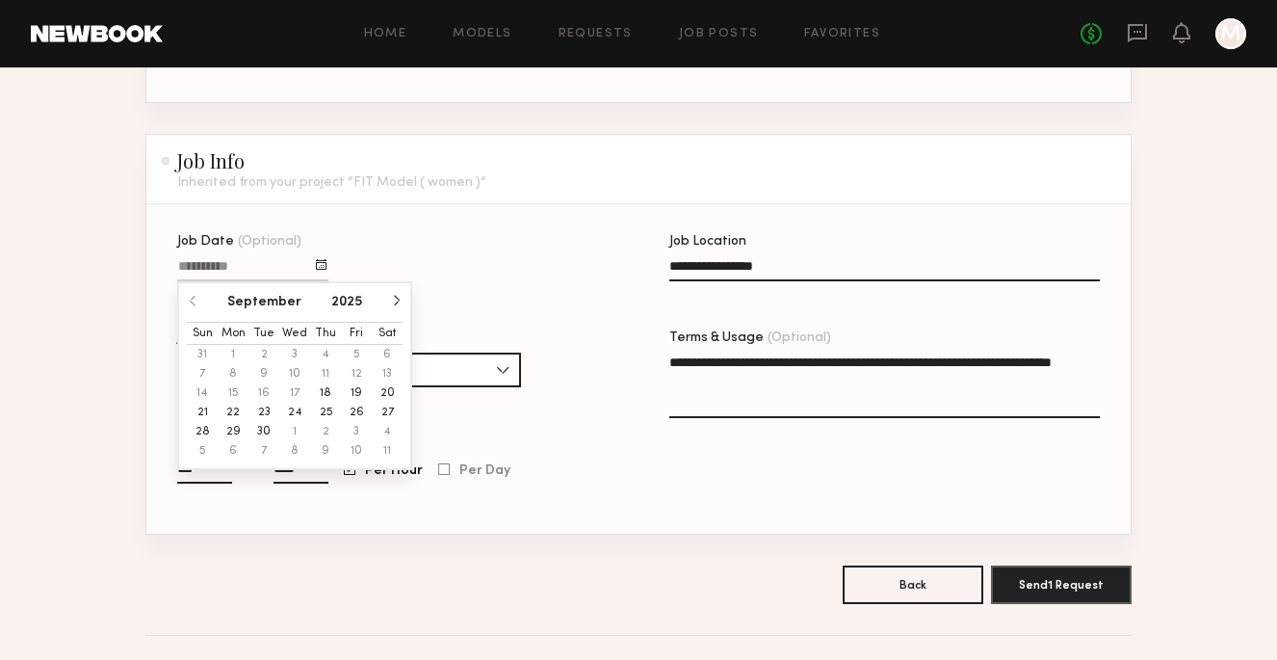
click at [420, 244] on div "Job Date (Optional) September 2025 Sun Mon Tue Wed Thu Fri Sat 31 1 2 3 4 5 6 7…" at bounding box center [392, 384] width 431 height 299
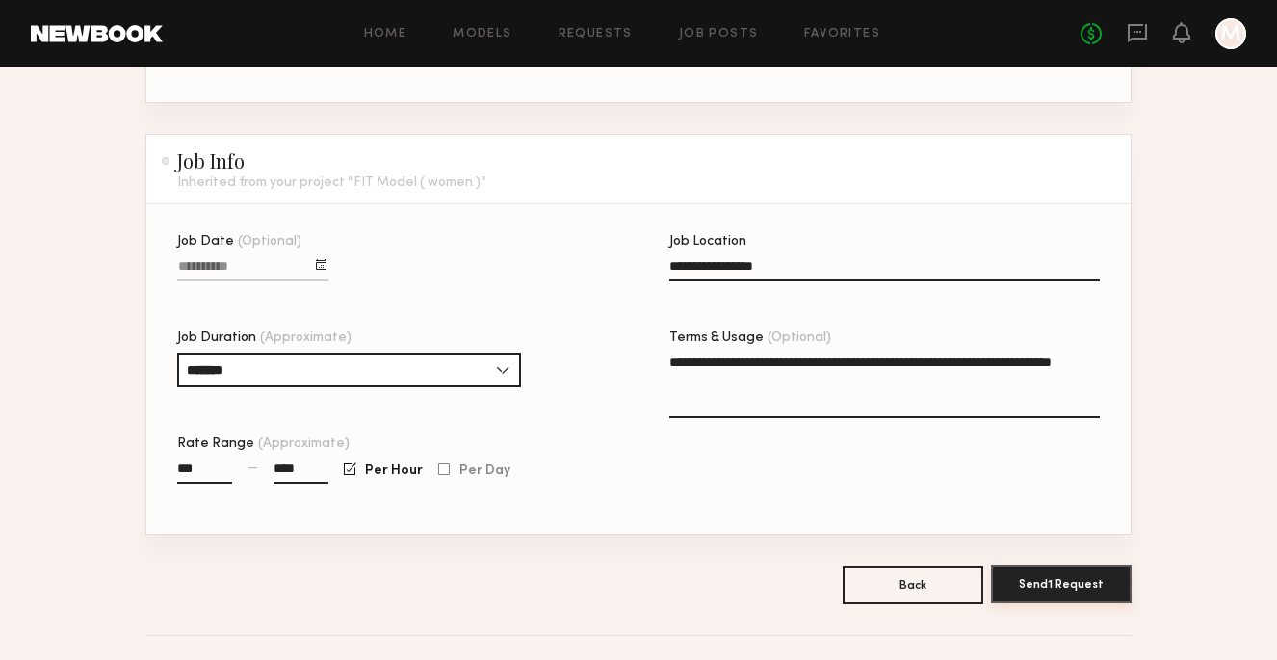
click at [1061, 584] on button "Send 1 Request" at bounding box center [1061, 583] width 141 height 39
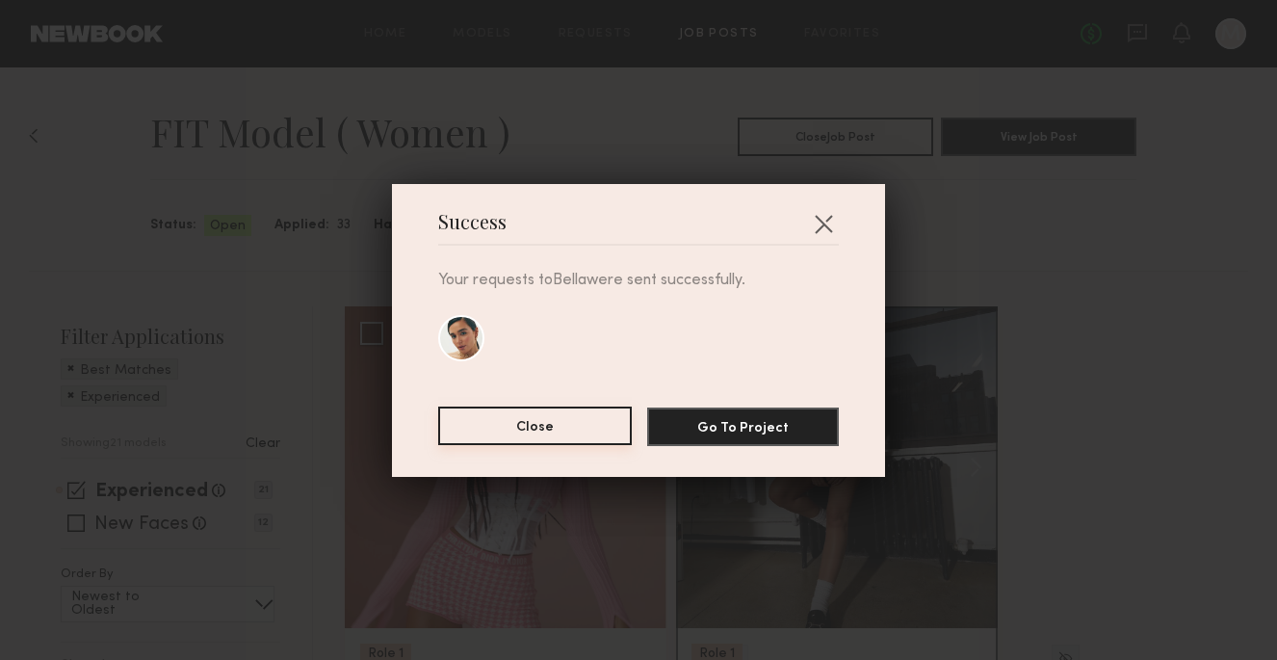
click at [576, 425] on button "Close" at bounding box center [535, 426] width 194 height 39
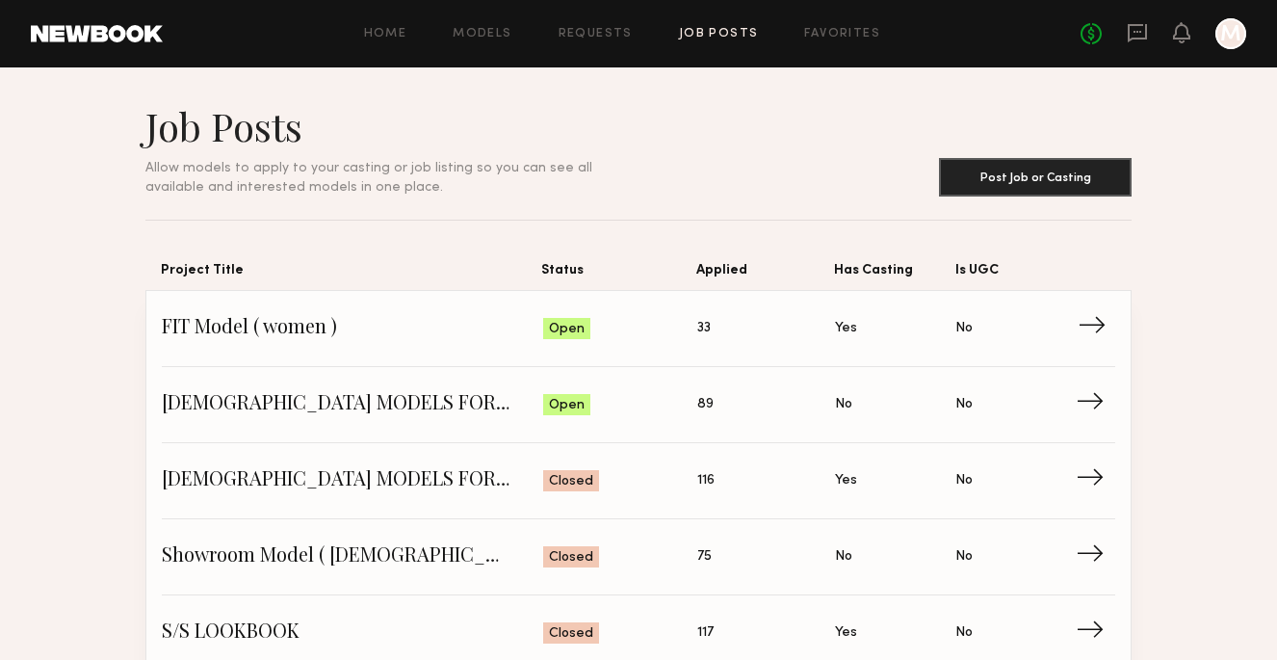
click at [703, 328] on span "33" at bounding box center [703, 328] width 13 height 21
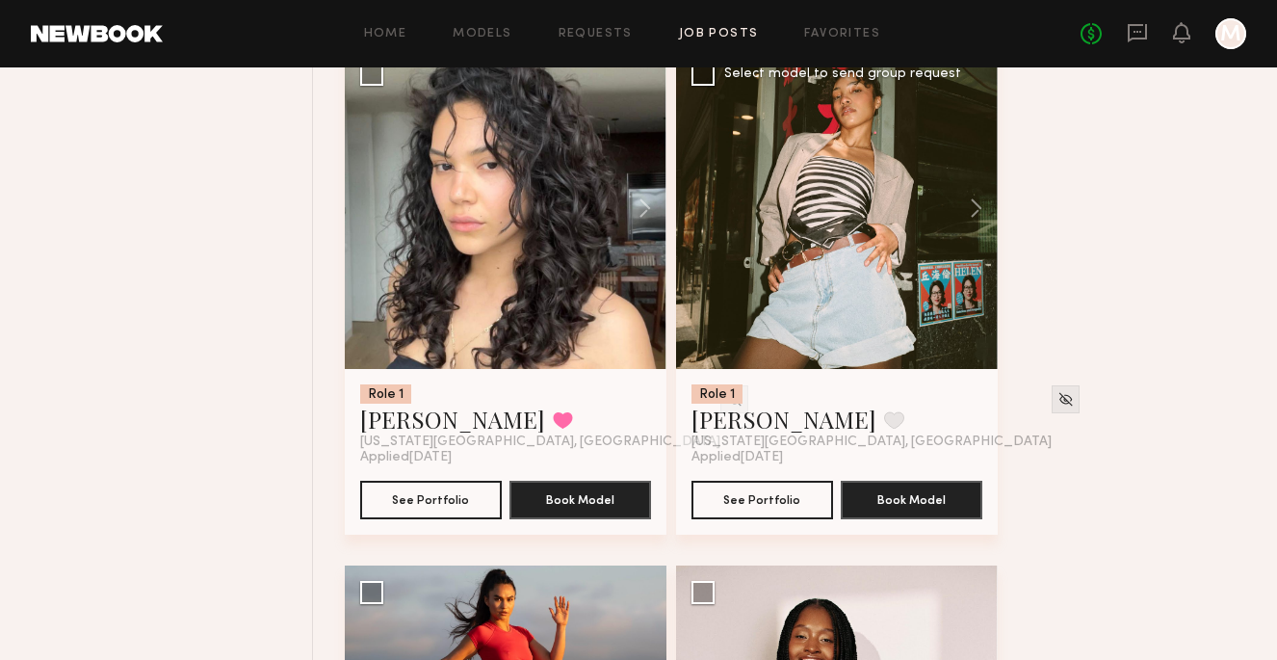
scroll to position [1849, 0]
